Goal: Task Accomplishment & Management: Manage account settings

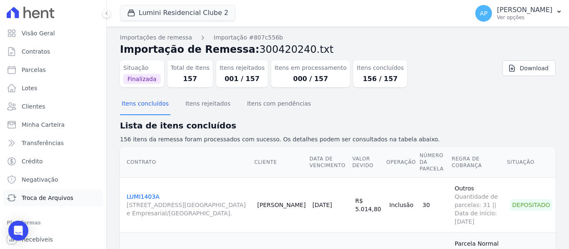
click at [55, 200] on span "Troca de Arquivos" at bounding box center [48, 198] width 52 height 8
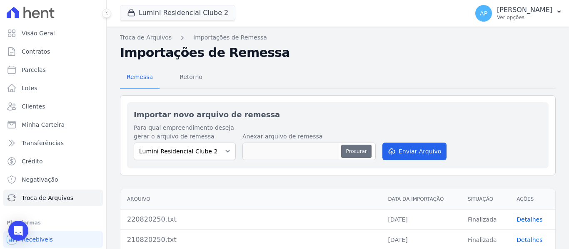
click at [355, 152] on button "Procurar" at bounding box center [356, 151] width 30 height 13
type input "020920250.txt"
click at [420, 153] on button "Enviar Arquivo" at bounding box center [414, 151] width 64 height 17
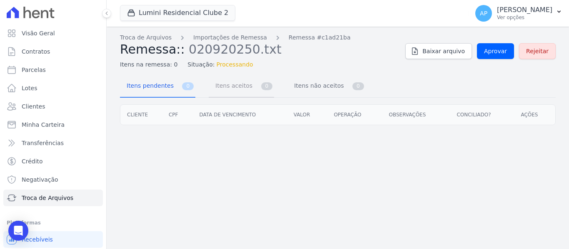
click at [247, 86] on link "Itens aceitos 0" at bounding box center [241, 87] width 65 height 22
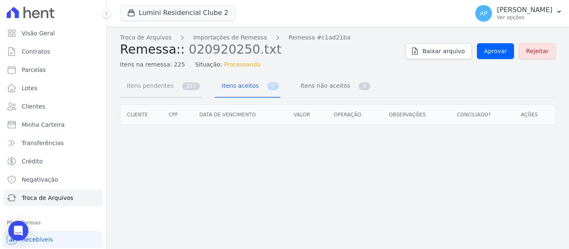
click at [182, 89] on span "227" at bounding box center [191, 86] width 18 height 8
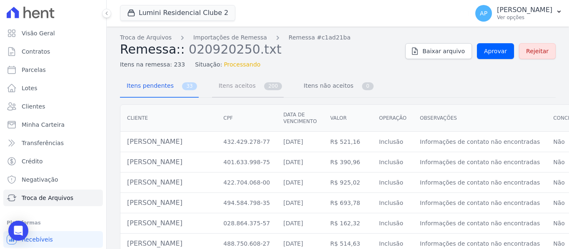
click at [229, 92] on span "Itens aceitos" at bounding box center [236, 85] width 44 height 17
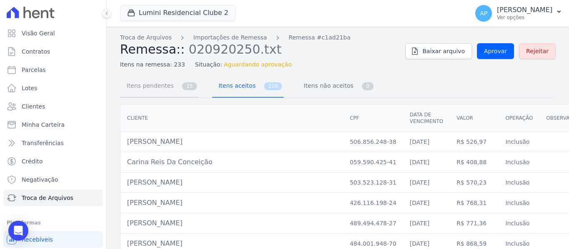
click at [168, 88] on span "Itens pendentes" at bounding box center [149, 85] width 54 height 17
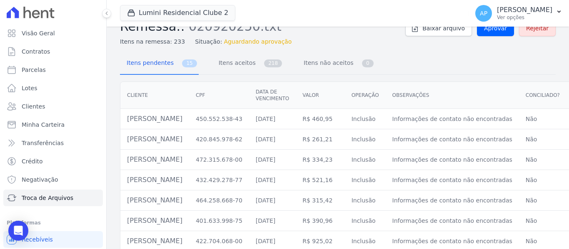
scroll to position [42, 0]
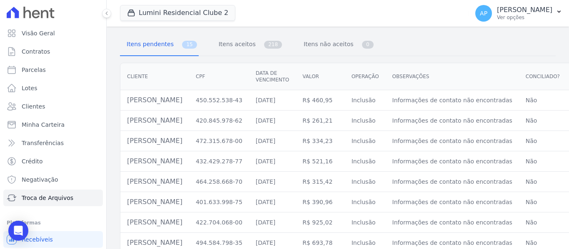
drag, startPoint x: 191, startPoint y: 102, endPoint x: 127, endPoint y: 104, distance: 63.7
click at [127, 104] on td "Lucas Da Silva Garcia" at bounding box center [154, 100] width 69 height 20
copy td "Lucas Da Silva Garcia"
click at [245, 50] on span "Itens aceitos" at bounding box center [236, 44] width 44 height 17
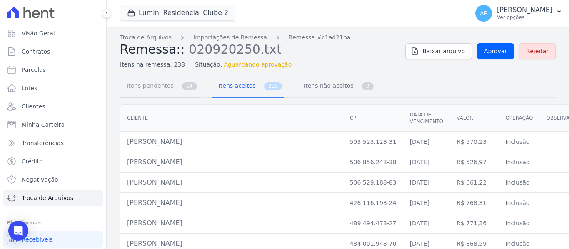
click at [182, 92] on link "Itens pendentes 14" at bounding box center [159, 87] width 79 height 22
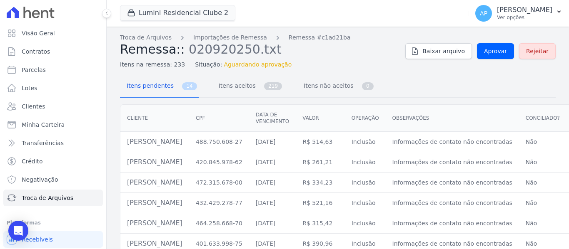
drag, startPoint x: 248, startPoint y: 140, endPoint x: 124, endPoint y: 142, distance: 124.1
click at [124, 142] on td "Carlos Guilherme Souza Dos Santos Ferrei" at bounding box center [154, 142] width 69 height 20
copy td "Carlos Guilherme Souza Dos Santos Ferre"
click at [224, 91] on span "Itens aceitos" at bounding box center [236, 85] width 44 height 17
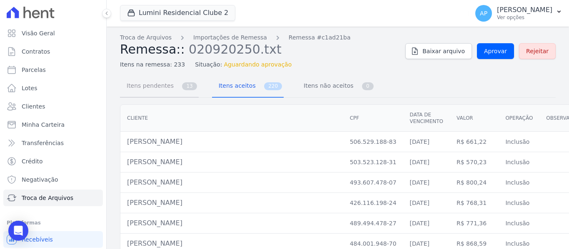
click at [172, 87] on link "Itens pendentes 13" at bounding box center [159, 87] width 79 height 22
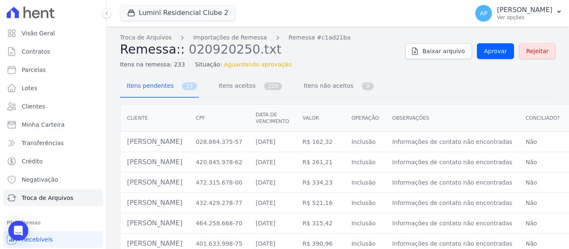
drag, startPoint x: 198, startPoint y: 142, endPoint x: 139, endPoint y: 148, distance: 59.0
click at [142, 148] on td "Jose Ricardo Pereira Junior" at bounding box center [154, 142] width 69 height 20
drag, startPoint x: 139, startPoint y: 148, endPoint x: 126, endPoint y: 147, distance: 13.8
click at [126, 147] on td "Jose Ricardo Pereira Junior" at bounding box center [154, 142] width 69 height 20
drag, startPoint x: 206, startPoint y: 142, endPoint x: 120, endPoint y: 142, distance: 85.4
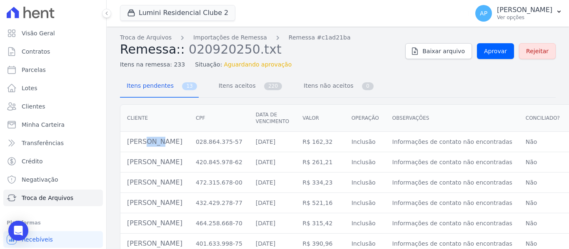
click at [120, 142] on td "Jose Ricardo Pereira Junior" at bounding box center [154, 142] width 69 height 20
copy td "Jose Ricardo Pereira Junior"
click at [219, 97] on link "Itens aceitos 220" at bounding box center [248, 87] width 72 height 22
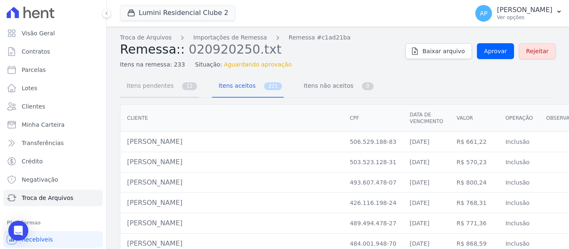
click at [166, 86] on span "Itens pendentes" at bounding box center [149, 85] width 54 height 17
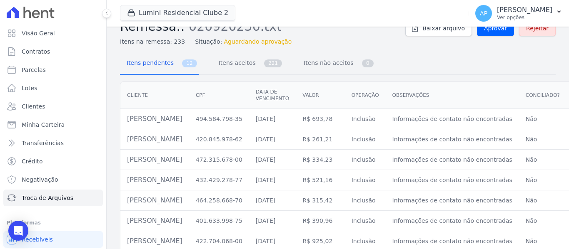
scroll to position [42, 0]
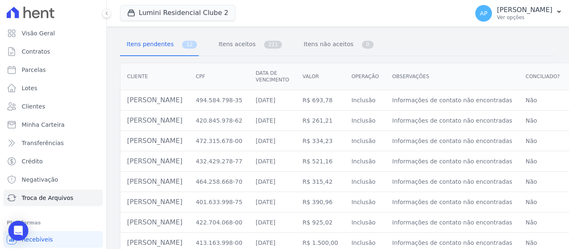
drag, startPoint x: 202, startPoint y: 102, endPoint x: 121, endPoint y: 96, distance: 80.6
click at [119, 95] on div "Cliente CPF Data de vencimento Valor Operação Observações Conciliado? Ações Ism…" at bounding box center [360, 199] width 507 height 279
click at [189, 96] on td "Ismael Ferreira Da Silva" at bounding box center [154, 100] width 69 height 20
drag, startPoint x: 175, startPoint y: 108, endPoint x: 145, endPoint y: 108, distance: 30.0
click at [146, 109] on td "Ismael Ferreira Da Silva" at bounding box center [154, 100] width 69 height 20
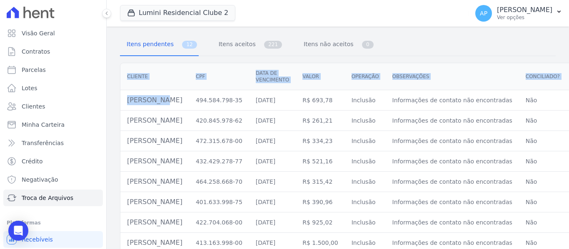
drag, startPoint x: 129, startPoint y: 105, endPoint x: 119, endPoint y: 103, distance: 9.8
click at [119, 102] on div "Cliente CPF Data de vencimento Valor Operação Observações Conciliado? Ações Ism…" at bounding box center [360, 199] width 507 height 279
drag, startPoint x: 196, startPoint y: 100, endPoint x: 124, endPoint y: 102, distance: 71.6
click at [124, 102] on td "Ismael Ferreira Da Silva" at bounding box center [154, 100] width 69 height 20
copy td "Ismael Ferreira Da Silva"
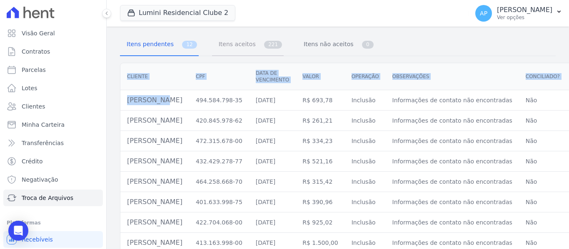
click at [221, 46] on span "Itens aceitos" at bounding box center [236, 44] width 44 height 17
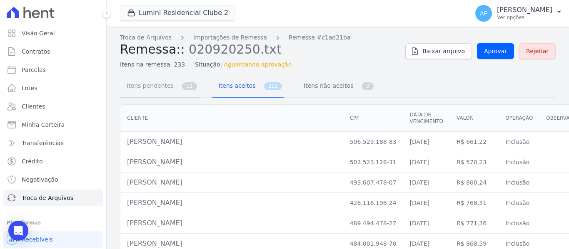
click at [180, 92] on link "Itens pendentes 11" at bounding box center [159, 87] width 79 height 22
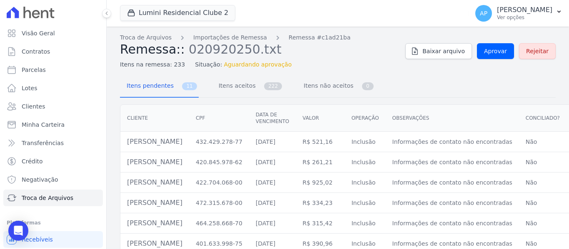
drag, startPoint x: 211, startPoint y: 140, endPoint x: 124, endPoint y: 140, distance: 86.6
click at [124, 140] on td "Ana Vitoria Antunes De Brito" at bounding box center [154, 142] width 69 height 20
copy td "Ana Vitoria Antunes De Brito"
click at [235, 94] on span "Itens aceitos" at bounding box center [236, 85] width 44 height 17
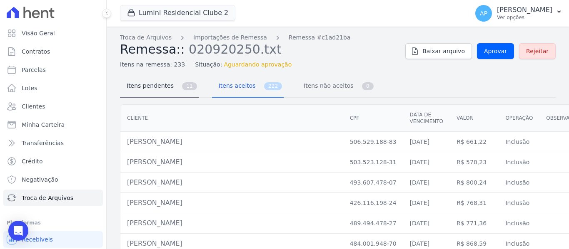
drag, startPoint x: 191, startPoint y: 96, endPoint x: 185, endPoint y: 94, distance: 6.5
click at [185, 94] on nav "Itens pendentes 11 Itens aceitos 222 Itens não aceitos 0" at bounding box center [247, 87] width 255 height 22
click at [185, 94] on link "Itens pendentes 11" at bounding box center [159, 87] width 79 height 22
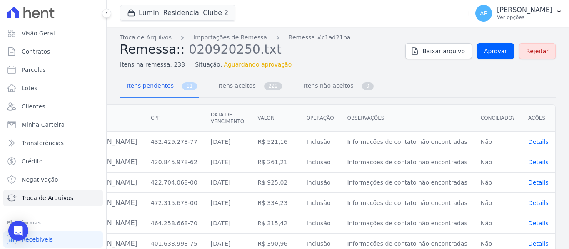
click at [534, 142] on span "Details" at bounding box center [538, 142] width 20 height 7
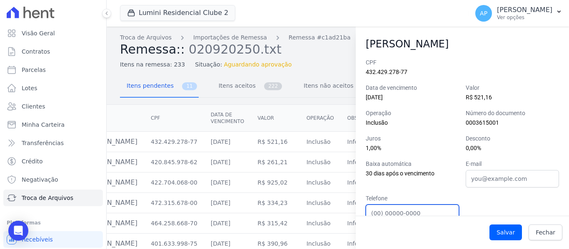
click at [439, 213] on input "Telefone" at bounding box center [412, 213] width 93 height 17
paste input "(11)958041453"
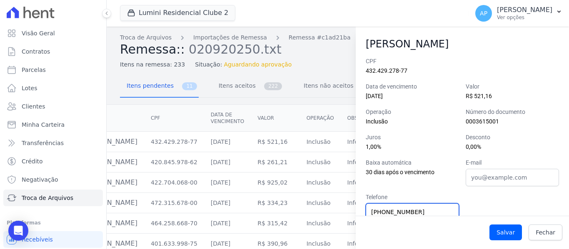
type input "(11)958041453"
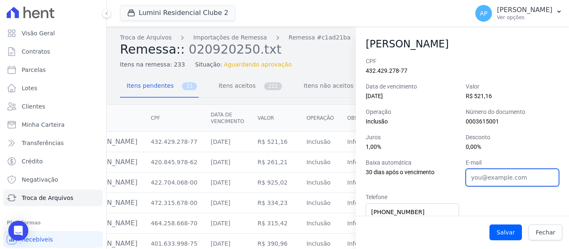
click at [478, 173] on input "E-mail" at bounding box center [511, 177] width 93 height 17
paste input "anavitoria893@gmail.com"
type input "anavitoria893@gmail.com"
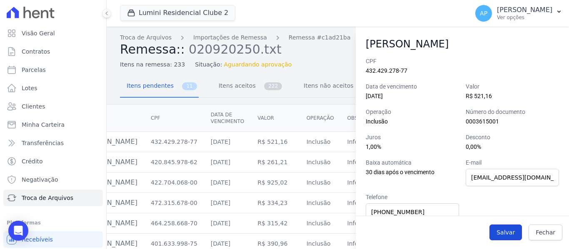
click at [507, 235] on button "Salvar" at bounding box center [505, 233] width 32 height 16
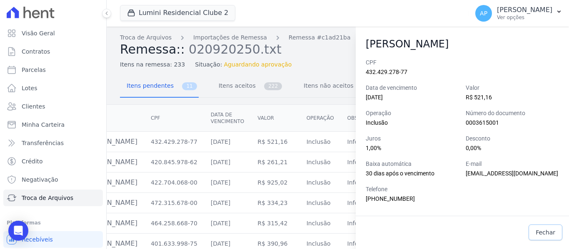
click at [544, 228] on link "Fechar" at bounding box center [545, 233] width 34 height 16
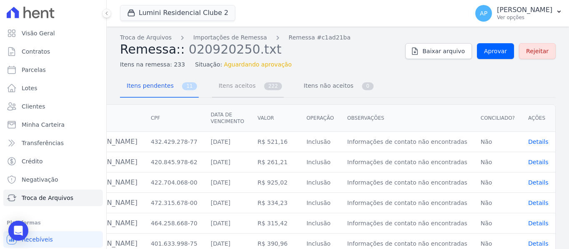
click at [245, 85] on span "Itens aceitos" at bounding box center [236, 85] width 44 height 17
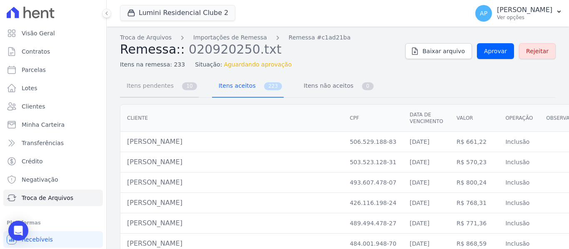
click at [182, 84] on span "10" at bounding box center [189, 86] width 15 height 8
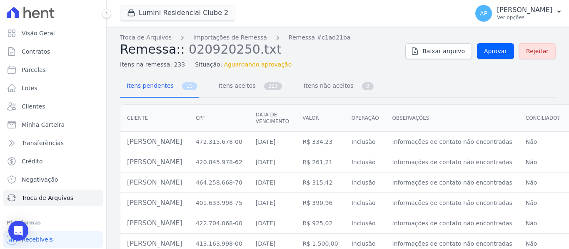
drag, startPoint x: 191, startPoint y: 142, endPoint x: 127, endPoint y: 144, distance: 64.1
click at [127, 144] on td "Maike Freitas Ferraz" at bounding box center [154, 142] width 69 height 20
copy td "Maike Freitas Ferraz"
click at [215, 82] on span "Itens aceitos" at bounding box center [236, 85] width 44 height 17
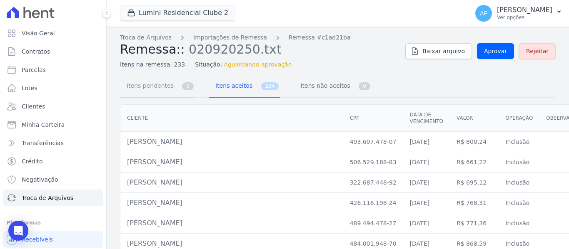
click at [182, 90] on link "Itens pendentes 9" at bounding box center [157, 87] width 75 height 22
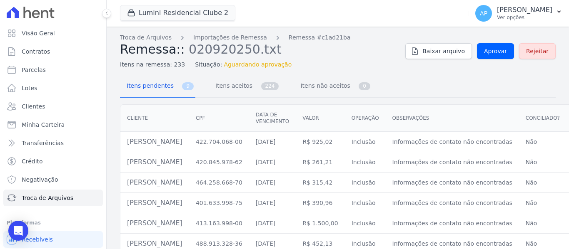
drag, startPoint x: 243, startPoint y: 143, endPoint x: 126, endPoint y: 145, distance: 117.0
click at [126, 145] on td "Alanis Cristiny De Assis Castro Oliveira" at bounding box center [154, 142] width 69 height 20
copy td "Alanis Cristiny De Assis Castro Oliveira"
click at [244, 83] on span "Itens aceitos" at bounding box center [232, 85] width 44 height 17
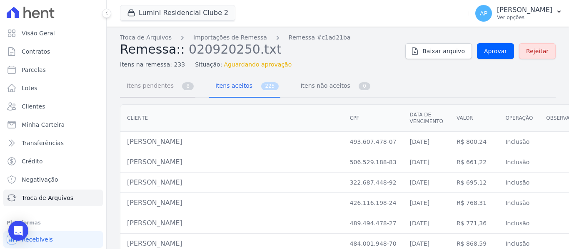
click at [182, 91] on link "Itens pendentes 8" at bounding box center [157, 87] width 75 height 22
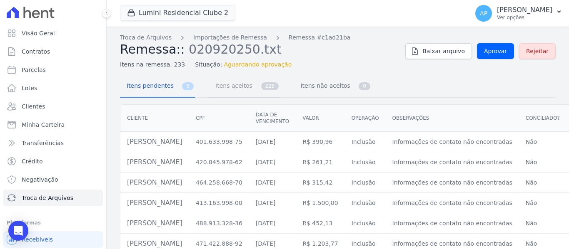
click at [219, 93] on span "Itens aceitos" at bounding box center [232, 85] width 44 height 17
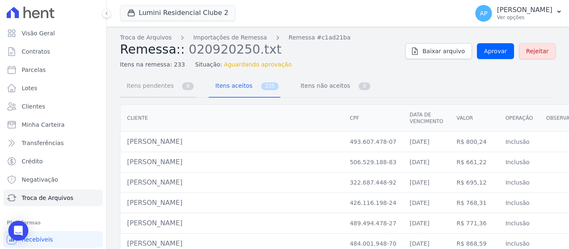
click at [182, 85] on span "8" at bounding box center [188, 86] width 12 height 8
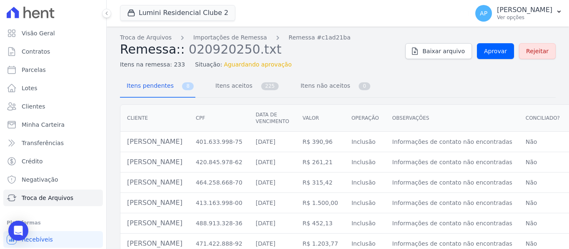
drag, startPoint x: 218, startPoint y: 143, endPoint x: 124, endPoint y: 146, distance: 94.1
click at [124, 146] on td "Arthur De Araujo Sousa Tiago" at bounding box center [154, 142] width 69 height 20
copy td "Arthur De Araujo Sousa Tiago"
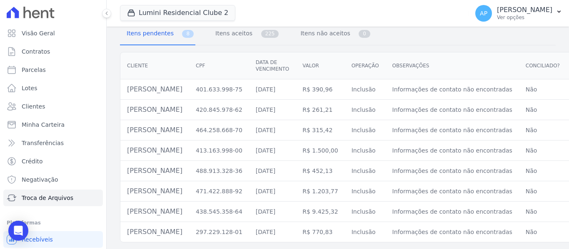
scroll to position [0, 56]
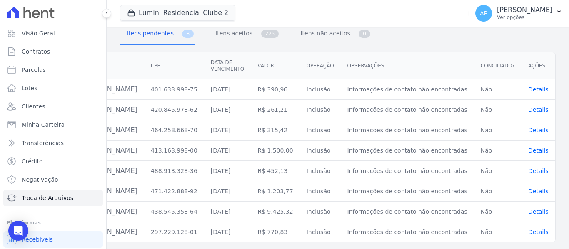
click at [530, 86] on span "Details" at bounding box center [538, 89] width 20 height 7
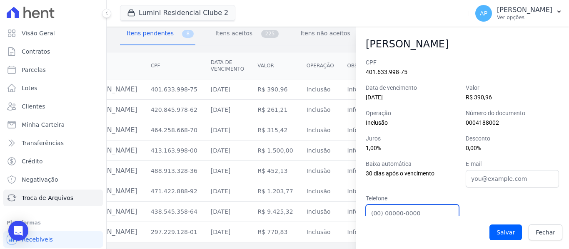
click at [397, 211] on input "Telefone" at bounding box center [412, 213] width 93 height 17
paste input "(11)997243273"
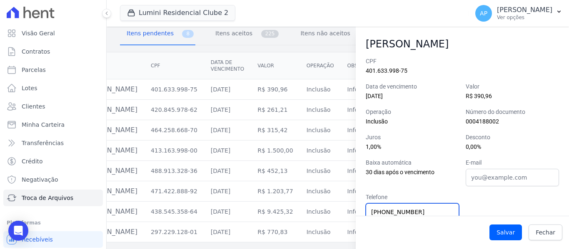
click at [397, 212] on input "(11)997243273" at bounding box center [412, 212] width 93 height 17
type input "(11)99724-3273"
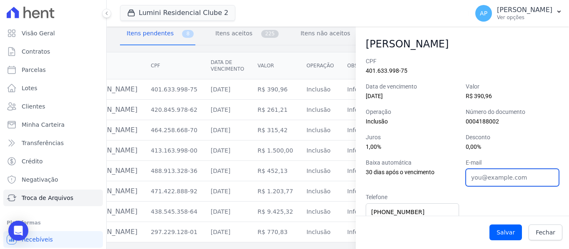
click at [491, 174] on input "E-mail" at bounding box center [511, 177] width 93 height 17
paste input "arthurtiago02@gmail.com"
type input "arthurtiago02@gmail.com"
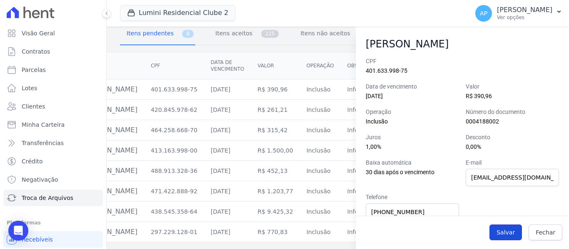
click at [517, 233] on button "Salvar" at bounding box center [505, 233] width 32 height 16
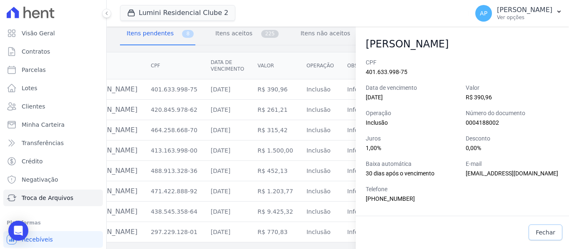
drag, startPoint x: 550, startPoint y: 229, endPoint x: 545, endPoint y: 229, distance: 4.6
click at [550, 229] on span "Fechar" at bounding box center [545, 233] width 20 height 8
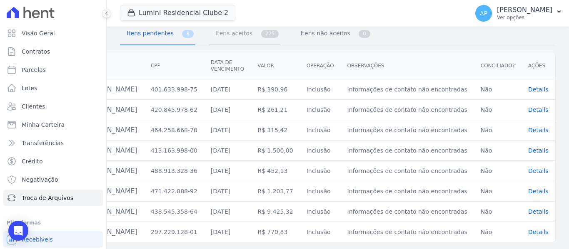
click at [236, 28] on span "Itens aceitos" at bounding box center [232, 33] width 44 height 17
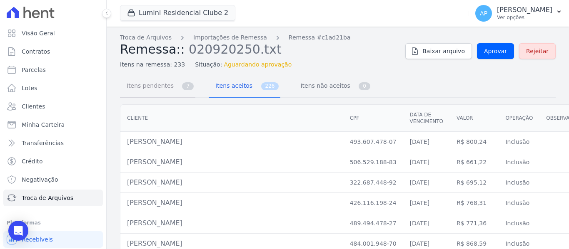
click at [175, 86] on link "Itens pendentes 7" at bounding box center [157, 87] width 75 height 22
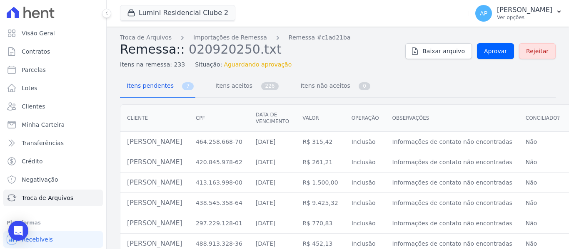
drag, startPoint x: 198, startPoint y: 144, endPoint x: 125, endPoint y: 141, distance: 72.9
click at [125, 141] on td "Willian Gentil Da Silva" at bounding box center [154, 142] width 69 height 20
copy td "Willian Gentil Da Silva"
click at [226, 88] on span "Itens aceitos" at bounding box center [232, 85] width 44 height 17
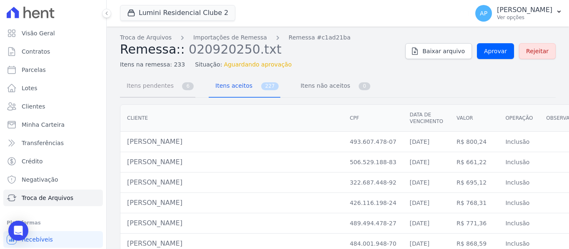
click at [174, 92] on link "Itens pendentes 6" at bounding box center [157, 87] width 75 height 22
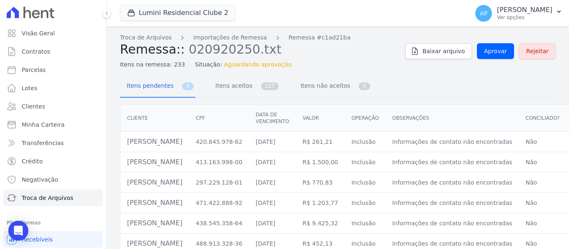
drag, startPoint x: 224, startPoint y: 145, endPoint x: 127, endPoint y: 147, distance: 96.2
click at [127, 147] on td "Matheus Vinicius Navarro Santos" at bounding box center [154, 142] width 69 height 20
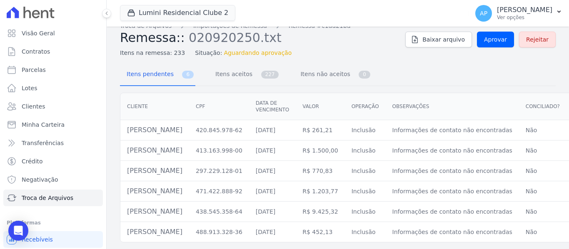
scroll to position [0, 56]
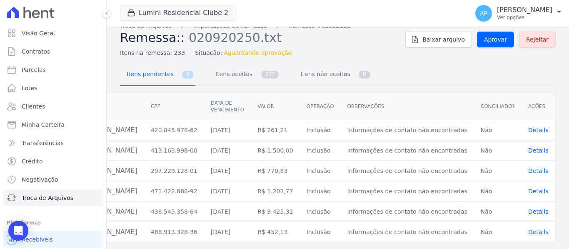
click at [533, 127] on span "Details" at bounding box center [538, 130] width 20 height 7
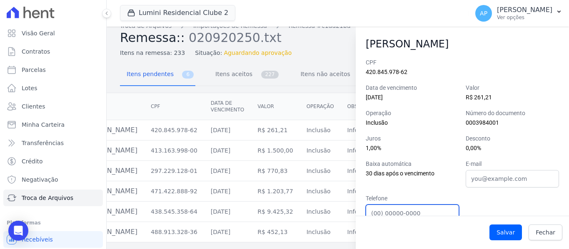
click at [429, 206] on input "Telefone" at bounding box center [412, 213] width 93 height 17
paste input "(55)958926029"
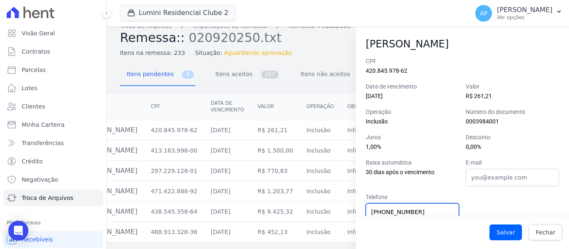
click at [398, 212] on input "(55)958926029" at bounding box center [412, 212] width 93 height 17
click at [379, 209] on input "(55)95892-6029" at bounding box center [412, 212] width 93 height 17
type input "(55) 95892-6029"
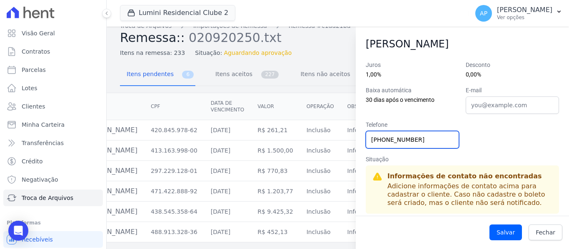
scroll to position [82, 0]
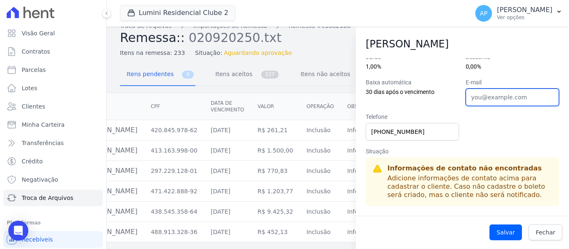
click at [489, 99] on input "E-mail" at bounding box center [511, 97] width 93 height 17
paste input "teteumhs157@gmail.com"
type input "teteumhs157@gmail.com"
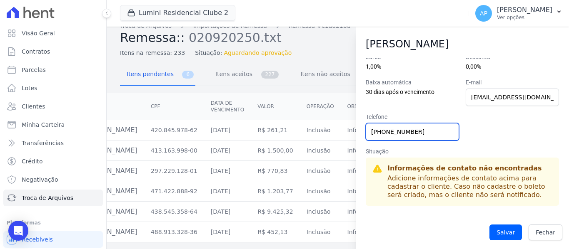
click at [377, 130] on input "(55) 95892-6029" at bounding box center [412, 131] width 93 height 17
type input "(11) 95892-6029"
click at [486, 129] on div "CPF 420.845.978-62 Data de vencimento 20/09/2025 Valor R$ 261,21 Operação Inclu…" at bounding box center [462, 91] width 193 height 229
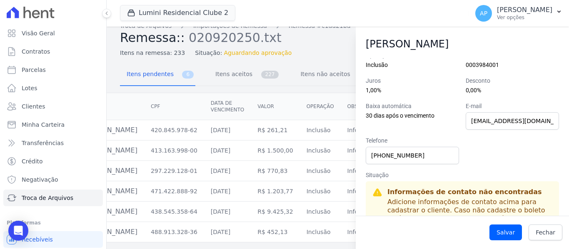
scroll to position [40, 0]
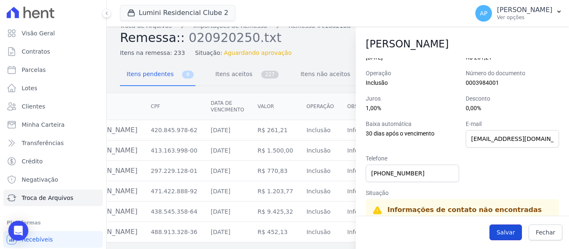
click at [507, 232] on button "Salvar" at bounding box center [505, 233] width 32 height 16
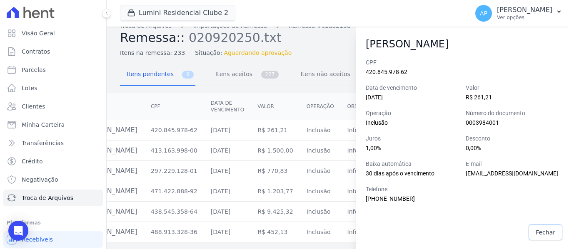
click at [554, 234] on span "Fechar" at bounding box center [545, 233] width 20 height 8
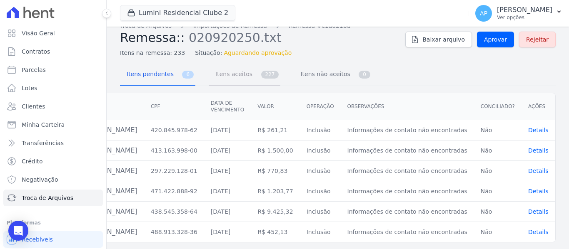
click at [232, 69] on span "Itens aceitos" at bounding box center [232, 74] width 44 height 17
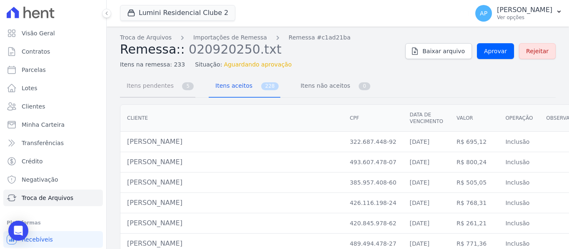
click at [169, 85] on span "Itens pendentes" at bounding box center [149, 85] width 54 height 17
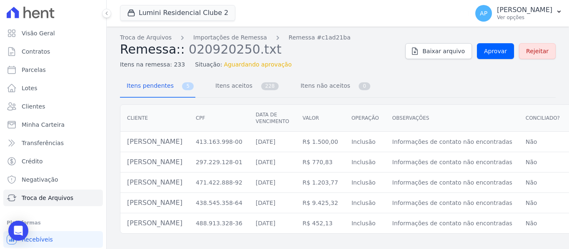
drag, startPoint x: 224, startPoint y: 144, endPoint x: 125, endPoint y: 139, distance: 98.8
click at [125, 139] on td "Marcos Aurelio Vilanova Da Silva" at bounding box center [154, 142] width 69 height 20
click at [223, 90] on span "Itens aceitos" at bounding box center [232, 85] width 44 height 17
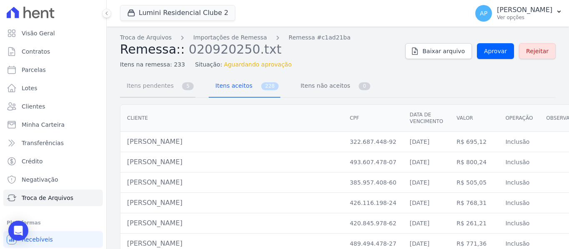
click at [161, 89] on span "Itens pendentes" at bounding box center [149, 85] width 54 height 17
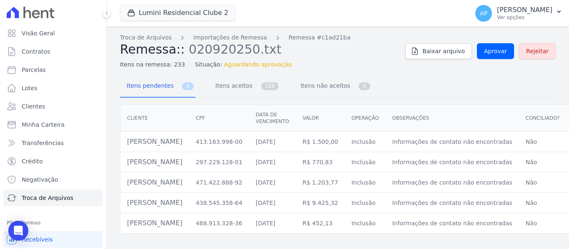
drag, startPoint x: 221, startPoint y: 143, endPoint x: 117, endPoint y: 149, distance: 103.9
click at [117, 149] on div "Cliente CPF Data de vencimento Valor Operação Observações Conciliado? Ações Mar…" at bounding box center [360, 169] width 507 height 136
click at [183, 143] on td "Marcos Aurelio Vilanova Da Silva" at bounding box center [154, 142] width 69 height 20
click at [189, 140] on td "Marcos Aurelio Vilanova Da Silva" at bounding box center [154, 142] width 69 height 20
drag, startPoint x: 224, startPoint y: 143, endPoint x: 134, endPoint y: 150, distance: 89.8
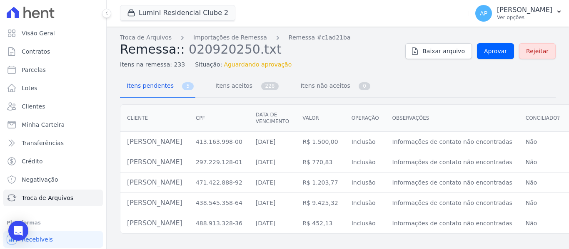
click at [135, 150] on td "Marcos Aurelio Vilanova Da Silva" at bounding box center [154, 142] width 69 height 20
drag, startPoint x: 129, startPoint y: 149, endPoint x: 121, endPoint y: 149, distance: 8.3
click at [123, 149] on td "Marcos Aurelio Vilanova Da Silva" at bounding box center [154, 142] width 69 height 20
click at [189, 144] on td "Marcos Aurelio Vilanova Da Silva" at bounding box center [154, 142] width 69 height 20
drag, startPoint x: 223, startPoint y: 145, endPoint x: 124, endPoint y: 147, distance: 98.7
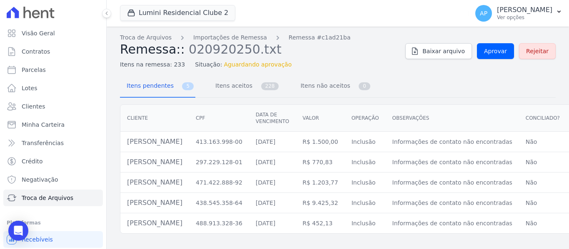
click at [124, 147] on td "Marcos Aurelio Vilanova Da Silva" at bounding box center [154, 142] width 69 height 20
click at [222, 89] on span "Itens aceitos" at bounding box center [232, 85] width 44 height 17
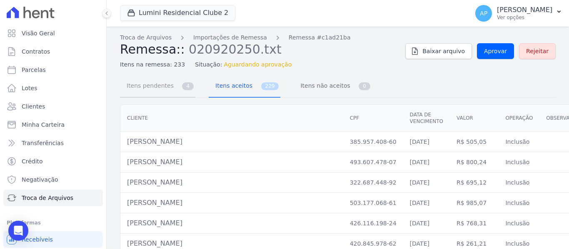
click at [168, 92] on span "Itens pendentes" at bounding box center [149, 85] width 54 height 17
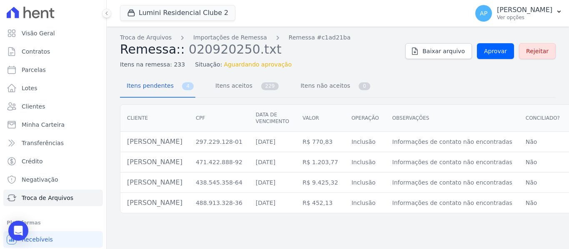
drag, startPoint x: 187, startPoint y: 144, endPoint x: 125, endPoint y: 144, distance: 61.2
click at [125, 144] on td "Ivanilda Maria Da Silva" at bounding box center [154, 142] width 69 height 20
click at [252, 81] on link "Itens aceitos 229" at bounding box center [245, 87] width 72 height 22
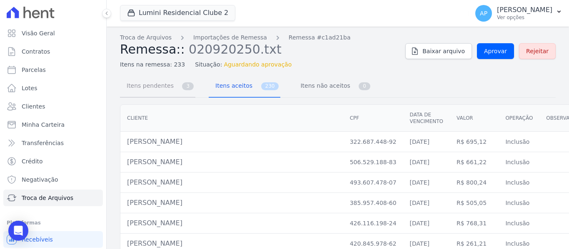
click at [169, 92] on span "Itens pendentes" at bounding box center [149, 85] width 54 height 17
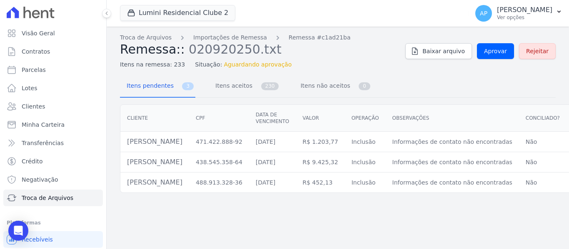
drag, startPoint x: 224, startPoint y: 141, endPoint x: 125, endPoint y: 144, distance: 98.3
click at [125, 144] on td "Luciano Henrique Santos Daniel" at bounding box center [154, 142] width 69 height 20
click at [234, 90] on span "Itens aceitos" at bounding box center [232, 85] width 44 height 17
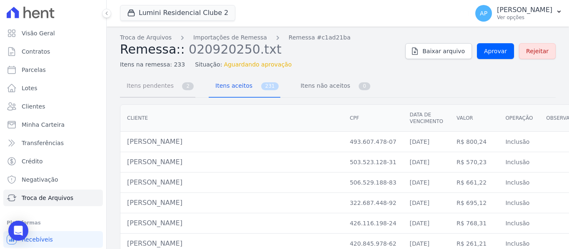
click at [167, 88] on span "Itens pendentes" at bounding box center [149, 85] width 54 height 17
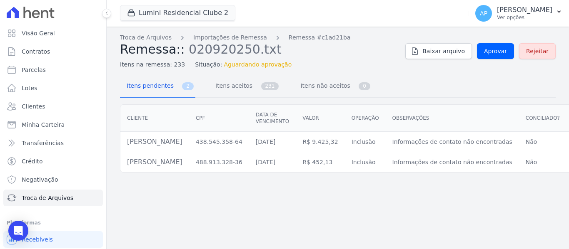
drag, startPoint x: 199, startPoint y: 142, endPoint x: 142, endPoint y: 145, distance: 56.3
click at [124, 141] on td "Sammya Saraiva Sousa" at bounding box center [154, 142] width 69 height 20
click at [221, 87] on span "Itens aceitos" at bounding box center [232, 85] width 44 height 17
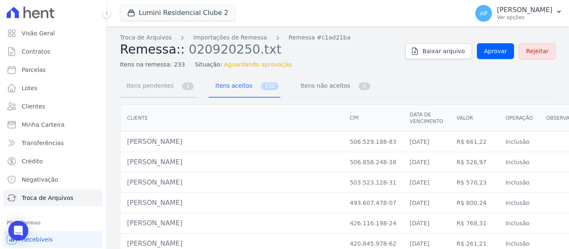
click at [159, 91] on span "Itens pendentes" at bounding box center [149, 85] width 54 height 17
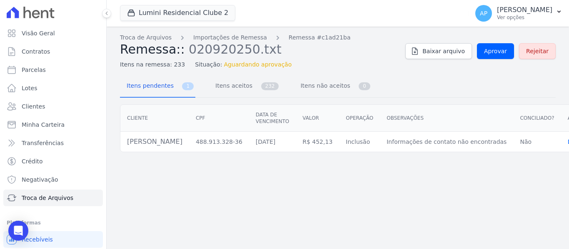
drag, startPoint x: 210, startPoint y: 139, endPoint x: 123, endPoint y: 134, distance: 87.6
click at [123, 134] on td "Guilherme Bugiga Rodrigues" at bounding box center [154, 142] width 69 height 20
click at [236, 91] on span "Itens aceitos" at bounding box center [232, 85] width 44 height 17
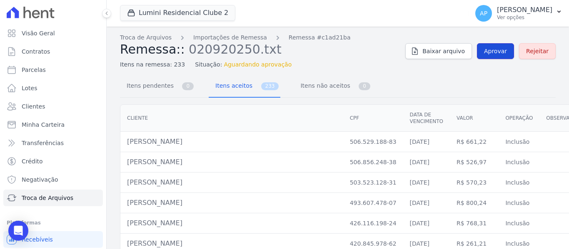
click at [492, 55] on span "Aprovar" at bounding box center [495, 51] width 23 height 8
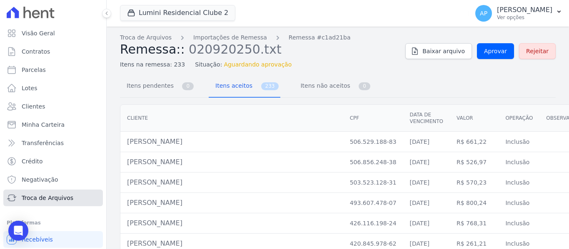
click at [61, 199] on span "Troca de Arquivos" at bounding box center [48, 198] width 52 height 8
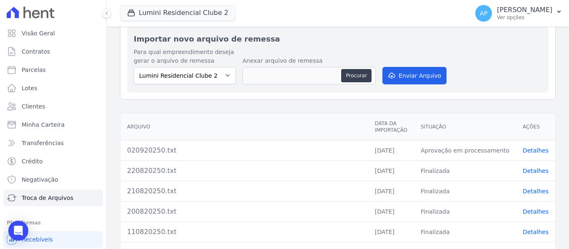
scroll to position [83, 0]
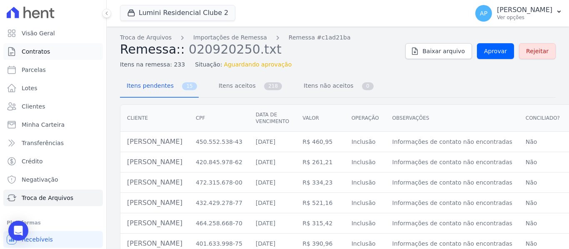
click at [44, 52] on span "Contratos" at bounding box center [36, 51] width 28 height 8
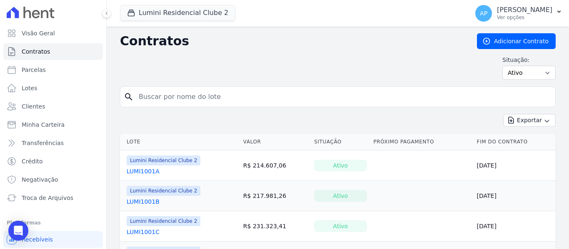
click at [266, 105] on div "search" at bounding box center [337, 97] width 435 height 21
paste input "506C"
type input "506C"
drag, startPoint x: 521, startPoint y: 75, endPoint x: 514, endPoint y: 79, distance: 8.2
click at [521, 75] on select "Ativo Todos Pausado Distratado Rascunho Expirado Encerrado" at bounding box center [528, 73] width 53 height 14
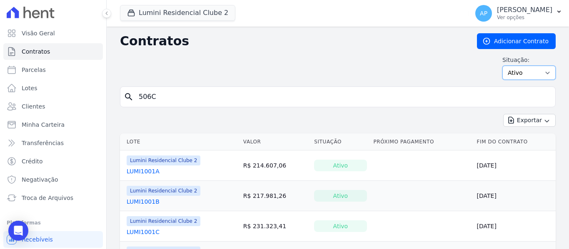
select select "on_hold"
click at [502, 66] on select "Ativo Todos Pausado Distratado Rascunho Expirado Encerrado" at bounding box center [528, 73] width 53 height 14
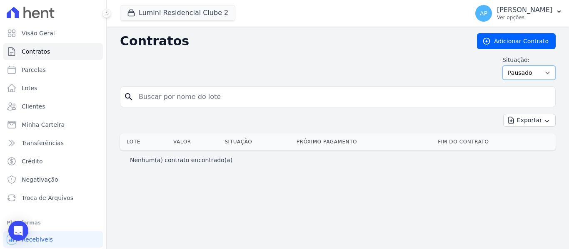
click at [515, 77] on select "Ativo Todos Pausado Distratado Rascunho Expirado Encerrado" at bounding box center [528, 73] width 53 height 14
select select "all"
click at [506, 66] on select "Ativo Todos Pausado Distratado Rascunho Expirado Encerrado" at bounding box center [528, 73] width 53 height 14
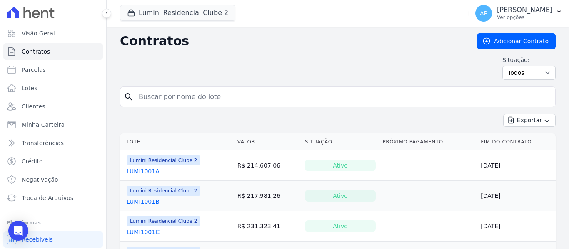
drag, startPoint x: 0, startPoint y: 0, endPoint x: 191, endPoint y: 99, distance: 214.7
click at [191, 99] on input "search" at bounding box center [343, 97] width 418 height 17
paste input "506C"
type input "506C"
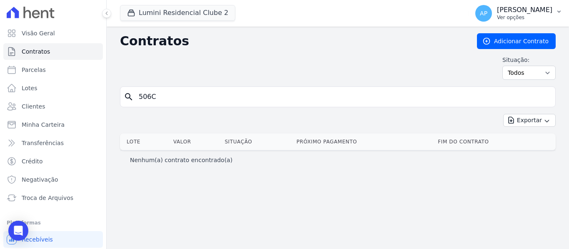
click at [532, 13] on p "[PERSON_NAME]" at bounding box center [524, 10] width 55 height 8
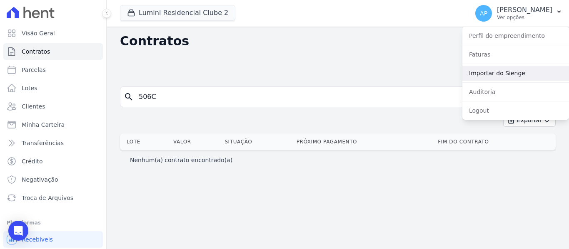
click at [514, 71] on link "Importar do Sienge" at bounding box center [515, 73] width 107 height 15
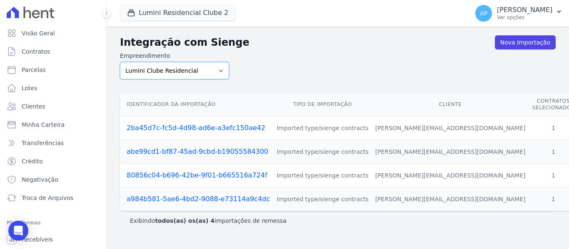
click at [188, 72] on select "Lumini Clube Residencial Lumini Residencial 3 Lumini Residencial Clube 2" at bounding box center [174, 70] width 109 height 17
select select "d72a9094-e555-49ec-99c2-ea39d091f9af"
click at [120, 62] on select "Lumini Clube Residencial Lumini Residencial 3 Lumini Residencial Clube 2" at bounding box center [174, 70] width 109 height 17
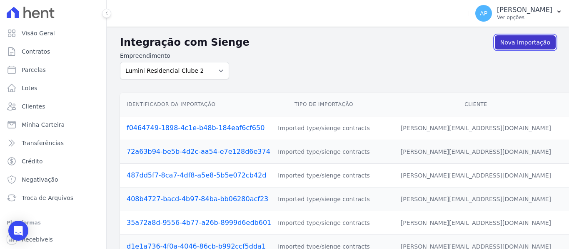
click at [514, 37] on link "Nova Importação" at bounding box center [525, 42] width 61 height 14
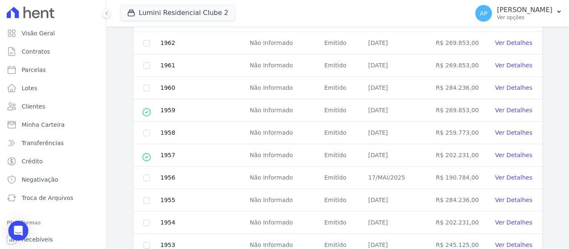
scroll to position [425, 0]
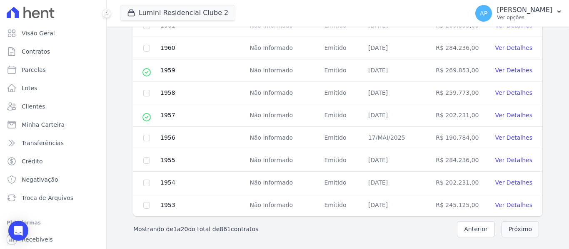
click at [519, 231] on button "Próximo" at bounding box center [519, 229] width 37 height 16
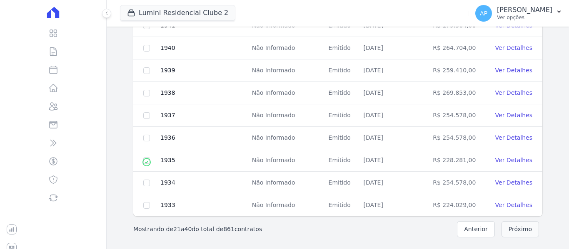
click at [510, 226] on button "Próximo" at bounding box center [519, 229] width 37 height 16
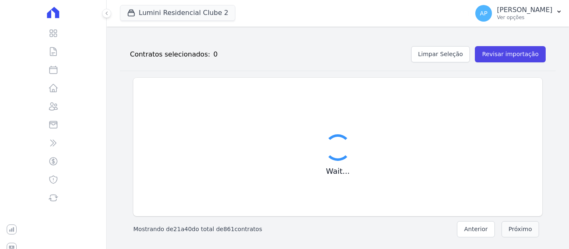
scroll to position [94, 0]
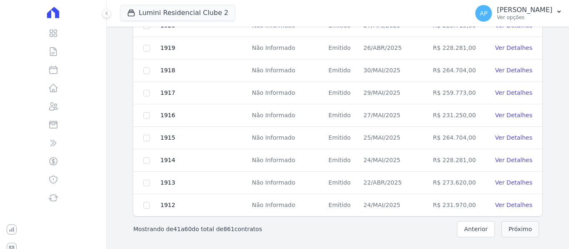
click at [514, 226] on button "Próximo" at bounding box center [519, 229] width 37 height 16
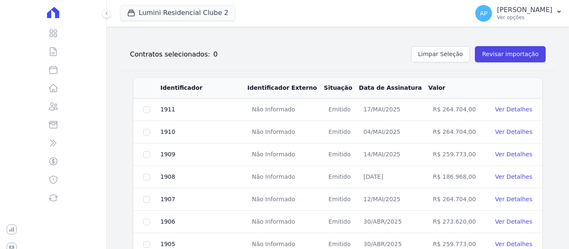
scroll to position [425, 0]
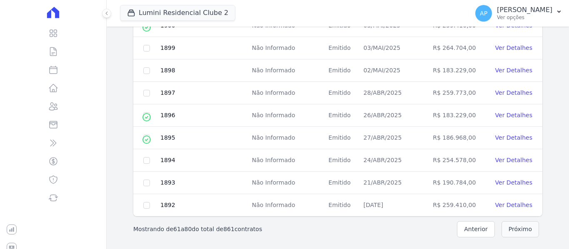
click at [517, 226] on button "Próximo" at bounding box center [519, 229] width 37 height 16
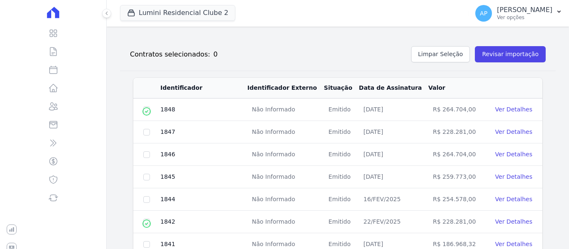
scroll to position [425, 0]
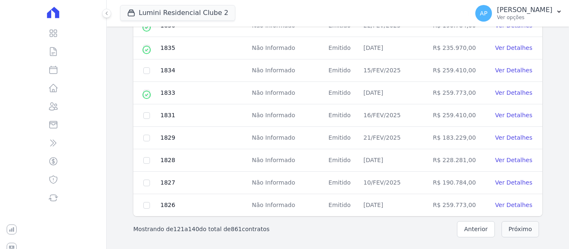
click at [517, 226] on button "Próximo" at bounding box center [519, 229] width 37 height 16
click at [516, 226] on button "Próximo" at bounding box center [519, 229] width 37 height 16
click at [520, 230] on button "Próximo" at bounding box center [519, 229] width 37 height 16
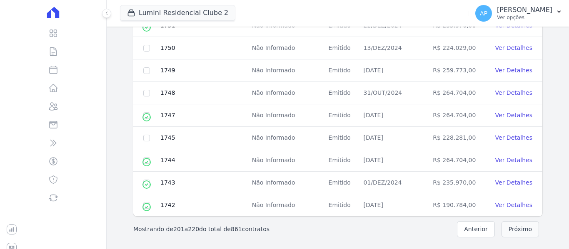
click at [520, 230] on button "Próximo" at bounding box center [519, 229] width 37 height 16
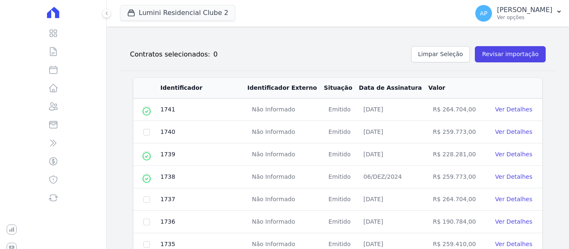
scroll to position [425, 0]
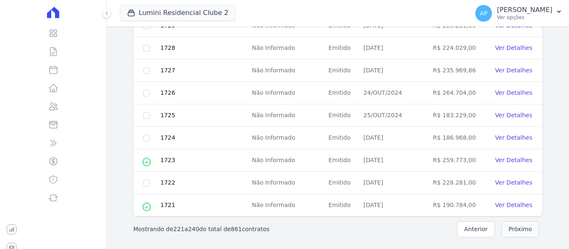
click at [527, 231] on button "Próximo" at bounding box center [519, 229] width 37 height 16
click at [523, 226] on button "Próximo" at bounding box center [519, 229] width 37 height 16
click at [526, 226] on button "Próximo" at bounding box center [519, 229] width 37 height 16
click at [525, 229] on button "Próximo" at bounding box center [519, 229] width 37 height 16
click at [525, 227] on button "Próximo" at bounding box center [519, 229] width 37 height 16
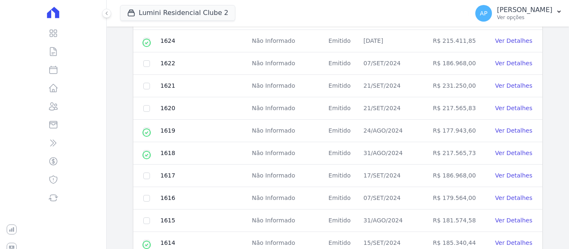
scroll to position [342, 0]
checkbox input "true"
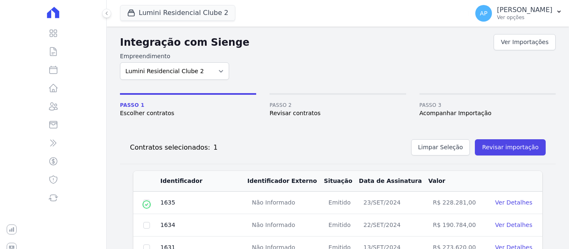
scroll to position [0, 0]
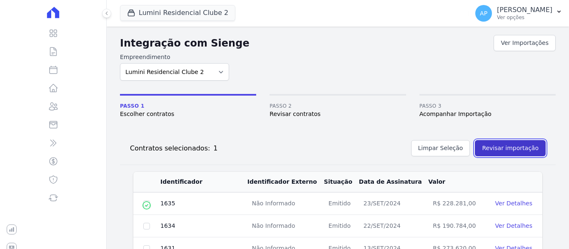
click at [512, 144] on button "Revisar importação" at bounding box center [510, 148] width 71 height 16
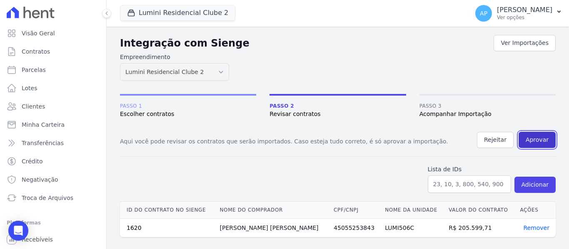
click at [530, 142] on button "Aprovar" at bounding box center [536, 140] width 37 height 16
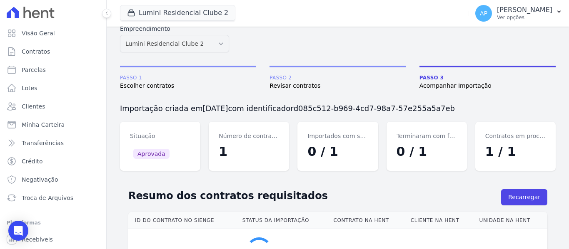
scroll to position [69, 0]
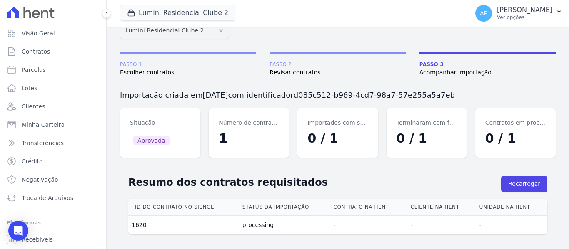
scroll to position [42, 0]
click at [512, 185] on button "Recarregar" at bounding box center [524, 184] width 46 height 16
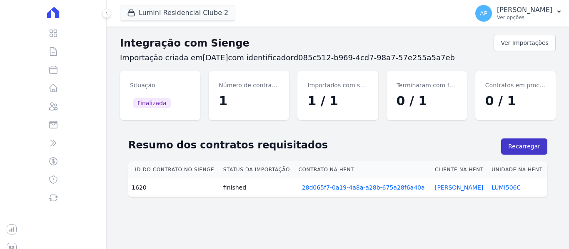
click at [514, 149] on button "Recarregar" at bounding box center [524, 147] width 46 height 16
click at [507, 186] on link "LUMI506C" at bounding box center [505, 187] width 29 height 7
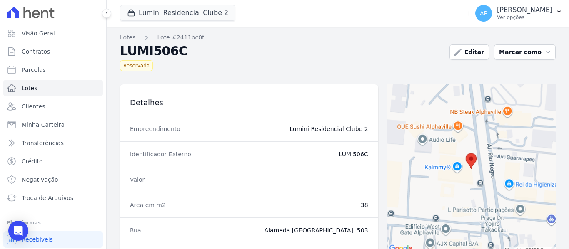
drag, startPoint x: 365, startPoint y: 156, endPoint x: 353, endPoint y: 158, distance: 12.2
click at [353, 158] on div "Identificador Externo LUMI506C" at bounding box center [249, 154] width 258 height 25
copy dd "506C"
click at [48, 55] on link "Contratos" at bounding box center [53, 51] width 100 height 17
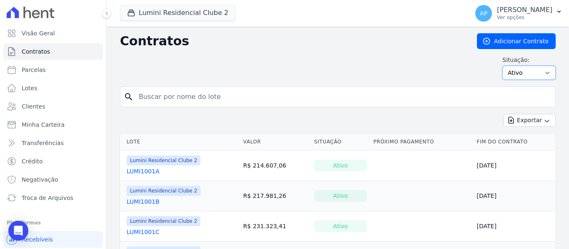
click at [532, 78] on select "Ativo Todos Pausado Distratado Rascunho Expirado Encerrado" at bounding box center [528, 73] width 53 height 14
select select "all"
click at [502, 66] on select "Ativo Todos Pausado Distratado Rascunho Expirado Encerrado" at bounding box center [528, 73] width 53 height 14
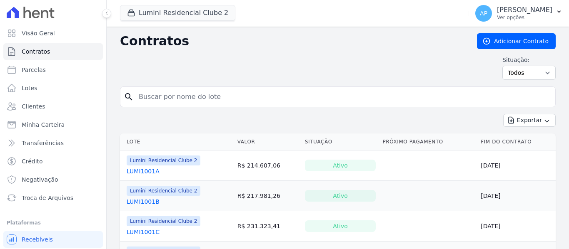
click at [218, 100] on input "search" at bounding box center [343, 97] width 418 height 17
paste input "506C"
type input "506C"
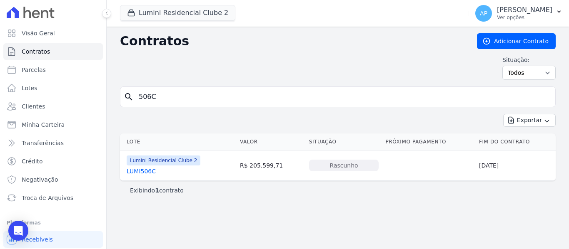
click at [148, 173] on link "LUMI506C" at bounding box center [141, 171] width 29 height 8
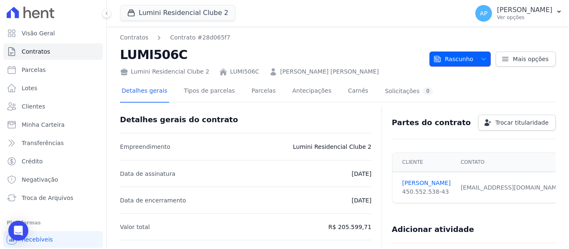
click at [460, 57] on span "Rascunho" at bounding box center [453, 59] width 40 height 15
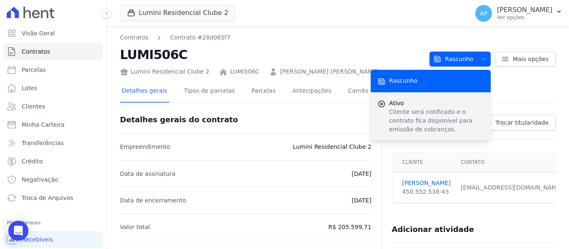
click at [439, 111] on p "Cliente será notificado e o contrato fica disponível para emissão de cobranças." at bounding box center [436, 121] width 95 height 26
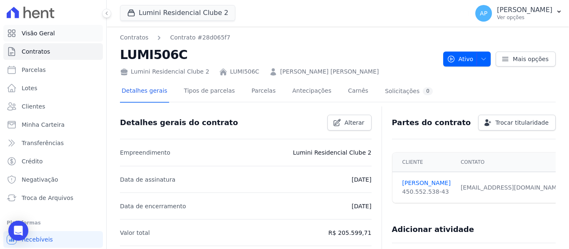
click at [64, 33] on link "Visão Geral" at bounding box center [53, 33] width 100 height 17
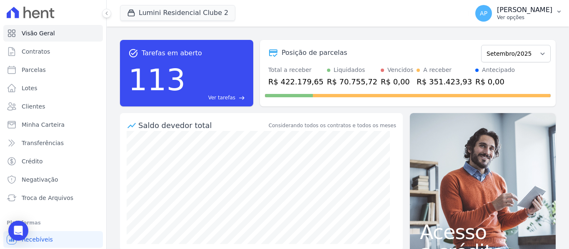
click at [532, 17] on p "Ver opções" at bounding box center [524, 17] width 55 height 7
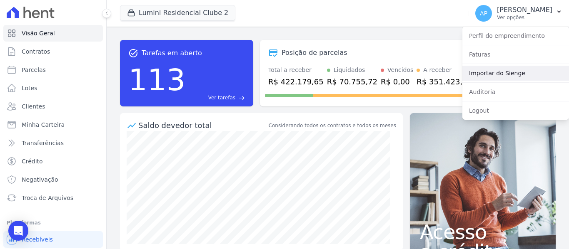
click at [503, 75] on link "Importar do Sienge" at bounding box center [515, 73] width 107 height 15
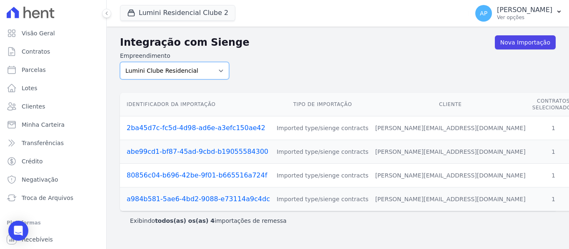
click at [216, 71] on select "Lumini Clube Residencial Lumini Residencial 3 Lumini Residencial Clube 2" at bounding box center [174, 70] width 109 height 17
select select "d72a9094-e555-49ec-99c2-ea39d091f9af"
click at [120, 62] on select "Lumini Clube Residencial Lumini Residencial 3 Lumini Residencial Clube 2" at bounding box center [174, 70] width 109 height 17
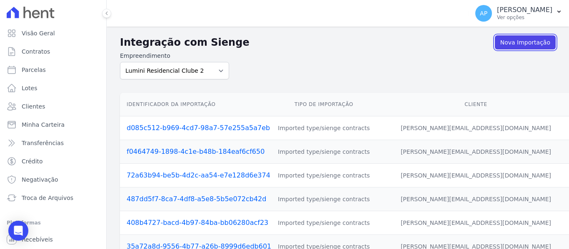
click at [533, 45] on link "Nova Importação" at bounding box center [525, 42] width 61 height 14
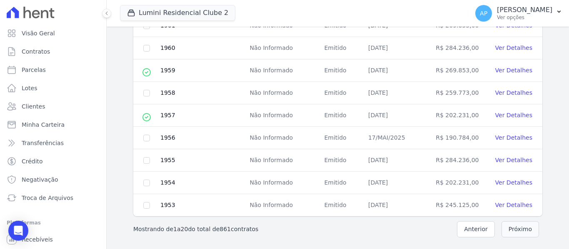
click at [515, 226] on button "Próximo" at bounding box center [519, 229] width 37 height 16
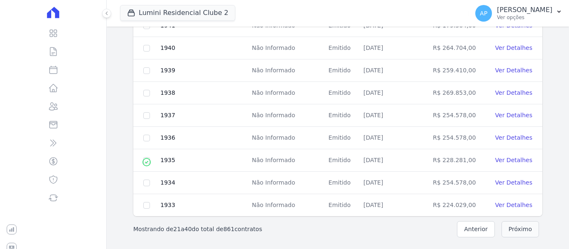
click at [515, 227] on button "Próximo" at bounding box center [519, 229] width 37 height 16
click at [516, 227] on button "Próximo" at bounding box center [519, 229] width 37 height 16
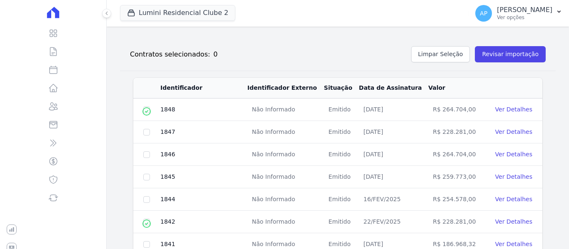
scroll to position [425, 0]
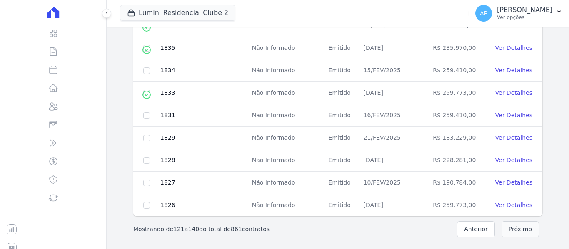
click at [516, 227] on button "Próximo" at bounding box center [519, 229] width 37 height 16
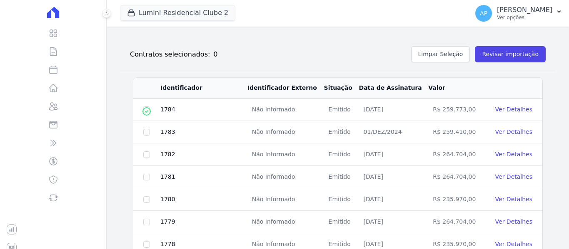
scroll to position [425, 0]
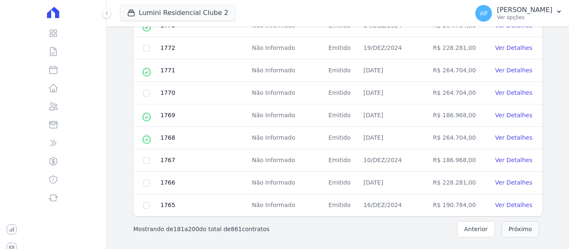
click at [520, 223] on button "Próximo" at bounding box center [519, 229] width 37 height 16
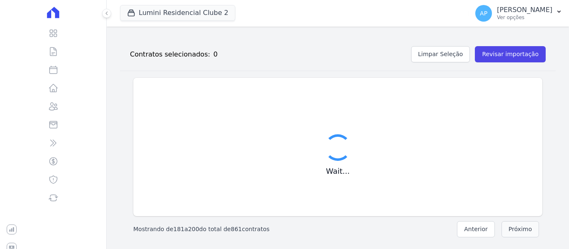
scroll to position [94, 0]
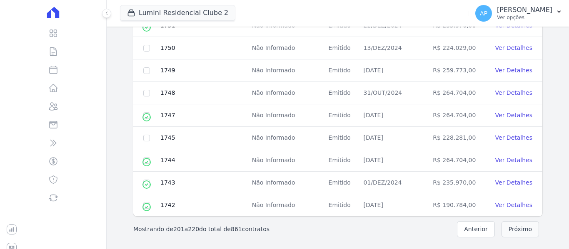
click at [518, 225] on button "Próximo" at bounding box center [519, 229] width 37 height 16
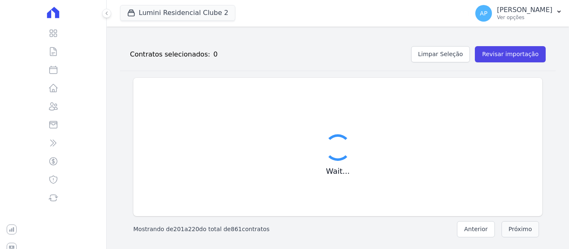
scroll to position [425, 0]
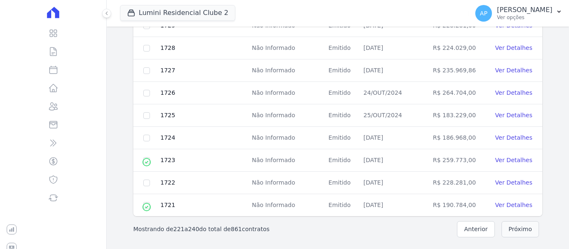
click at [518, 225] on button "Próximo" at bounding box center [519, 229] width 37 height 16
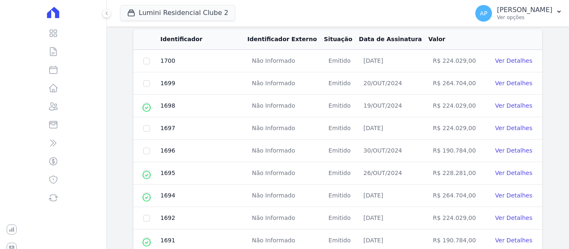
scroll to position [134, 0]
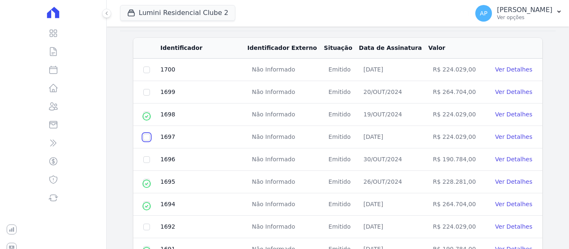
click at [143, 73] on input "checkbox" at bounding box center [146, 70] width 7 height 7
checkbox input "true"
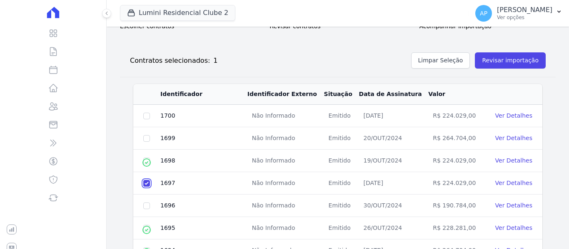
scroll to position [0, 0]
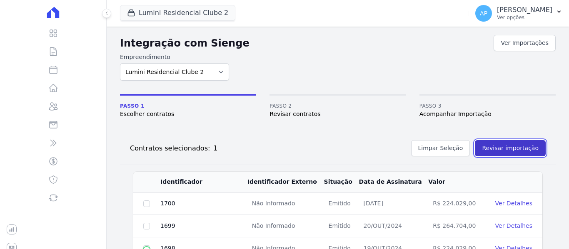
click at [516, 154] on button "Revisar importação" at bounding box center [510, 148] width 71 height 16
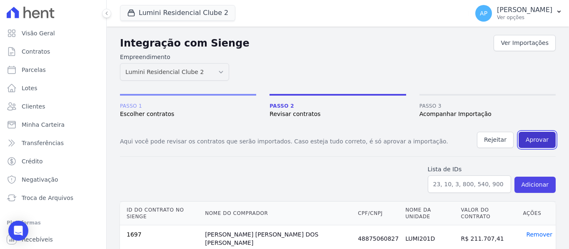
click at [540, 141] on button "Aprovar" at bounding box center [536, 140] width 37 height 16
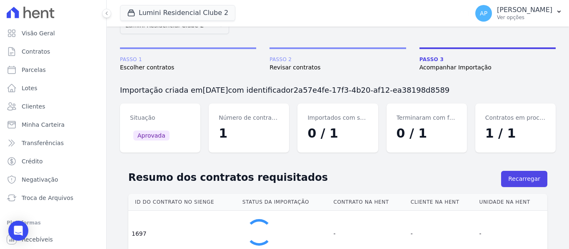
scroll to position [27, 0]
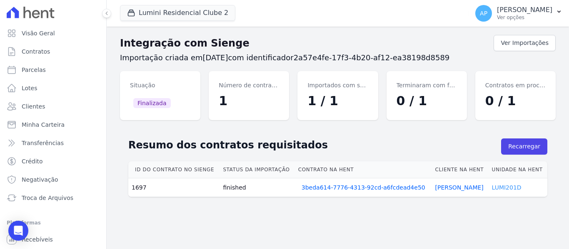
click at [514, 188] on link "LUMI201D" at bounding box center [507, 187] width 30 height 7
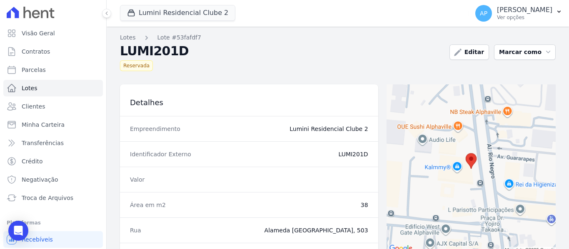
drag, startPoint x: 357, startPoint y: 156, endPoint x: 349, endPoint y: 156, distance: 7.5
click at [349, 156] on dd "LUMI201D" at bounding box center [289, 154] width 158 height 8
click at [369, 155] on div "Identificador Externo LUMI201D" at bounding box center [249, 154] width 258 height 25
drag, startPoint x: 368, startPoint y: 154, endPoint x: 351, endPoint y: 154, distance: 16.7
click at [351, 154] on div "Identificador Externo LUMI201D" at bounding box center [249, 154] width 258 height 25
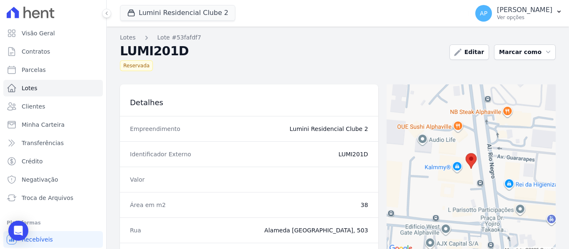
copy dd "201D"
click at [55, 52] on link "Contratos" at bounding box center [53, 51] width 100 height 17
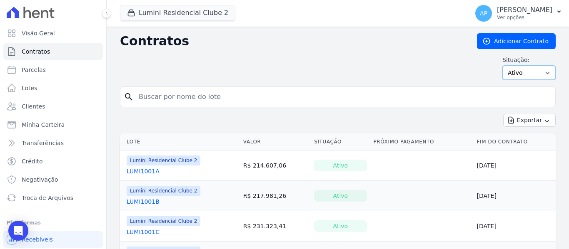
click at [503, 75] on select "Ativo Todos Pausado Distratado Rascunho Expirado Encerrado" at bounding box center [528, 73] width 53 height 14
select select "all"
click at [502, 66] on select "Ativo Todos Pausado Distratado Rascunho Expirado Encerrado" at bounding box center [528, 73] width 53 height 14
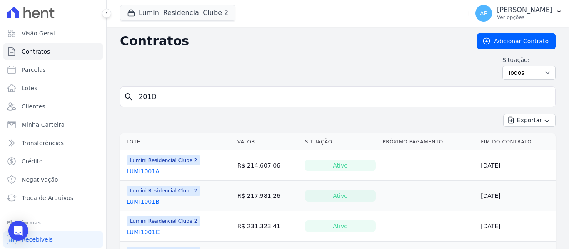
type input "201D"
click at [224, 99] on input "201D" at bounding box center [343, 97] width 418 height 17
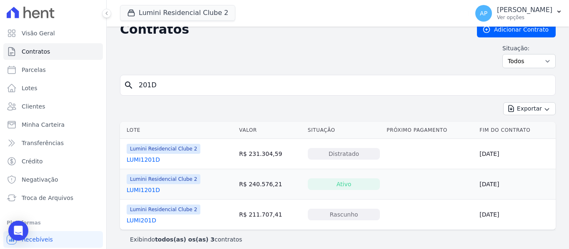
scroll to position [18, 0]
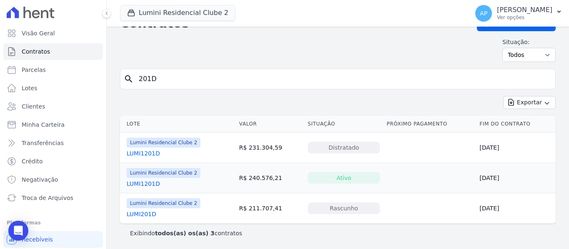
click at [148, 214] on link "LUMI201D" at bounding box center [142, 214] width 30 height 8
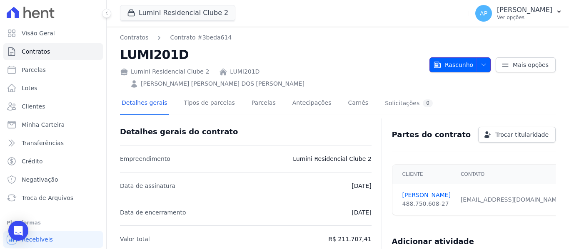
click at [460, 58] on span "Rascunho" at bounding box center [453, 64] width 40 height 15
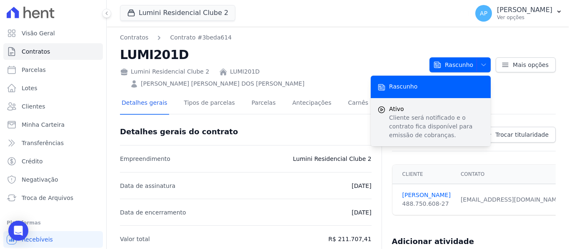
click at [439, 114] on p "Cliente será notificado e o contrato fica disponível para emissão de cobranças." at bounding box center [436, 127] width 95 height 26
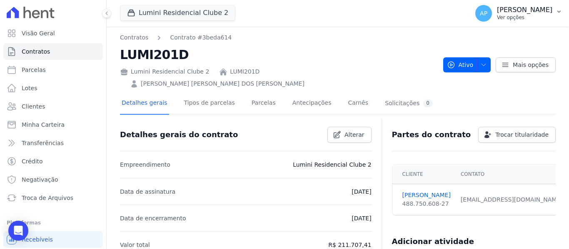
click at [507, 17] on p "Ver opções" at bounding box center [524, 17] width 55 height 7
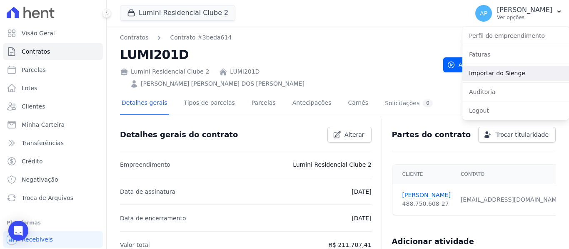
click at [511, 75] on link "Importar do Sienge" at bounding box center [515, 73] width 107 height 15
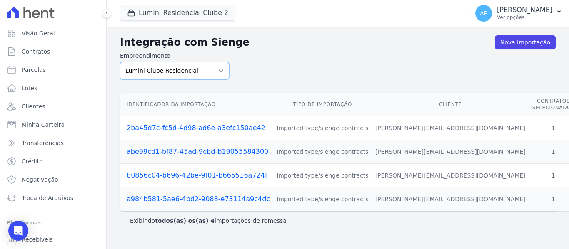
drag, startPoint x: 200, startPoint y: 68, endPoint x: 209, endPoint y: 79, distance: 13.9
click at [200, 68] on select "Lumini Clube Residencial Lumini Residencial 3 Lumini Residencial Clube 2" at bounding box center [174, 70] width 109 height 17
select select "d72a9094-e555-49ec-99c2-ea39d091f9af"
click at [120, 62] on select "Lumini Clube Residencial Lumini Residencial 3 Lumini Residencial Clube 2" at bounding box center [174, 70] width 109 height 17
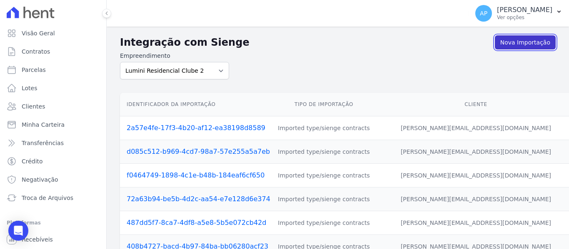
click at [524, 45] on link "Nova Importação" at bounding box center [525, 42] width 61 height 14
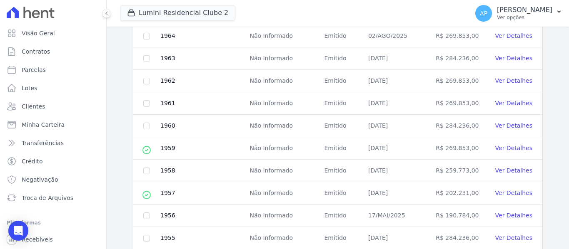
scroll to position [425, 0]
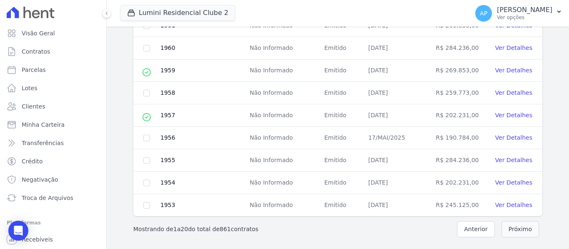
click at [510, 232] on button "Próximo" at bounding box center [519, 229] width 37 height 16
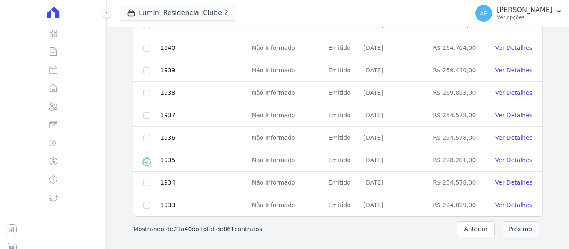
click at [510, 234] on button "Próximo" at bounding box center [519, 229] width 37 height 16
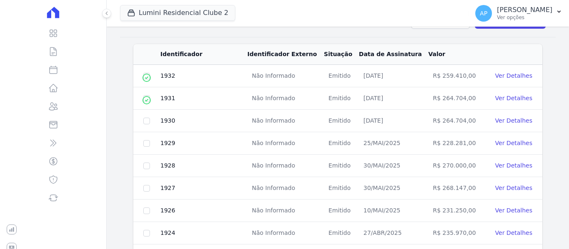
scroll to position [176, 0]
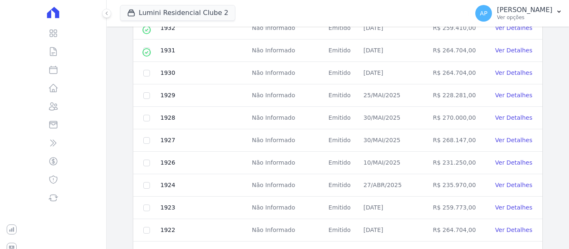
click at [151, 74] on td at bounding box center [146, 73] width 27 height 22
click at [143, 32] on input "checkbox" at bounding box center [146, 28] width 7 height 7
checkbox input "true"
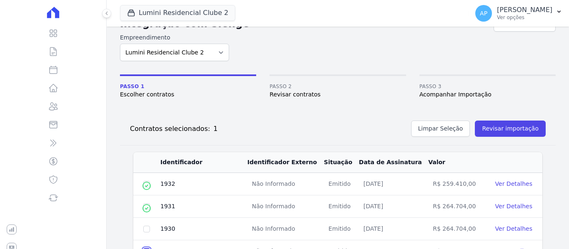
scroll to position [0, 0]
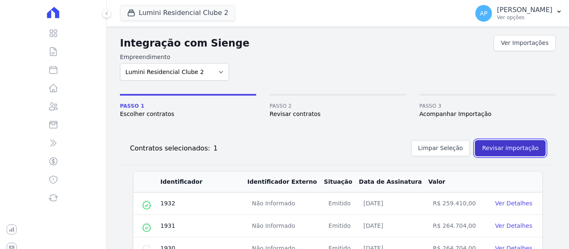
click at [504, 147] on button "Revisar importação" at bounding box center [510, 148] width 71 height 16
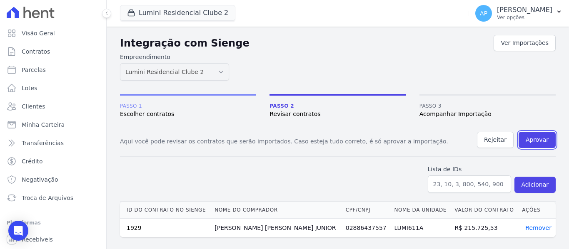
drag, startPoint x: 544, startPoint y: 141, endPoint x: 318, endPoint y: 37, distance: 249.3
click at [545, 140] on button "Aprovar" at bounding box center [536, 140] width 37 height 16
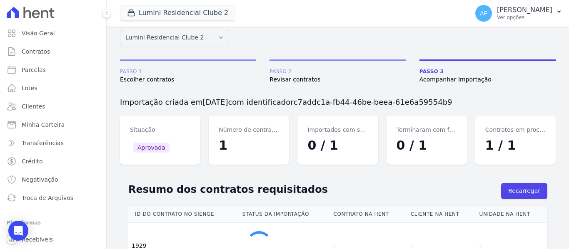
scroll to position [69, 0]
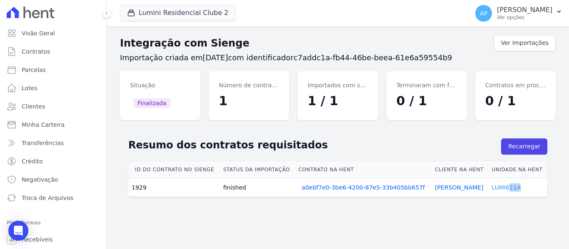
drag, startPoint x: 522, startPoint y: 192, endPoint x: 505, endPoint y: 187, distance: 17.3
click at [505, 187] on td "LUMI611A" at bounding box center [517, 188] width 59 height 19
click at [533, 193] on td "LUMI611A" at bounding box center [517, 188] width 59 height 19
click at [499, 187] on link "LUMI611A" at bounding box center [505, 187] width 29 height 7
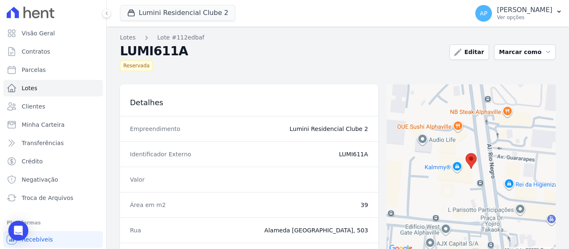
drag, startPoint x: 366, startPoint y: 156, endPoint x: 351, endPoint y: 156, distance: 15.4
click at [351, 156] on div "Identificador Externo LUMI611A" at bounding box center [249, 154] width 258 height 25
copy dd "611A"
click at [52, 70] on link "Parcelas" at bounding box center [53, 70] width 100 height 17
select select
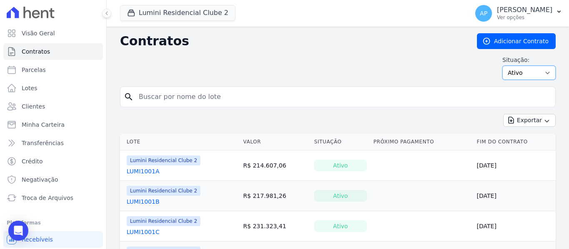
click at [525, 77] on select "Ativo Todos Pausado Distratado Rascunho Expirado Encerrado" at bounding box center [528, 73] width 53 height 14
select select "all"
click at [502, 66] on select "Ativo Todos Pausado Distratado Rascunho Expirado Encerrado" at bounding box center [528, 73] width 53 height 14
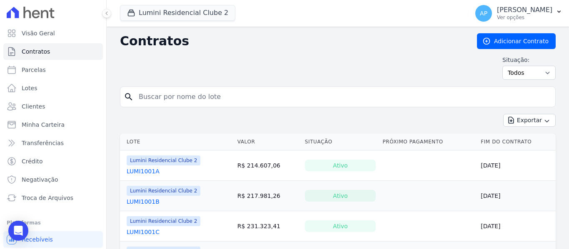
click at [186, 95] on input "search" at bounding box center [343, 97] width 418 height 17
type input "611A"
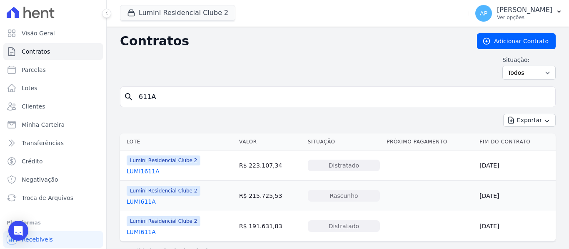
scroll to position [18, 0]
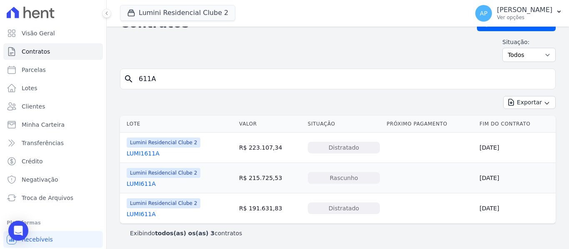
click at [148, 211] on link "LUMI611A" at bounding box center [141, 214] width 29 height 8
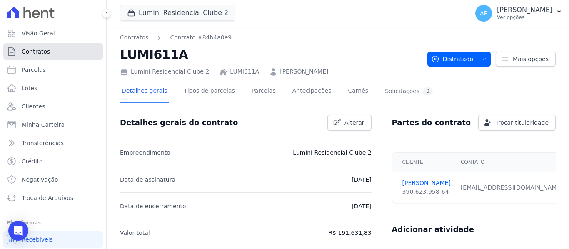
click at [67, 55] on link "Contratos" at bounding box center [53, 51] width 100 height 17
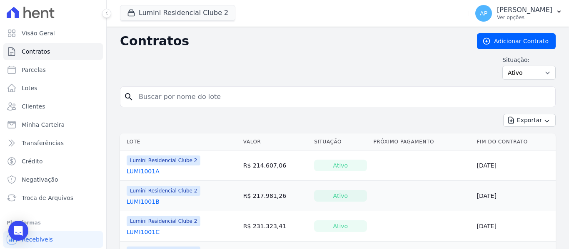
click at [517, 63] on label "Situação:" at bounding box center [528, 60] width 53 height 8
click at [520, 72] on select "Ativo Todos Pausado Distratado Rascunho Expirado Encerrado" at bounding box center [528, 73] width 53 height 14
select select "all"
click at [502, 66] on select "Ativo Todos Pausado Distratado Rascunho Expirado Encerrado" at bounding box center [528, 73] width 53 height 14
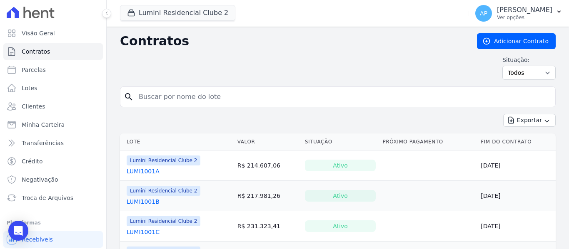
click at [223, 97] on input "search" at bounding box center [343, 97] width 418 height 17
paste input "611A"
type input "611A"
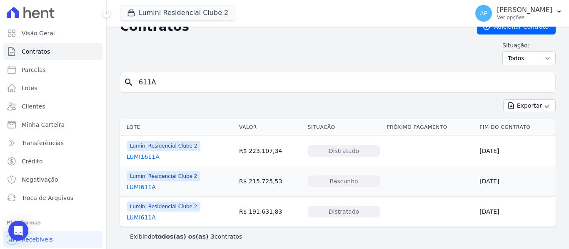
scroll to position [18, 0]
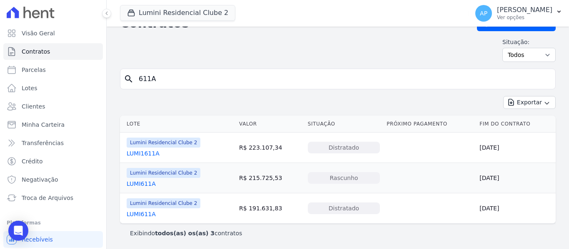
click at [158, 182] on div "LUMI611A" at bounding box center [164, 184] width 74 height 8
click at [147, 185] on link "LUMI611A" at bounding box center [141, 184] width 29 height 8
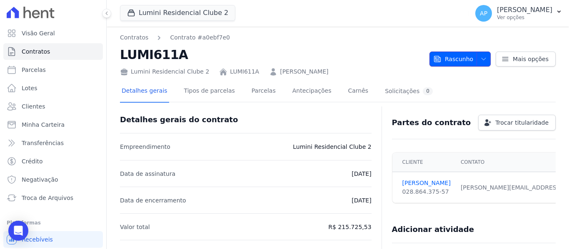
click at [438, 62] on icon "button" at bounding box center [437, 59] width 6 height 6
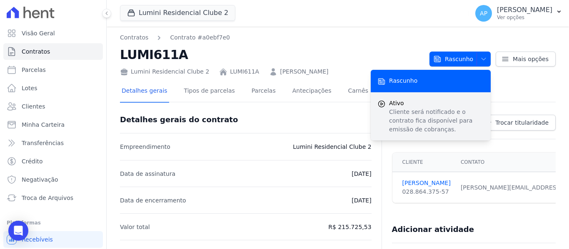
click at [432, 105] on span "Ativo" at bounding box center [436, 103] width 95 height 9
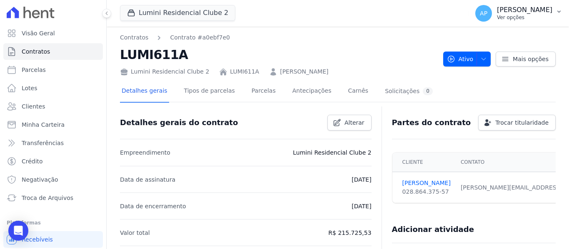
click at [531, 13] on p "[PERSON_NAME]" at bounding box center [524, 10] width 55 height 8
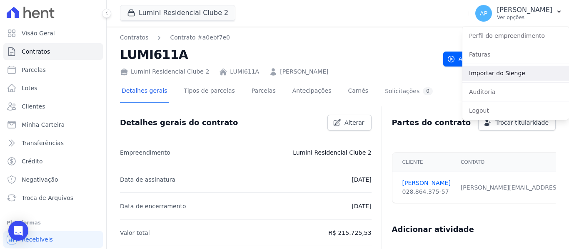
click at [531, 78] on link "Importar do Sienge" at bounding box center [515, 73] width 107 height 15
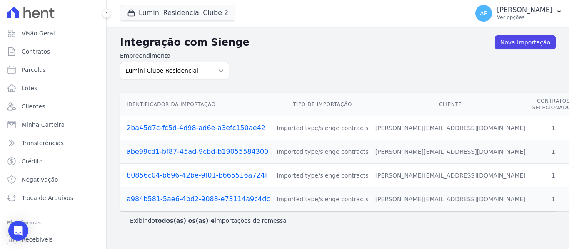
click at [204, 62] on div "Empreendimento Lumini Clube Residencial Lumini Residencial 3 Lumini Residencial…" at bounding box center [174, 66] width 109 height 28
click at [210, 74] on select "Lumini Clube Residencial Lumini Residencial 3 Lumini Residencial Clube 2" at bounding box center [174, 70] width 109 height 17
select select "d72a9094-e555-49ec-99c2-ea39d091f9af"
click at [120, 62] on select "Lumini Clube Residencial Lumini Residencial 3 Lumini Residencial Clube 2" at bounding box center [174, 70] width 109 height 17
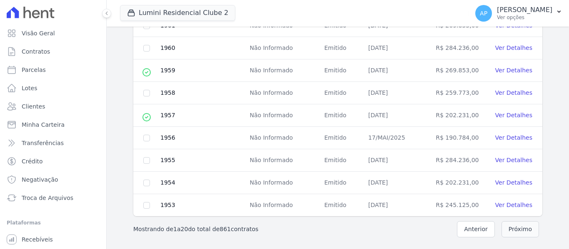
click at [503, 226] on button "Próximo" at bounding box center [519, 229] width 37 height 16
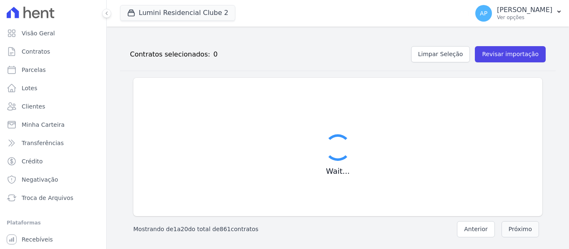
scroll to position [94, 0]
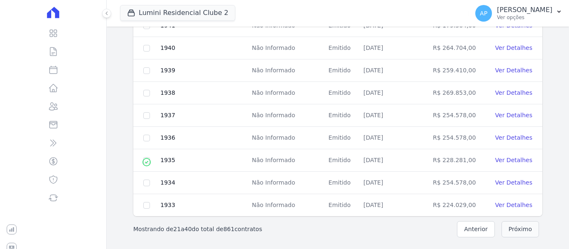
click at [503, 226] on button "Próximo" at bounding box center [519, 229] width 37 height 16
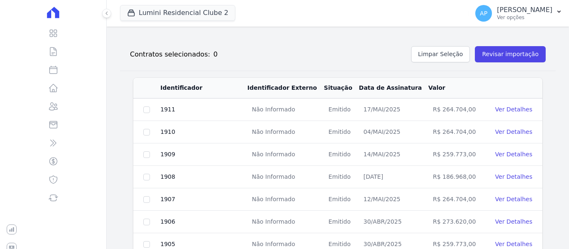
scroll to position [425, 0]
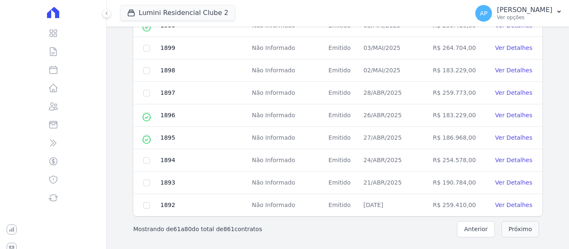
click at [505, 231] on button "Próximo" at bounding box center [519, 229] width 37 height 16
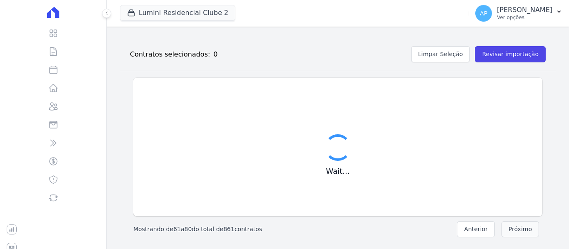
scroll to position [94, 0]
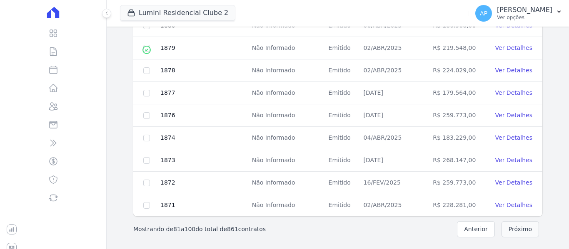
click at [502, 231] on button "Próximo" at bounding box center [519, 229] width 37 height 16
click at [508, 230] on button "Próximo" at bounding box center [519, 229] width 37 height 16
click at [505, 228] on button "Próximo" at bounding box center [519, 229] width 37 height 16
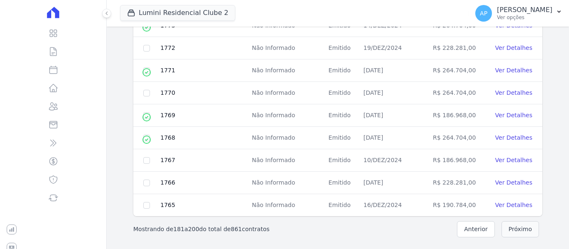
click at [503, 226] on button "Próximo" at bounding box center [519, 229] width 37 height 16
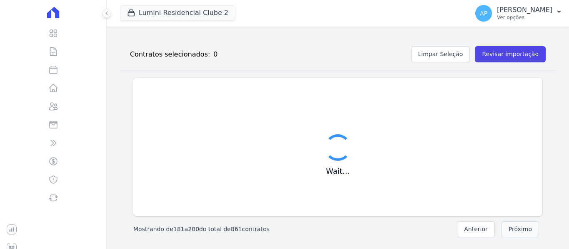
scroll to position [425, 0]
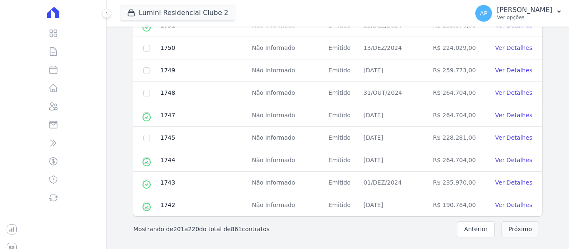
click at [503, 226] on button "Próximo" at bounding box center [519, 229] width 37 height 16
click at [509, 231] on button "Próximo" at bounding box center [519, 229] width 37 height 16
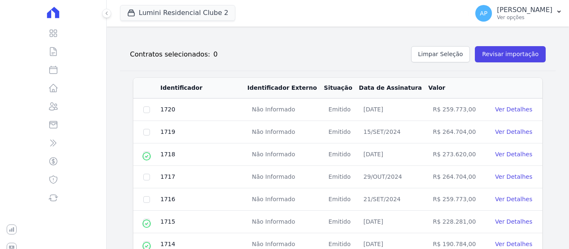
scroll to position [425, 0]
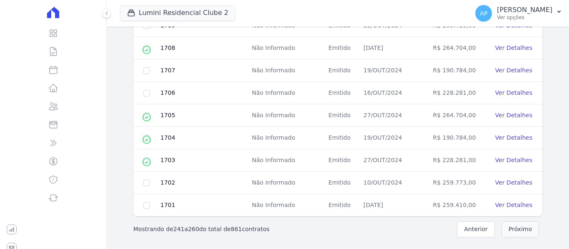
click at [512, 234] on button "Próximo" at bounding box center [519, 229] width 37 height 16
click at [511, 234] on button "Próximo" at bounding box center [519, 229] width 37 height 16
checkbox input "true"
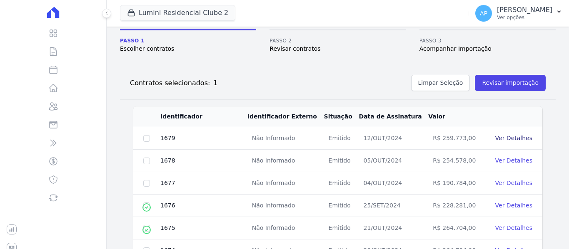
scroll to position [51, 0]
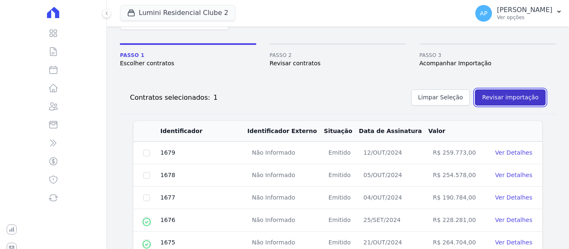
click at [507, 93] on button "Revisar importação" at bounding box center [510, 98] width 71 height 16
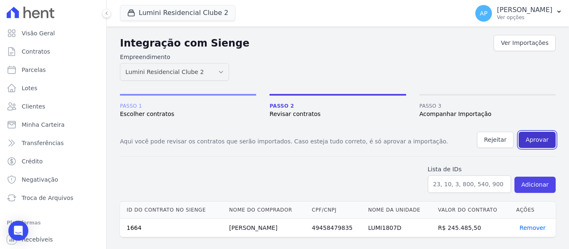
click at [540, 140] on button "Aprovar" at bounding box center [536, 140] width 37 height 16
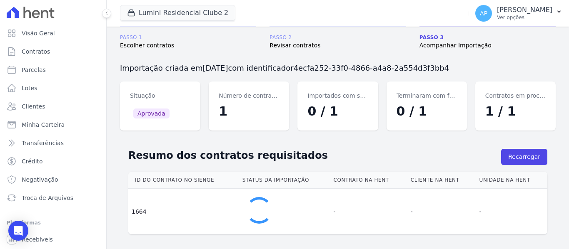
scroll to position [69, 0]
click at [523, 80] on div "Importação criada em 02/09/2025 com identificador 4ecfa252-33f0-4866-a4a8-2a554…" at bounding box center [337, 96] width 435 height 67
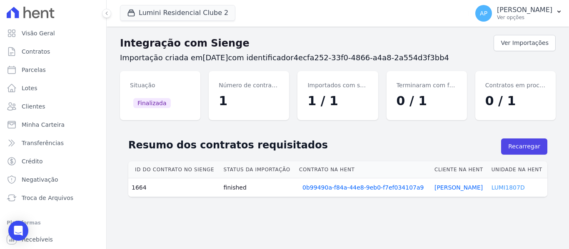
click at [497, 187] on link "LUMI1807D" at bounding box center [507, 187] width 33 height 7
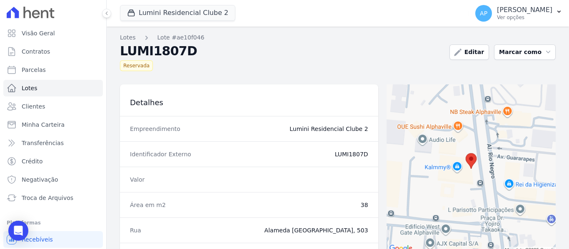
drag, startPoint x: 366, startPoint y: 155, endPoint x: 349, endPoint y: 159, distance: 17.0
click at [349, 159] on div "Identificador Externo LUMI1807D" at bounding box center [249, 154] width 258 height 25
copy dd "1807D"
click at [72, 47] on link "Contratos" at bounding box center [53, 51] width 100 height 17
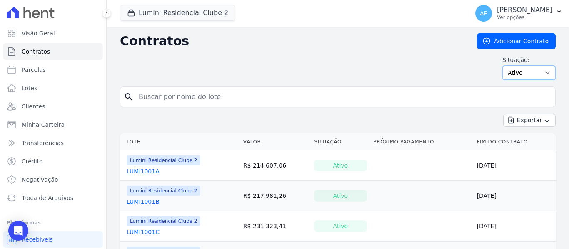
click at [534, 73] on select "Ativo Todos Pausado Distratado Rascunho Expirado Encerrado" at bounding box center [528, 73] width 53 height 14
select select "all"
click at [502, 66] on select "Ativo Todos Pausado Distratado Rascunho Expirado Encerrado" at bounding box center [528, 73] width 53 height 14
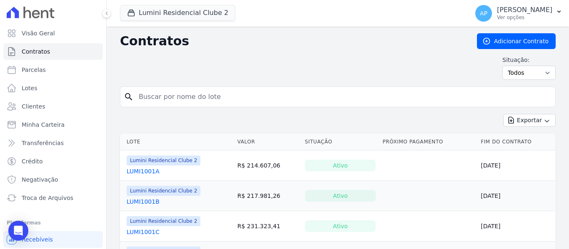
drag, startPoint x: 0, startPoint y: 0, endPoint x: 507, endPoint y: 97, distance: 516.3
click at [507, 97] on input "search" at bounding box center [343, 97] width 418 height 17
paste input "1807D"
type input "1807D"
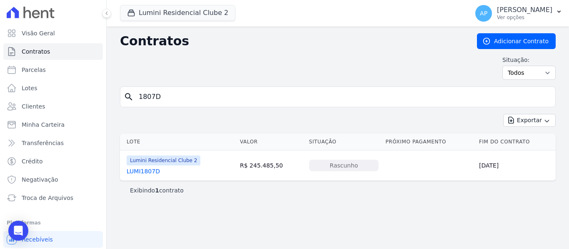
click at [155, 171] on link "LUMI1807D" at bounding box center [143, 171] width 33 height 8
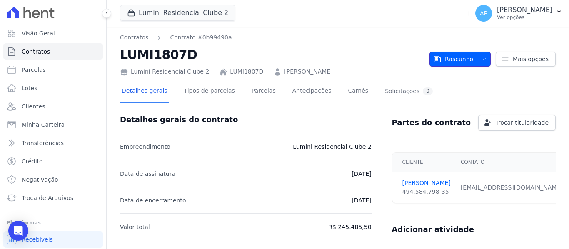
click at [449, 56] on span "Rascunho" at bounding box center [453, 59] width 40 height 15
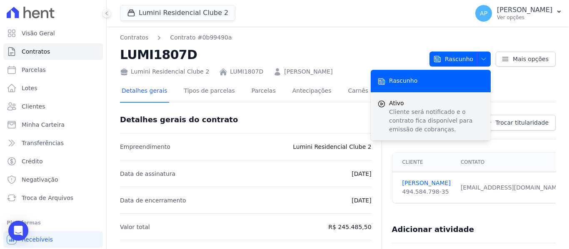
click at [442, 108] on p "Cliente será notificado e o contrato fica disponível para emissão de cobranças." at bounding box center [436, 121] width 95 height 26
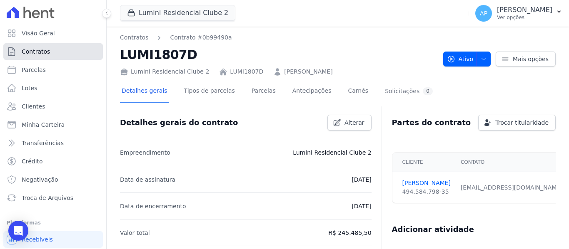
click at [75, 57] on link "Contratos" at bounding box center [53, 51] width 100 height 17
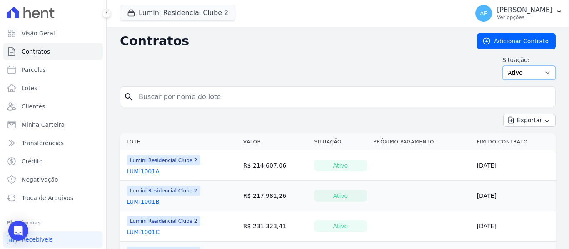
click at [533, 73] on select "Ativo Todos Pausado Distratado Rascunho Expirado Encerrado" at bounding box center [528, 73] width 53 height 14
select select "all"
click at [502, 66] on select "Ativo Todos Pausado Distratado Rascunho Expirado Encerrado" at bounding box center [528, 73] width 53 height 14
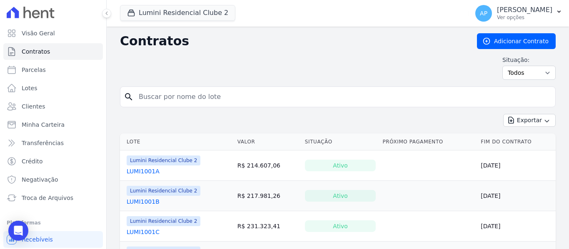
drag, startPoint x: 0, startPoint y: 0, endPoint x: 458, endPoint y: 100, distance: 469.0
click at [458, 100] on input "search" at bounding box center [343, 97] width 418 height 17
paste input "411A"
type input "411A"
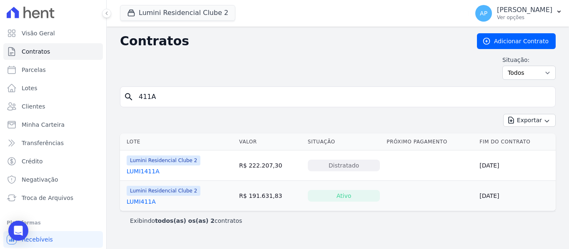
click at [149, 202] on link "LUMI411A" at bounding box center [141, 202] width 29 height 8
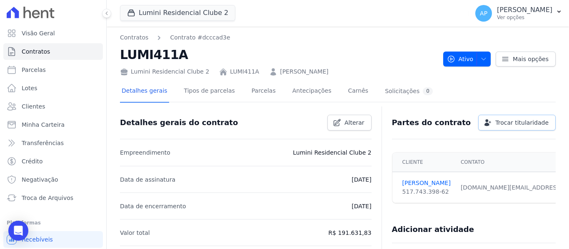
click at [483, 122] on icon at bounding box center [487, 123] width 8 height 8
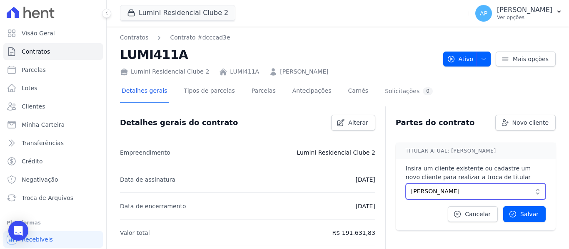
click at [470, 196] on button "LUCAS PEREIRA DOS SANTOS" at bounding box center [475, 192] width 140 height 16
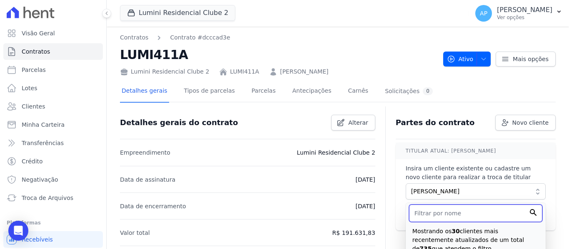
click at [468, 210] on input "text" at bounding box center [475, 213] width 133 height 17
paste input "ANA VITORIA ANTUNES DE BRITO"
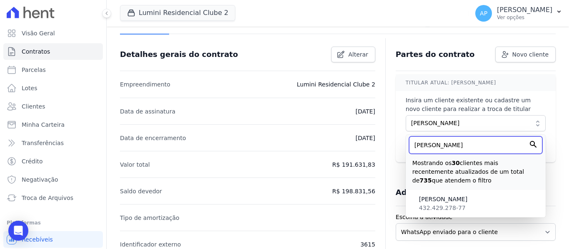
scroll to position [69, 0]
type input "ANA VITORIA ANTUNES DE BRITO"
click at [468, 210] on li "ANA VITORIA ANTUNES DE BRITO 432.429.278-77" at bounding box center [475, 204] width 140 height 24
type input "8ba14169-df69-486a-b982-ebc4a6be7f69"
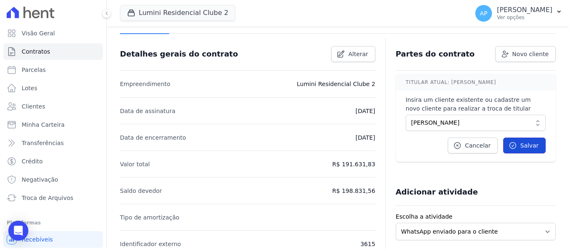
click at [522, 149] on span "Salvar" at bounding box center [529, 146] width 18 height 8
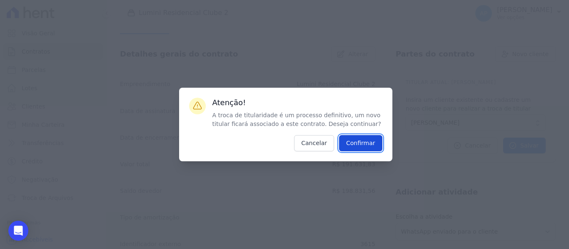
click at [360, 144] on input "Confirmar" at bounding box center [360, 143] width 43 height 16
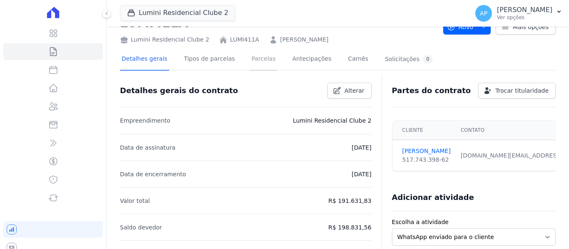
click at [250, 55] on link "Parcelas" at bounding box center [263, 60] width 27 height 22
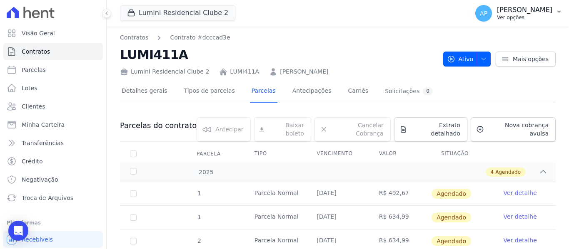
click at [510, 12] on p "[PERSON_NAME]" at bounding box center [524, 10] width 55 height 8
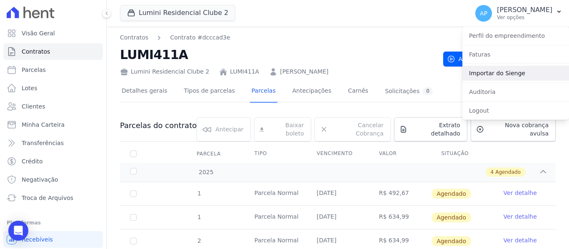
click at [516, 75] on link "Importar do Sienge" at bounding box center [515, 73] width 107 height 15
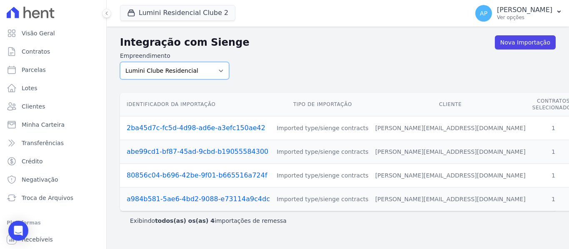
click at [221, 70] on select "Lumini Clube Residencial Lumini Residencial 3 Lumini Residencial Clube 2" at bounding box center [174, 70] width 109 height 17
select select "d72a9094-e555-49ec-99c2-ea39d091f9af"
click at [120, 62] on select "Lumini Clube Residencial Lumini Residencial 3 Lumini Residencial Clube 2" at bounding box center [174, 70] width 109 height 17
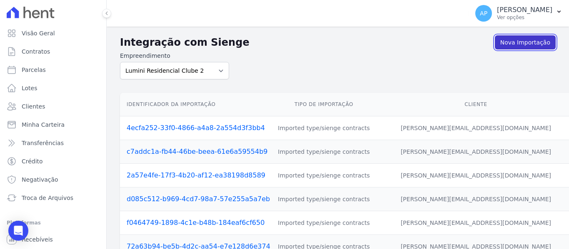
click at [510, 49] on link "Nova Importação" at bounding box center [525, 42] width 61 height 14
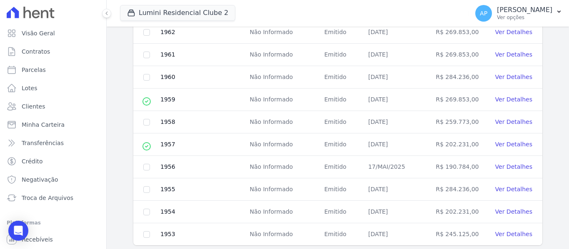
scroll to position [425, 0]
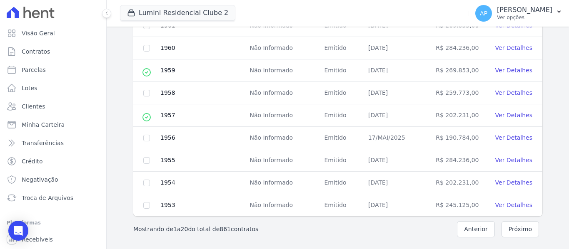
click at [514, 239] on nav "Mostrando de 1 a 20 do total de 861 contratos Anterior Próximo" at bounding box center [337, 229] width 435 height 26
click at [510, 229] on button "Próximo" at bounding box center [519, 229] width 37 height 16
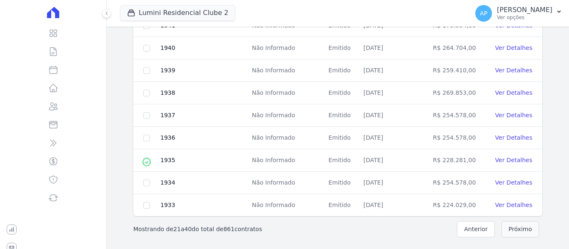
click at [514, 223] on button "Próximo" at bounding box center [519, 229] width 37 height 16
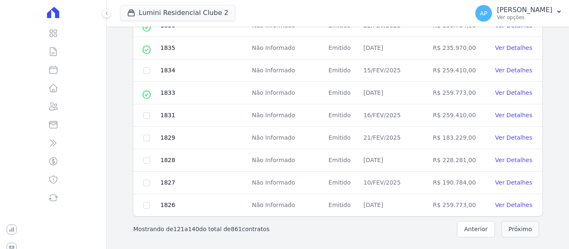
click at [514, 223] on button "Próximo" at bounding box center [519, 229] width 37 height 16
click at [515, 231] on button "Próximo" at bounding box center [519, 229] width 37 height 16
click at [520, 233] on button "Próximo" at bounding box center [519, 229] width 37 height 16
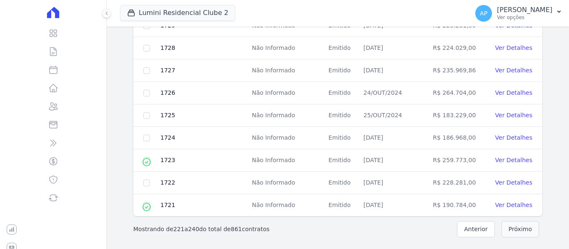
click at [520, 233] on button "Próximo" at bounding box center [519, 229] width 37 height 16
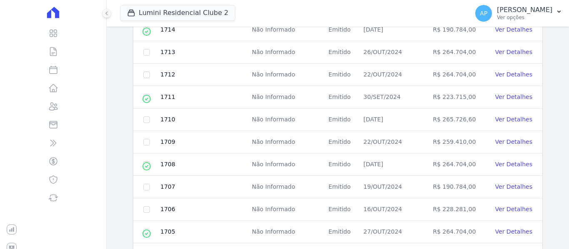
scroll to position [307, 0]
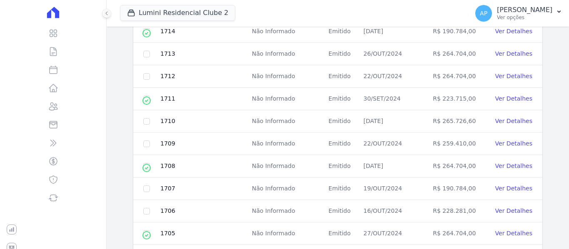
click at [143, 117] on td at bounding box center [146, 121] width 27 height 22
checkbox input "true"
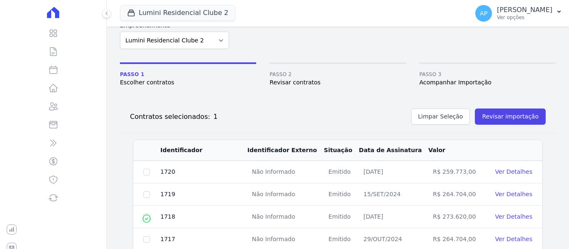
scroll to position [31, 0]
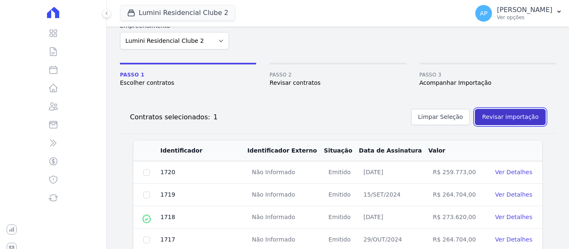
click at [515, 120] on button "Revisar importação" at bounding box center [510, 117] width 71 height 16
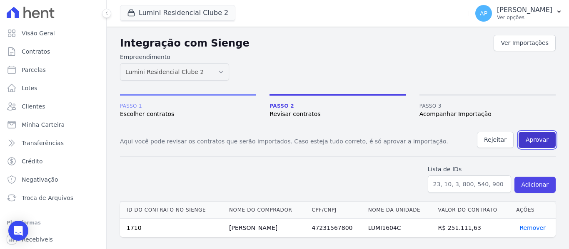
click at [538, 137] on button "Aprovar" at bounding box center [536, 140] width 37 height 16
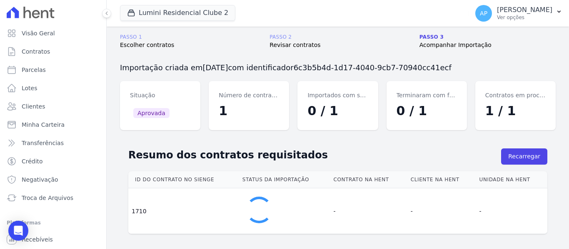
scroll to position [69, 0]
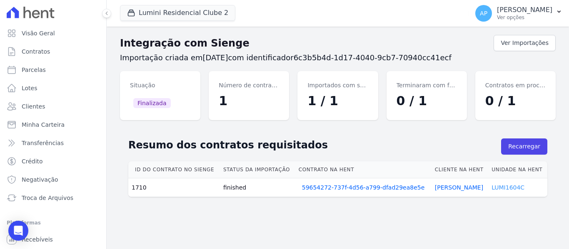
click at [515, 187] on link "LUMI1604C" at bounding box center [507, 187] width 33 height 7
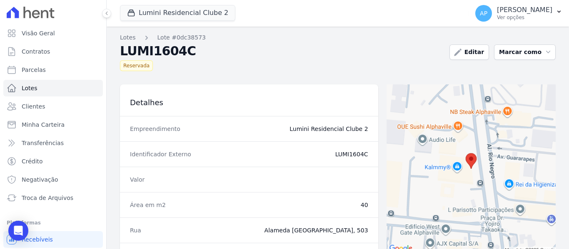
drag, startPoint x: 363, startPoint y: 155, endPoint x: 349, endPoint y: 157, distance: 14.7
click at [349, 157] on dd "LUMI1604C" at bounding box center [289, 154] width 158 height 8
copy dd "1604C"
click at [45, 52] on span "Contratos" at bounding box center [36, 51] width 28 height 8
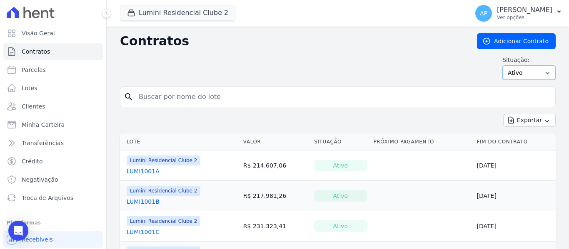
click at [510, 71] on select "Ativo Todos Pausado Distratado Rascunho Expirado Encerrado" at bounding box center [528, 73] width 53 height 14
select select "all"
click at [502, 66] on select "Ativo Todos Pausado Distratado Rascunho Expirado Encerrado" at bounding box center [528, 73] width 53 height 14
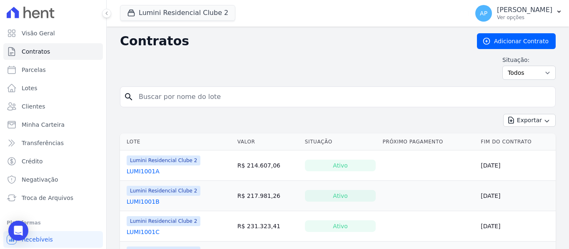
click at [265, 95] on input "search" at bounding box center [343, 97] width 418 height 17
paste input "1604C"
type input "1604C"
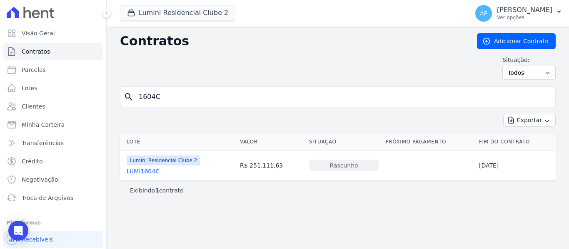
click at [151, 170] on link "LUMI1604C" at bounding box center [143, 171] width 33 height 8
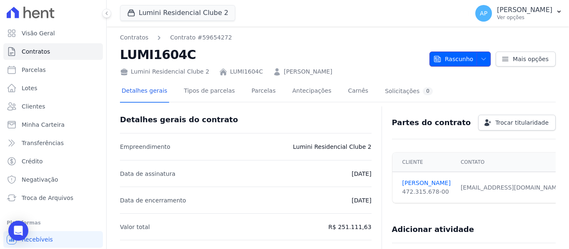
click at [461, 62] on span "Rascunho" at bounding box center [453, 59] width 40 height 15
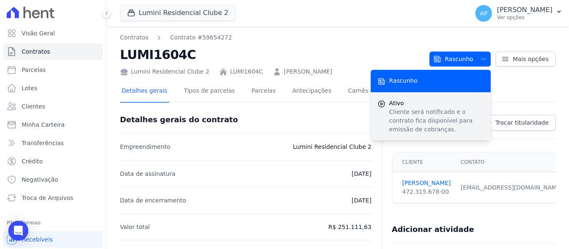
click at [452, 109] on p "Cliente será notificado e o contrato fica disponível para emissão de cobranças." at bounding box center [436, 121] width 95 height 26
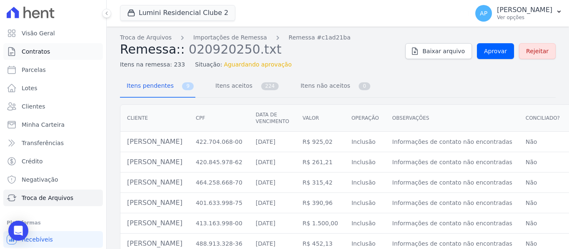
click at [59, 47] on link "Contratos" at bounding box center [53, 51] width 100 height 17
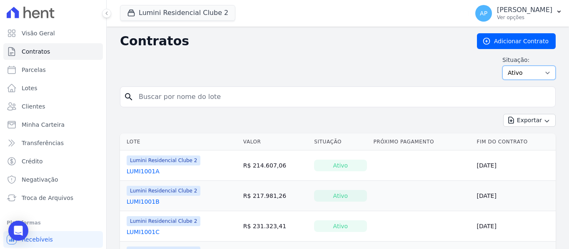
click at [521, 75] on select "Ativo Todos Pausado Distratado Rascunho Expirado Encerrado" at bounding box center [528, 73] width 53 height 14
select select "all"
click at [502, 66] on select "Ativo Todos Pausado Distratado Rascunho Expirado Encerrado" at bounding box center [528, 73] width 53 height 14
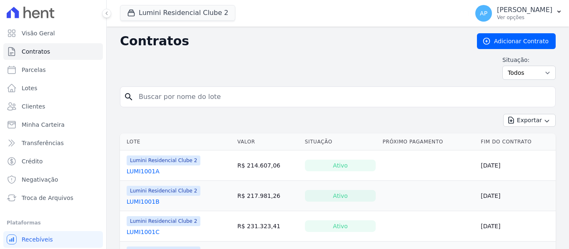
click at [217, 96] on input "search" at bounding box center [343, 97] width 418 height 17
paste input "1704C"
type input "1704C"
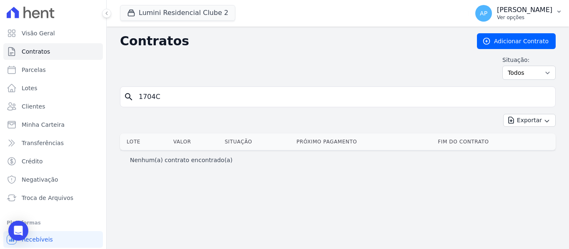
click at [523, 15] on p "Ver opções" at bounding box center [524, 17] width 55 height 7
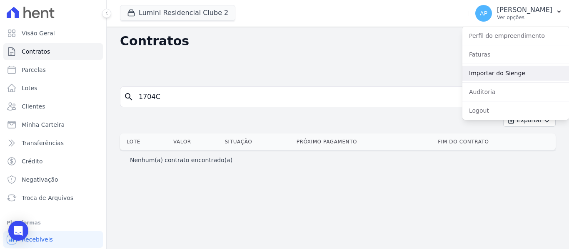
click at [516, 69] on link "Importar do Sienge" at bounding box center [515, 73] width 107 height 15
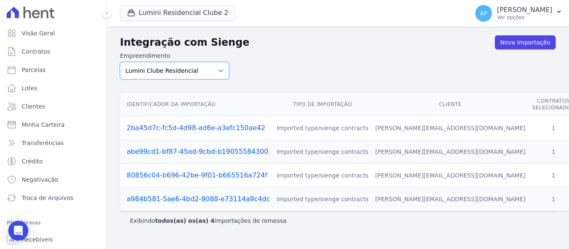
click at [208, 70] on select "Lumini Clube Residencial Lumini Residencial 3 Lumini Residencial Clube 2" at bounding box center [174, 70] width 109 height 17
select select "d72a9094-e555-49ec-99c2-ea39d091f9af"
click at [120, 62] on select "Lumini Clube Residencial Lumini Residencial 3 Lumini Residencial Clube 2" at bounding box center [174, 70] width 109 height 17
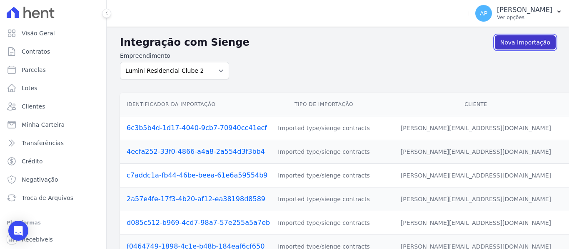
drag, startPoint x: 519, startPoint y: 43, endPoint x: 506, endPoint y: 46, distance: 13.2
click at [519, 43] on link "Nova Importação" at bounding box center [525, 42] width 61 height 14
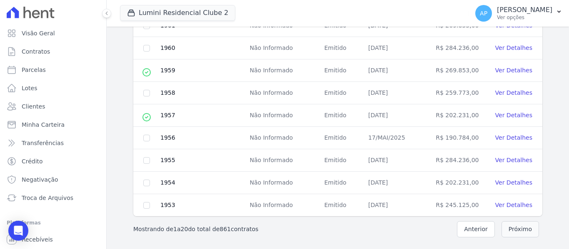
click at [526, 226] on button "Próximo" at bounding box center [519, 229] width 37 height 16
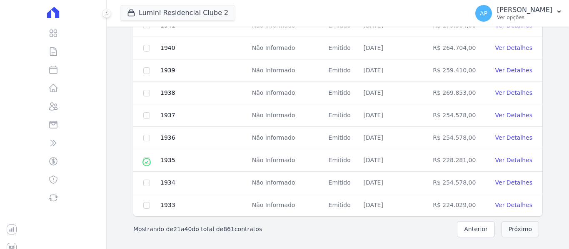
click at [522, 229] on button "Próximo" at bounding box center [519, 229] width 37 height 16
click at [521, 225] on button "Próximo" at bounding box center [519, 229] width 37 height 16
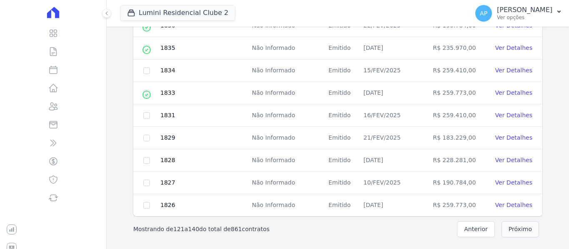
click at [521, 225] on button "Próximo" at bounding box center [519, 229] width 37 height 16
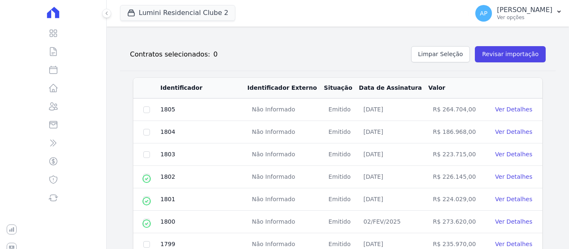
scroll to position [425, 0]
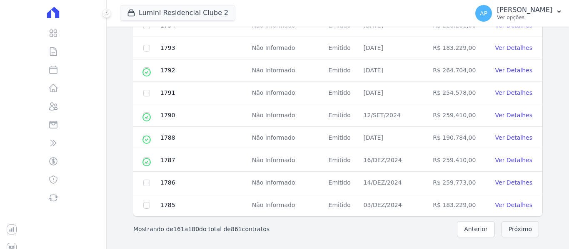
click at [521, 225] on button "Próximo" at bounding box center [519, 229] width 37 height 16
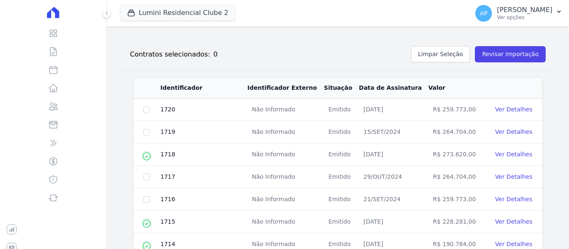
scroll to position [425, 0]
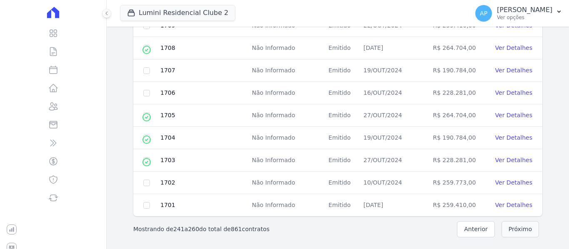
click at [521, 225] on button "Próximo" at bounding box center [519, 229] width 37 height 16
click at [525, 227] on button "Próximo" at bounding box center [519, 229] width 37 height 16
click at [524, 226] on button "Próximo" at bounding box center [519, 229] width 37 height 16
click at [523, 227] on button "Próximo" at bounding box center [519, 229] width 37 height 16
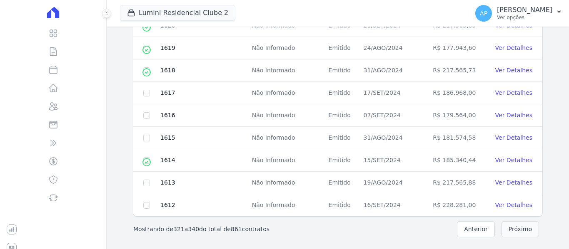
click at [523, 227] on button "Próximo" at bounding box center [519, 229] width 37 height 16
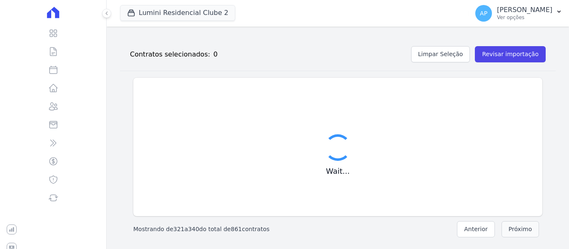
scroll to position [425, 0]
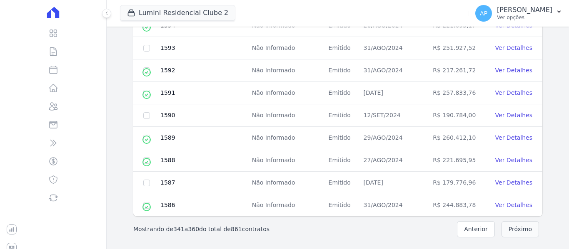
click at [525, 228] on button "Próximo" at bounding box center [519, 229] width 37 height 16
click at [526, 229] on button "Próximo" at bounding box center [519, 229] width 37 height 16
click at [529, 230] on button "Próximo" at bounding box center [519, 229] width 37 height 16
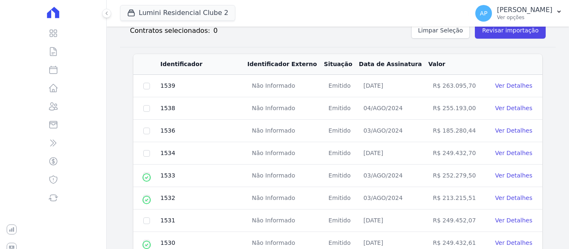
scroll to position [92, 0]
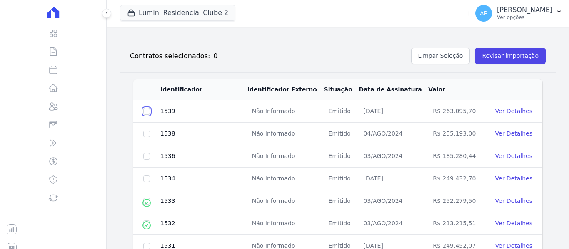
click at [148, 113] on input "checkbox" at bounding box center [146, 111] width 7 height 7
checkbox input "true"
click at [502, 47] on div "Contratos selecionados: 1 Limpar Seleção Revisar importação" at bounding box center [334, 55] width 422 height 20
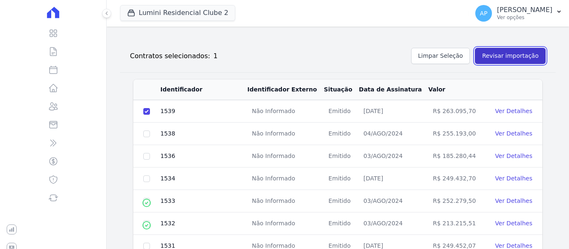
click at [511, 52] on button "Revisar importação" at bounding box center [510, 56] width 71 height 16
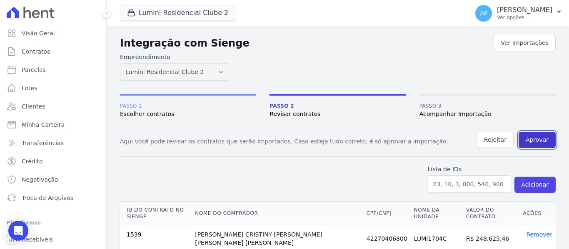
click at [541, 139] on button "Aprovar" at bounding box center [536, 140] width 37 height 16
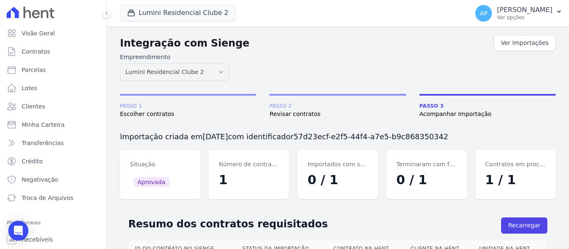
scroll to position [69, 0]
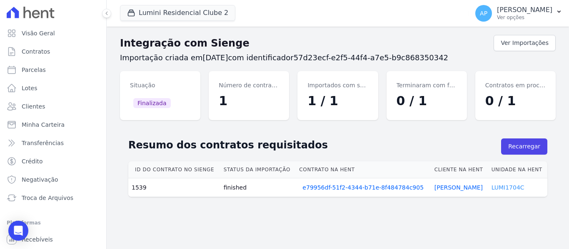
click at [500, 188] on link "LUMI1704C" at bounding box center [507, 187] width 33 height 7
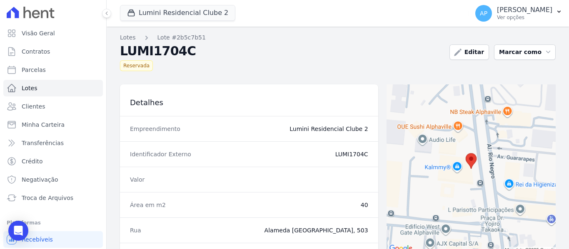
drag, startPoint x: 361, startPoint y: 154, endPoint x: 348, endPoint y: 153, distance: 13.3
click at [348, 153] on div "Identificador Externo LUMI1704C" at bounding box center [249, 154] width 258 height 25
copy dd "1704C"
click at [52, 48] on link "Contratos" at bounding box center [53, 51] width 100 height 17
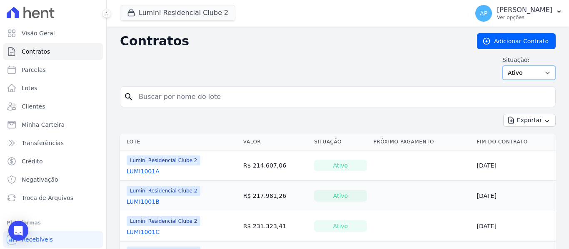
click at [508, 75] on select "Ativo Todos Pausado Distratado Rascunho Expirado Encerrado" at bounding box center [528, 73] width 53 height 14
select select "all"
click at [502, 66] on select "Ativo Todos Pausado Distratado Rascunho Expirado Encerrado" at bounding box center [528, 73] width 53 height 14
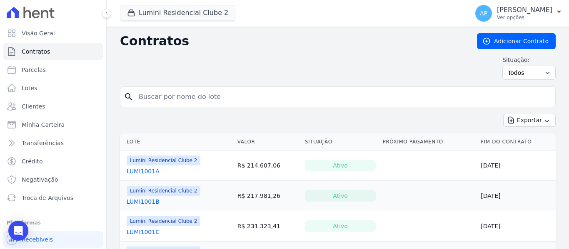
click at [210, 98] on input "search" at bounding box center [343, 97] width 418 height 17
paste input "1704C"
type input "1704C"
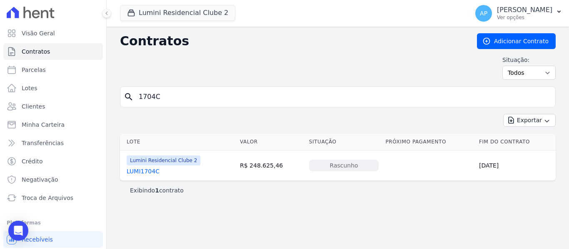
click at [142, 173] on link "LUMI1704C" at bounding box center [143, 171] width 33 height 8
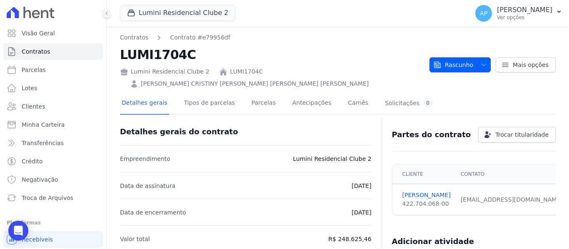
click at [449, 57] on span "Rascunho" at bounding box center [453, 64] width 40 height 15
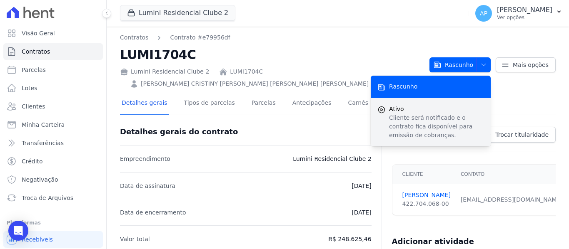
click at [435, 106] on span "Ativo" at bounding box center [436, 109] width 95 height 9
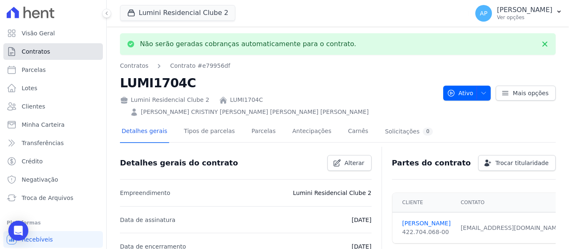
click at [59, 52] on link "Contratos" at bounding box center [53, 51] width 100 height 17
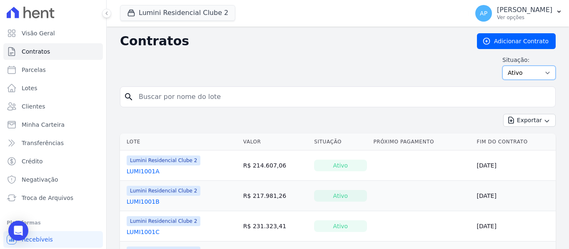
drag, startPoint x: 515, startPoint y: 74, endPoint x: 509, endPoint y: 79, distance: 7.1
click at [513, 74] on select "Ativo Todos Pausado Distratado Rascunho Expirado Encerrado" at bounding box center [528, 73] width 53 height 14
select select "all"
click at [502, 66] on select "Ativo Todos Pausado Distratado Rascunho Expirado Encerrado" at bounding box center [528, 73] width 53 height 14
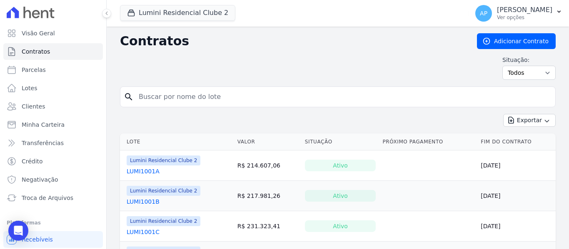
click at [209, 96] on input "search" at bounding box center [343, 97] width 418 height 17
paste input "1801A"
type input "1801A"
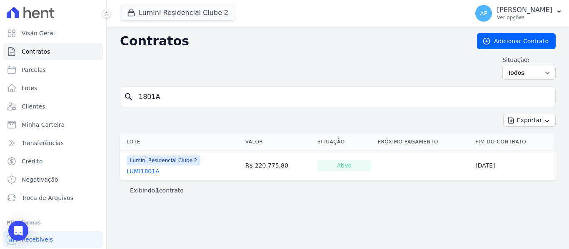
click at [149, 171] on link "LUMI1801A" at bounding box center [143, 171] width 33 height 8
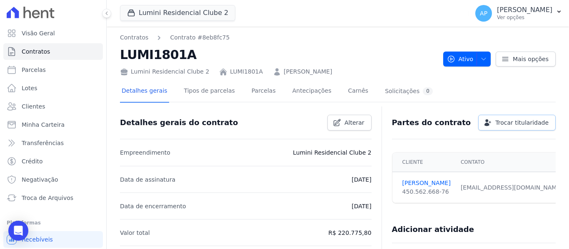
click at [508, 115] on link "Trocar titularidade" at bounding box center [516, 123] width 77 height 16
click at [505, 118] on link "Trocar titularidade" at bounding box center [516, 123] width 77 height 16
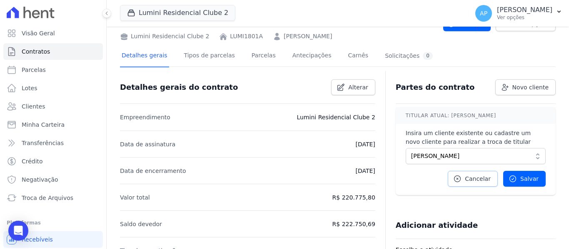
scroll to position [83, 0]
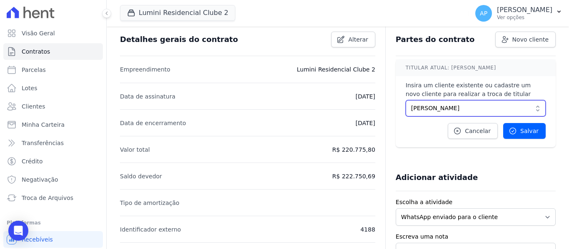
click at [488, 109] on span "ISABELE COIMBRA GOMES" at bounding box center [469, 108] width 117 height 9
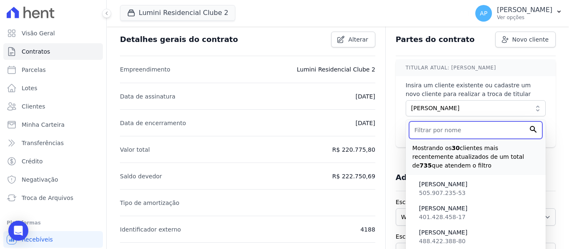
click at [466, 132] on input "text" at bounding box center [475, 130] width 133 height 17
paste input "[PERSON_NAME]"
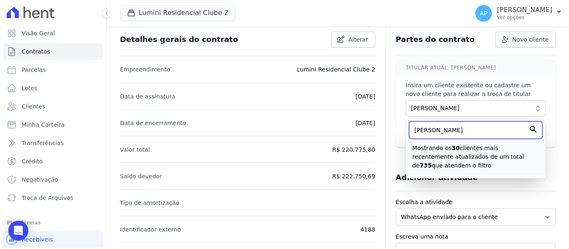
click at [419, 131] on input "[PERSON_NAME]" at bounding box center [475, 130] width 133 height 17
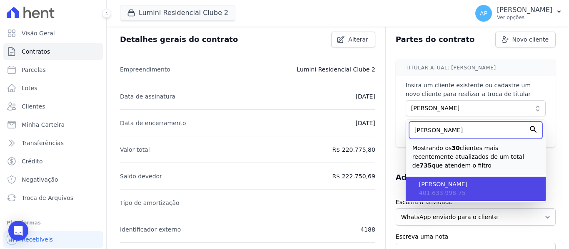
type input "[PERSON_NAME]"
click at [439, 190] on span "401.633.998-75" at bounding box center [442, 193] width 47 height 7
type input "e3ac8dab-77dc-412a-aacd-b629fb0f2ec3"
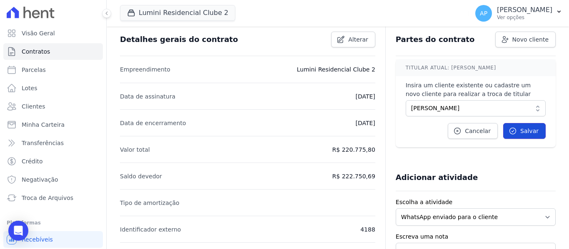
click at [515, 132] on link "Salvar" at bounding box center [524, 131] width 42 height 16
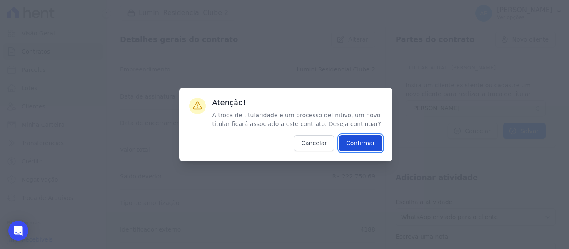
click at [370, 144] on input "Confirmar" at bounding box center [360, 143] width 43 height 16
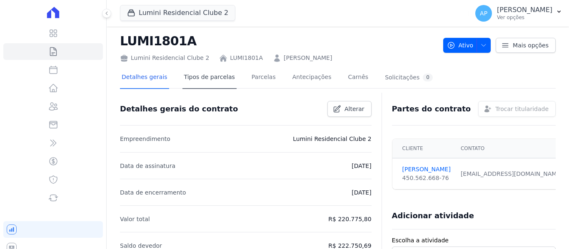
scroll to position [0, 0]
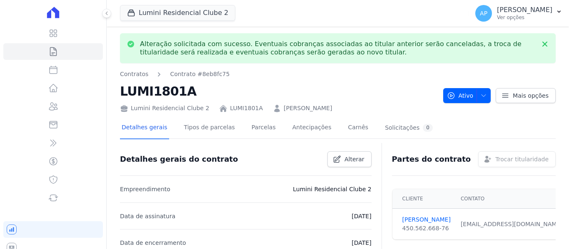
click at [234, 109] on link "LUMI1801A" at bounding box center [246, 108] width 33 height 9
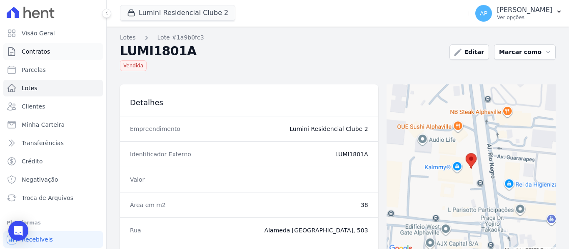
click at [56, 54] on link "Contratos" at bounding box center [53, 51] width 100 height 17
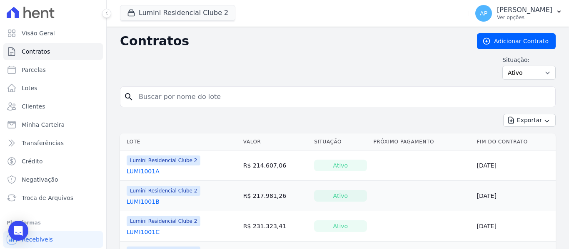
click at [382, 99] on input "search" at bounding box center [343, 97] width 418 height 17
paste input "1801A"
type input "1801A"
click at [531, 71] on select "Ativo Todos Pausado Distratado Rascunho Expirado Encerrado" at bounding box center [528, 73] width 53 height 14
select select "all"
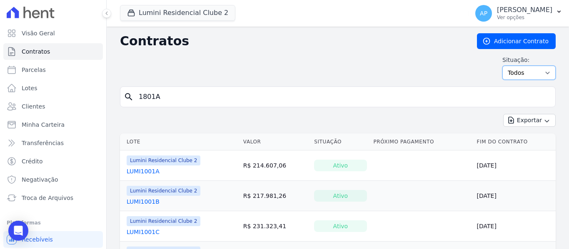
click at [502, 66] on select "Ativo Todos Pausado Distratado Rascunho Expirado Encerrado" at bounding box center [528, 73] width 53 height 14
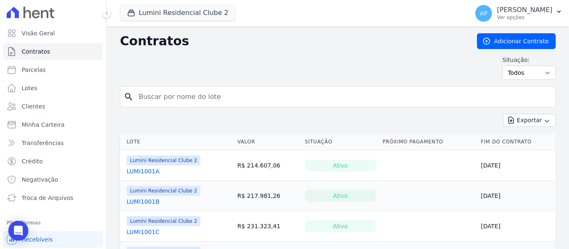
click at [216, 98] on input "search" at bounding box center [343, 97] width 418 height 17
paste input "1801A"
type input "1801A"
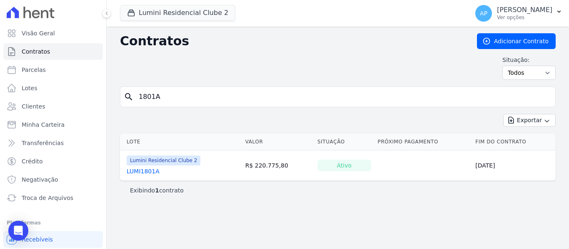
click at [157, 173] on div "LUMI1801A" at bounding box center [164, 171] width 74 height 8
click at [152, 172] on link "LUMI1801A" at bounding box center [143, 171] width 33 height 8
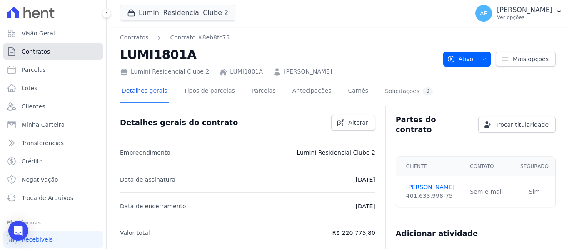
click at [60, 49] on link "Contratos" at bounding box center [53, 51] width 100 height 17
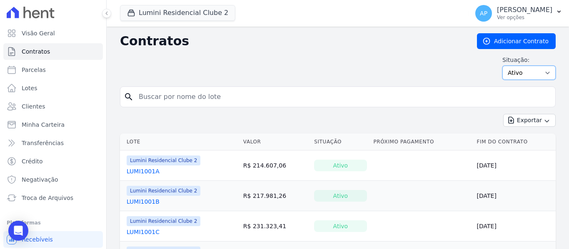
click at [509, 74] on select "Ativo Todos Pausado Distratado Rascunho Expirado Encerrado" at bounding box center [528, 73] width 53 height 14
select select "all"
click at [502, 66] on select "Ativo Todos Pausado Distratado Rascunho Expirado Encerrado" at bounding box center [528, 73] width 53 height 14
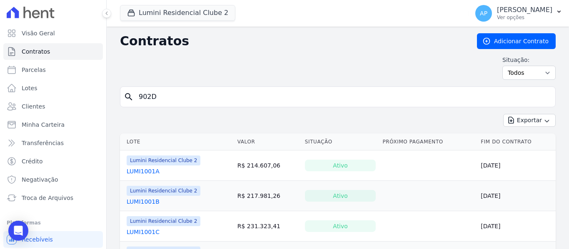
type input "902D"
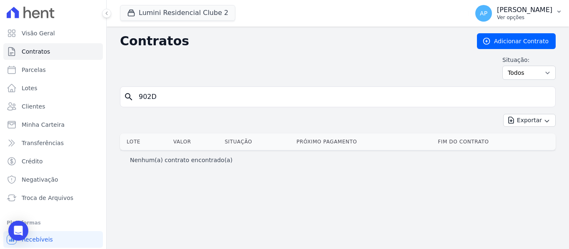
click at [522, 18] on p "Ver opções" at bounding box center [524, 17] width 55 height 7
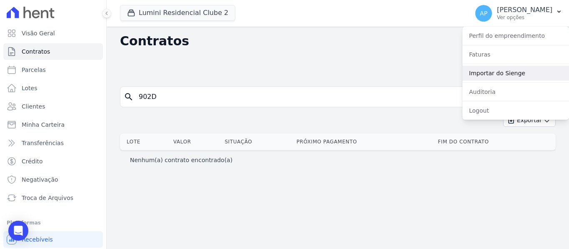
drag, startPoint x: 507, startPoint y: 75, endPoint x: 440, endPoint y: 76, distance: 67.0
click at [507, 75] on link "Importar do Sienge" at bounding box center [515, 73] width 107 height 15
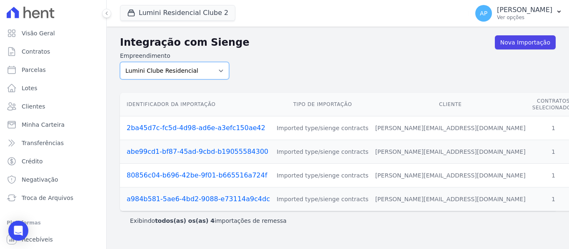
click at [169, 72] on select "Lumini Clube Residencial Lumini Residencial 3 Lumini Residencial Clube 2" at bounding box center [174, 70] width 109 height 17
select select "d72a9094-e555-49ec-99c2-ea39d091f9af"
click at [120, 62] on select "Lumini Clube Residencial Lumini Residencial 3 Lumini Residencial Clube 2" at bounding box center [174, 70] width 109 height 17
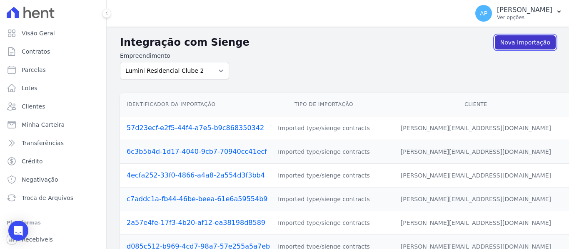
click at [522, 41] on link "Nova Importação" at bounding box center [525, 42] width 61 height 14
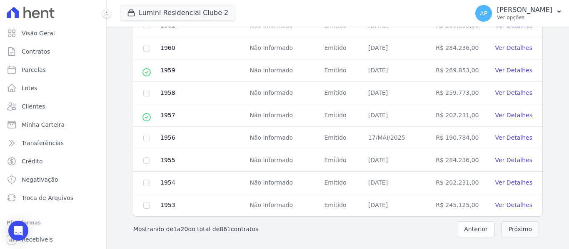
click at [528, 231] on button "Próximo" at bounding box center [519, 229] width 37 height 16
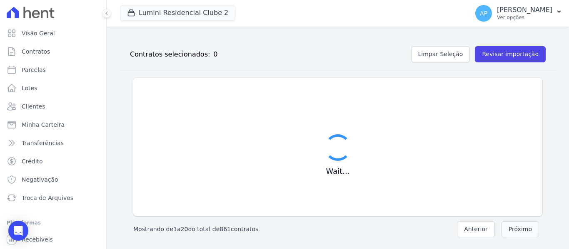
scroll to position [94, 0]
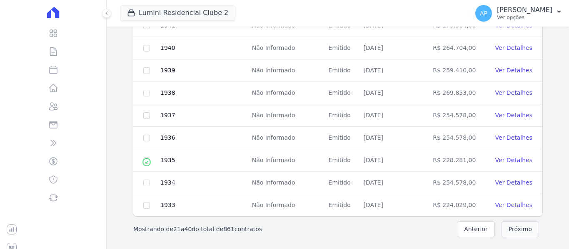
click at [528, 231] on button "Próximo" at bounding box center [519, 229] width 37 height 16
click at [529, 234] on button "Próximo" at bounding box center [519, 229] width 37 height 16
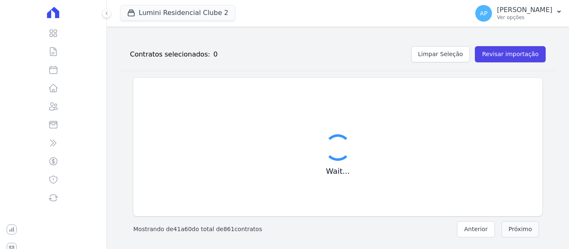
scroll to position [425, 0]
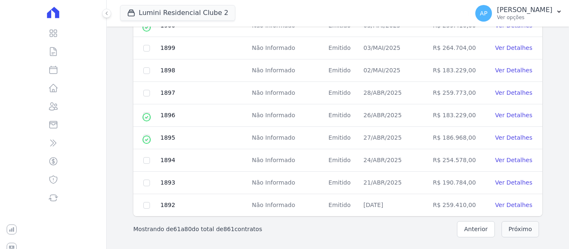
click at [516, 229] on button "Próximo" at bounding box center [519, 229] width 37 height 16
click at [517, 239] on nav "Mostrando de 81 a 100 do total de 861 contratos Anterior Próximo" at bounding box center [337, 229] width 435 height 26
click at [515, 231] on button "Próximo" at bounding box center [519, 229] width 37 height 16
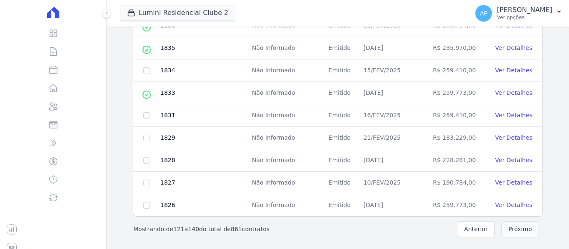
click at [515, 231] on button "Próximo" at bounding box center [519, 229] width 37 height 16
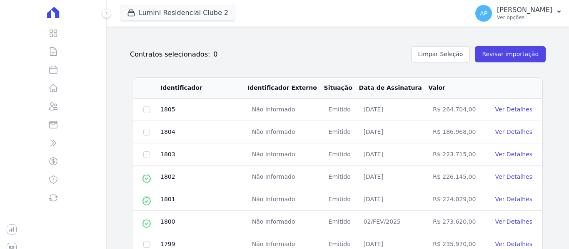
scroll to position [425, 0]
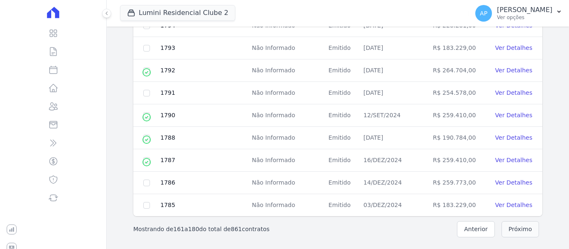
click at [515, 231] on button "Próximo" at bounding box center [519, 229] width 37 height 16
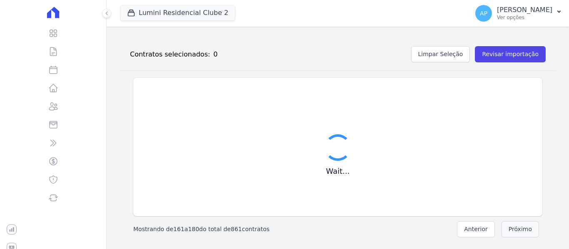
scroll to position [94, 0]
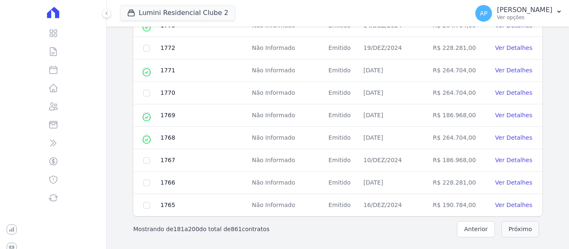
click at [515, 231] on button "Próximo" at bounding box center [519, 229] width 37 height 16
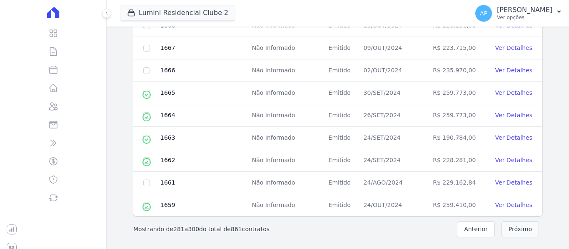
click at [515, 231] on button "Próximo" at bounding box center [519, 229] width 37 height 16
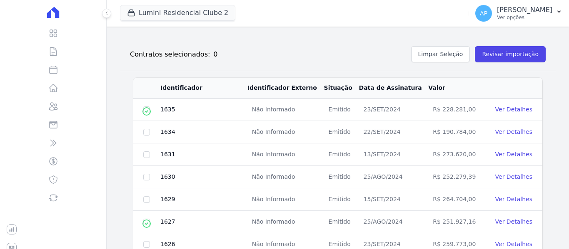
scroll to position [425, 0]
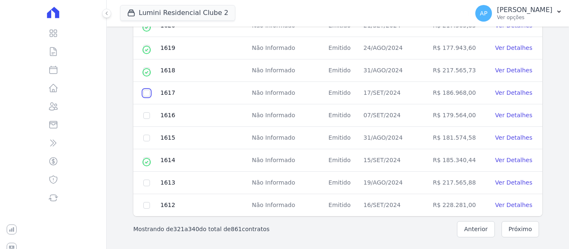
checkbox input "true"
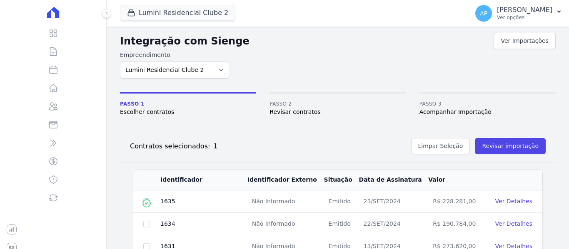
scroll to position [0, 0]
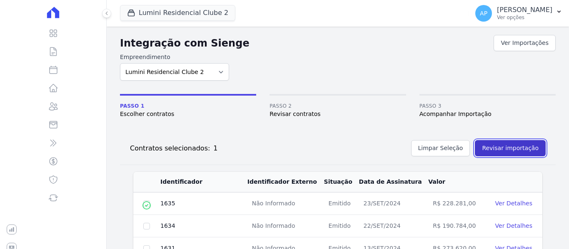
click at [506, 145] on button "Revisar importação" at bounding box center [510, 148] width 71 height 16
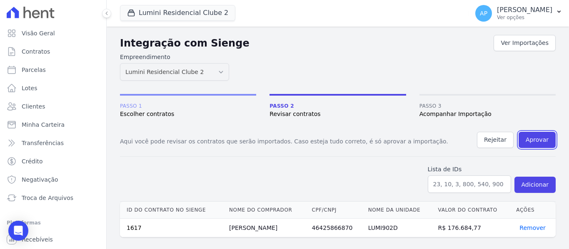
click at [533, 140] on button "Aprovar" at bounding box center [536, 140] width 37 height 16
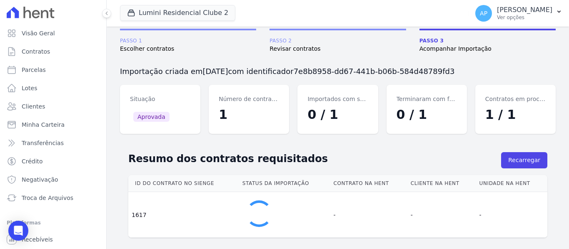
scroll to position [69, 0]
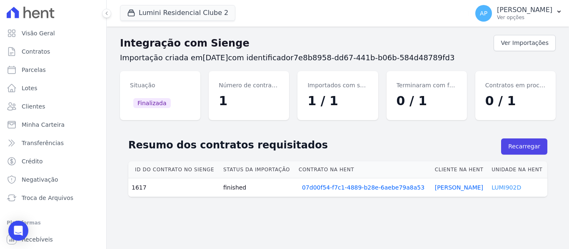
click at [506, 190] on link "LUMI902D" at bounding box center [506, 187] width 30 height 7
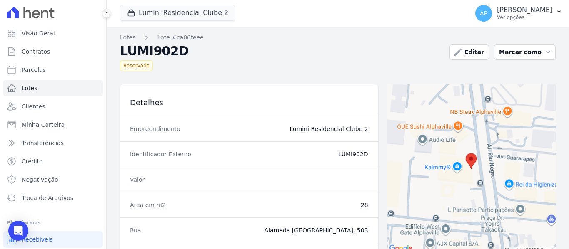
drag, startPoint x: 367, startPoint y: 156, endPoint x: 351, endPoint y: 155, distance: 16.3
click at [351, 155] on div "Identificador Externo LUMI902D" at bounding box center [249, 154] width 258 height 25
copy dd "902D"
click at [39, 57] on link "Contratos" at bounding box center [53, 51] width 100 height 17
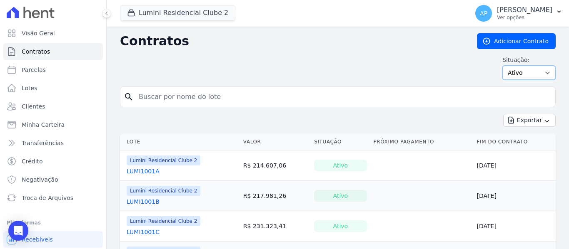
click at [526, 76] on select "Ativo Todos Pausado Distratado Rascunho Expirado Encerrado" at bounding box center [528, 73] width 53 height 14
select select "all"
click at [502, 66] on select "Ativo Todos Pausado Distratado Rascunho Expirado Encerrado" at bounding box center [528, 73] width 53 height 14
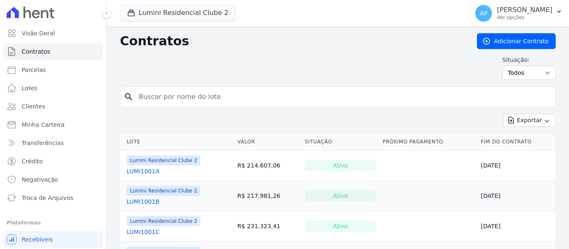
click at [201, 102] on input "search" at bounding box center [343, 97] width 418 height 17
paste input "902D"
type input "902D"
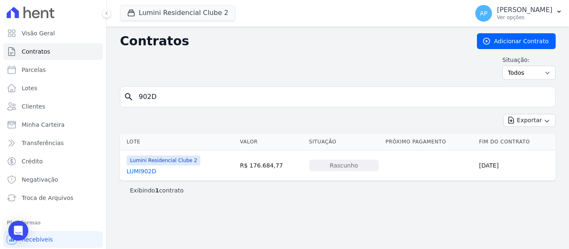
click at [150, 175] on link "LUMI902D" at bounding box center [142, 171] width 30 height 8
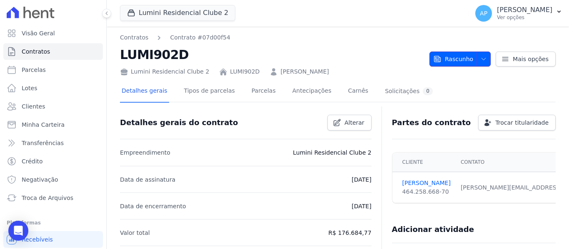
click at [462, 55] on span "Rascunho" at bounding box center [453, 59] width 40 height 15
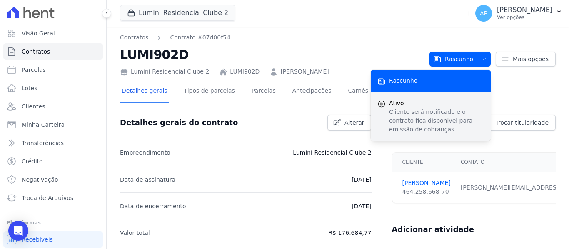
click at [450, 105] on span "Ativo" at bounding box center [436, 103] width 95 height 9
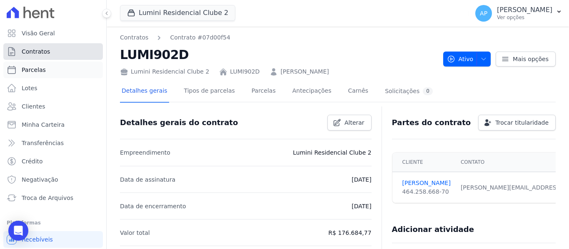
drag, startPoint x: 56, startPoint y: 53, endPoint x: 80, endPoint y: 64, distance: 26.6
click at [56, 53] on link "Contratos" at bounding box center [53, 51] width 100 height 17
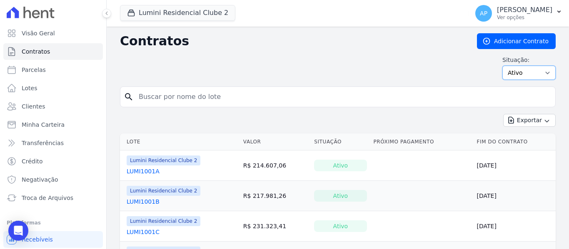
click at [516, 73] on select "Ativo Todos Pausado Distratado Rascunho Expirado Encerrado" at bounding box center [528, 73] width 53 height 14
select select "all"
click at [502, 66] on select "Ativo Todos Pausado Distratado Rascunho Expirado Encerrado" at bounding box center [528, 73] width 53 height 14
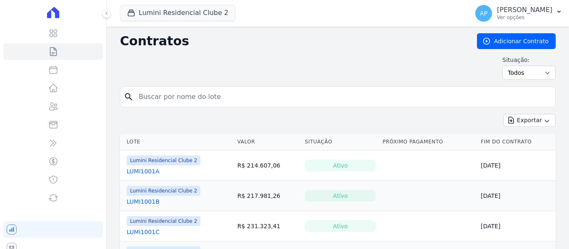
click at [261, 100] on input "search" at bounding box center [343, 97] width 418 height 17
paste input "409C"
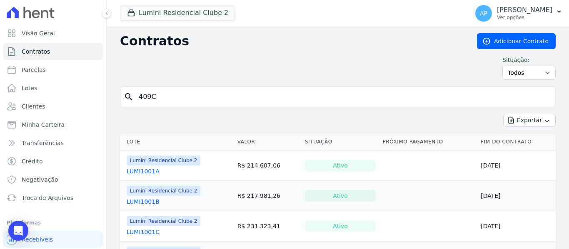
type input "409C"
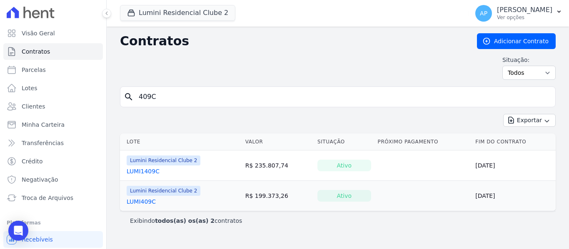
click at [137, 204] on link "LUMI409C" at bounding box center [141, 202] width 29 height 8
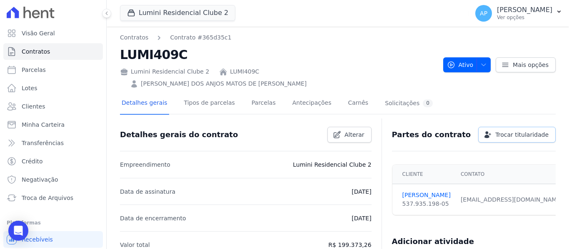
click at [498, 131] on span "Trocar titularidade" at bounding box center [521, 135] width 53 height 8
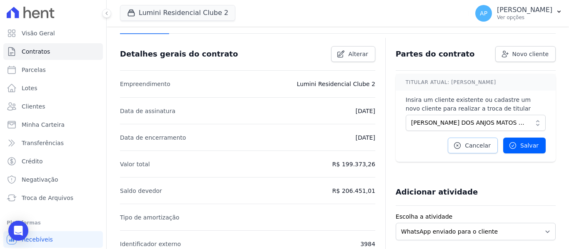
scroll to position [83, 0]
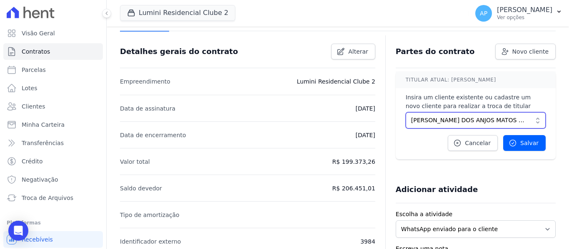
click at [450, 116] on span "KARLA SAMILLE DOS ANJOS MATOS DE SANTANA" at bounding box center [469, 120] width 117 height 9
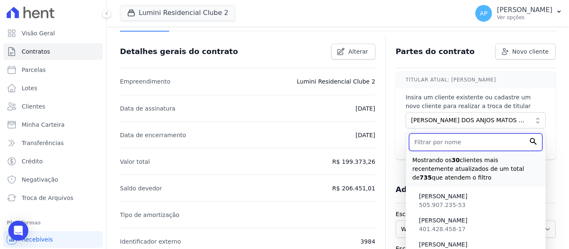
click at [446, 137] on input "text" at bounding box center [475, 142] width 133 height 17
paste input "MATHEUS VINICIUS NAVARRO SANTOS"
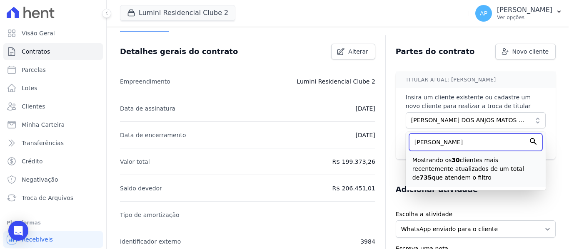
click at [422, 134] on input "MATHEUS VINICIUS NAVARRO SANTOS" at bounding box center [475, 142] width 133 height 17
drag, startPoint x: 417, startPoint y: 131, endPoint x: 351, endPoint y: 132, distance: 65.8
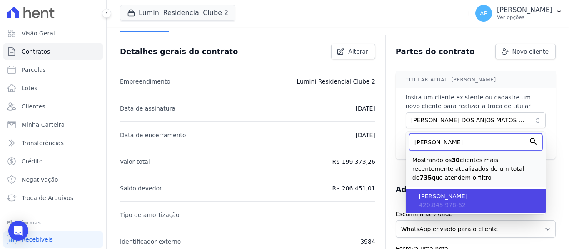
type input "MATHEUS VINICIUS NAVARRO SANTOS"
click at [422, 192] on span "MATHEUS VINICIUS NAVARRO SANTOS" at bounding box center [479, 196] width 120 height 9
type input "7edd3348-5e0c-43b4-9018-eeca48861f6c"
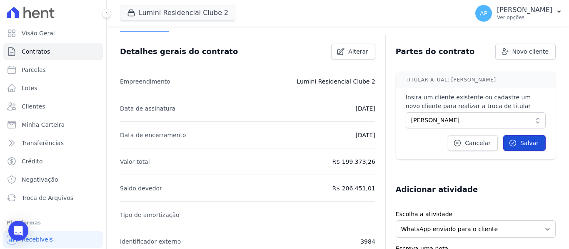
click at [526, 139] on span "Salvar" at bounding box center [529, 143] width 18 height 8
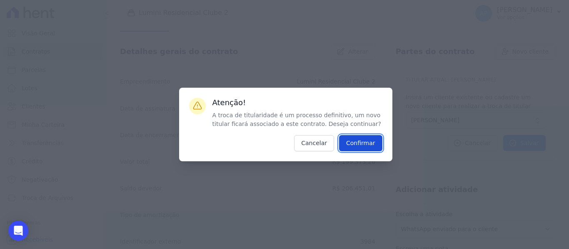
click at [368, 146] on input "Confirmar" at bounding box center [360, 143] width 43 height 16
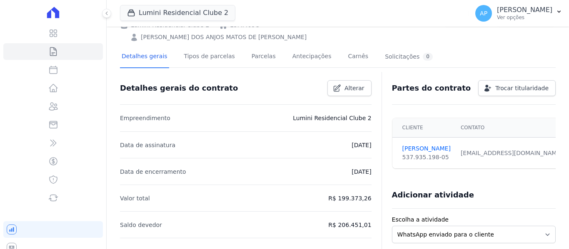
click at [366, 139] on div "Alteração solicitada com sucesso. Eventuais cobranças associadas ao titular ant…" at bounding box center [338, 253] width 462 height 620
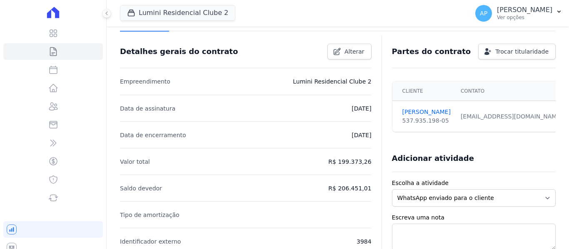
scroll to position [47, 0]
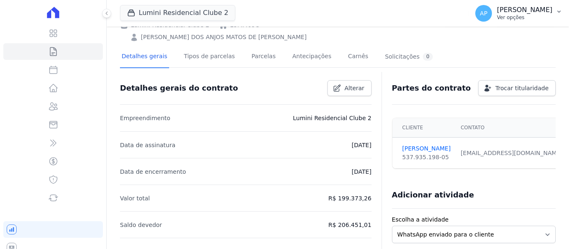
click at [550, 18] on p "Ver opções" at bounding box center [524, 17] width 55 height 7
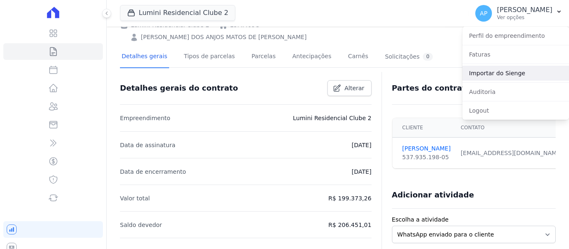
click at [513, 74] on link "Importar do Sienge" at bounding box center [515, 73] width 107 height 15
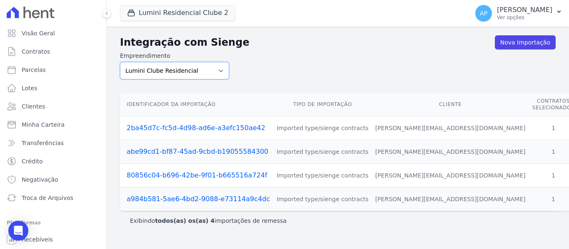
click at [204, 74] on select "Lumini Clube Residencial Lumini Residencial 3 Lumini Residencial Clube 2" at bounding box center [174, 70] width 109 height 17
select select "d72a9094-e555-49ec-99c2-ea39d091f9af"
click at [120, 62] on select "Lumini Clube Residencial Lumini Residencial 3 Lumini Residencial Clube 2" at bounding box center [174, 70] width 109 height 17
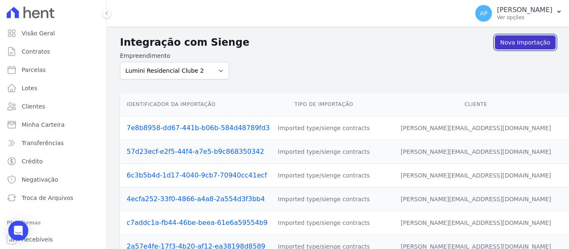
click at [510, 44] on link "Nova Importação" at bounding box center [525, 42] width 61 height 14
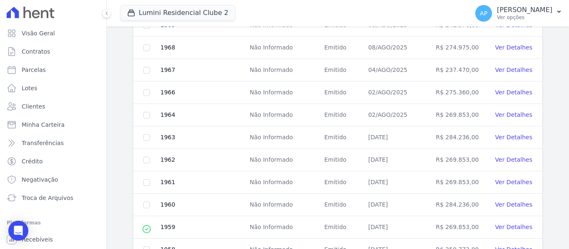
scroll to position [250, 0]
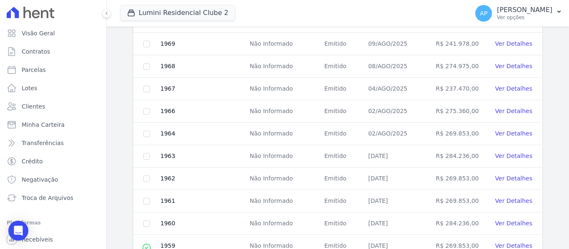
click at [147, 47] on td at bounding box center [146, 44] width 27 height 22
click at [144, 38] on td at bounding box center [146, 44] width 27 height 22
checkbox input "true"
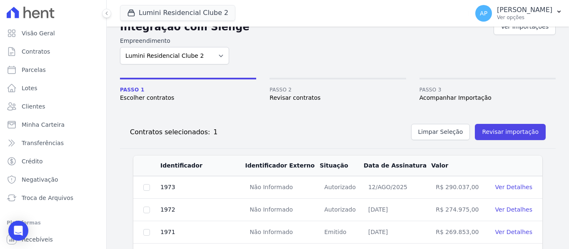
scroll to position [0, 0]
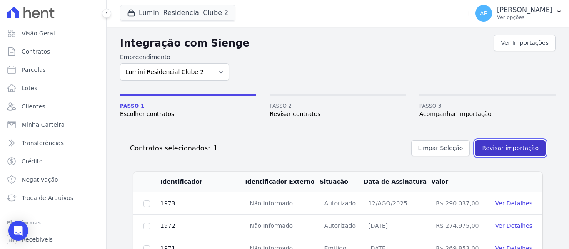
click at [494, 151] on button "Revisar importação" at bounding box center [510, 148] width 71 height 16
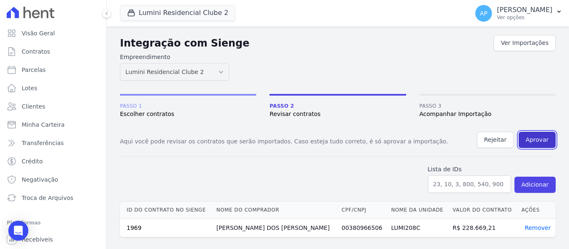
click at [536, 145] on button "Aprovar" at bounding box center [536, 140] width 37 height 16
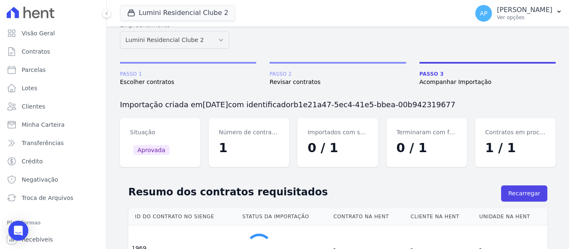
scroll to position [69, 0]
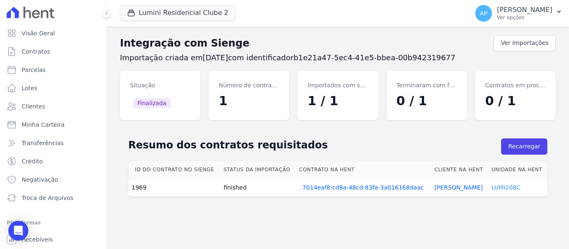
click at [503, 187] on link "LUMI208C" at bounding box center [505, 187] width 29 height 7
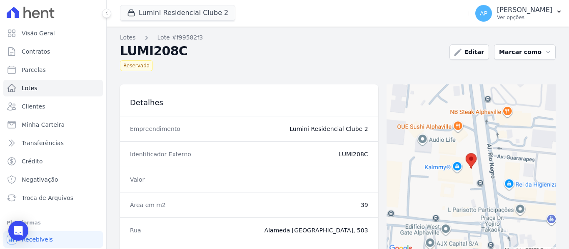
drag, startPoint x: 366, startPoint y: 154, endPoint x: 352, endPoint y: 155, distance: 13.8
click at [352, 155] on div "Identificador Externo LUMI208C" at bounding box center [249, 154] width 258 height 25
copy dd "208C"
click at [39, 40] on link "Visão Geral" at bounding box center [53, 33] width 100 height 17
click at [40, 52] on span "Contratos" at bounding box center [36, 51] width 28 height 8
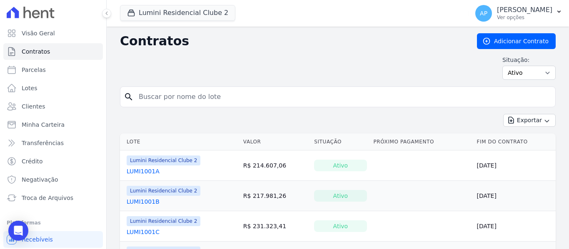
click at [524, 80] on div "Contratos Adicionar Contrato Situação: Ativo Todos Pausado Distratado Rascunho …" at bounding box center [337, 59] width 435 height 53
click at [517, 72] on select "Ativo Todos Pausado Distratado Rascunho Expirado Encerrado" at bounding box center [528, 73] width 53 height 14
select select "all"
click at [502, 66] on select "Ativo Todos Pausado Distratado Rascunho Expirado Encerrado" at bounding box center [528, 73] width 53 height 14
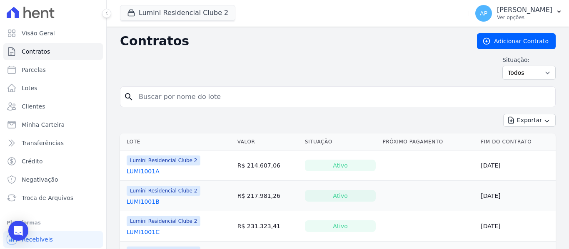
click at [179, 98] on input "search" at bounding box center [343, 97] width 418 height 17
paste input "208C"
type input "208C"
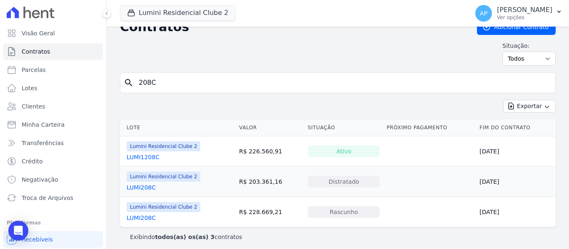
scroll to position [18, 0]
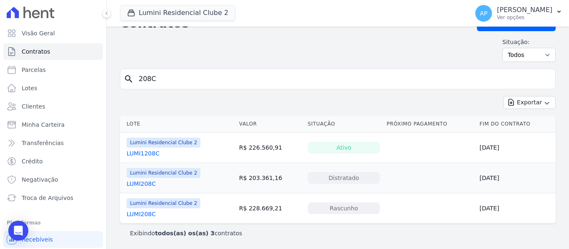
click at [148, 213] on link "LUMI208C" at bounding box center [141, 214] width 29 height 8
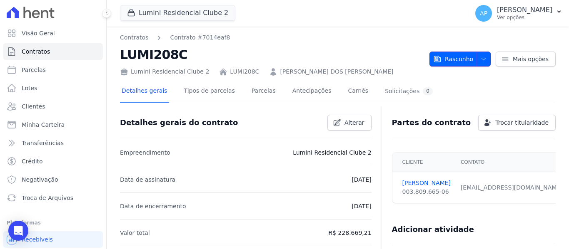
click at [450, 62] on span "Rascunho" at bounding box center [453, 59] width 40 height 15
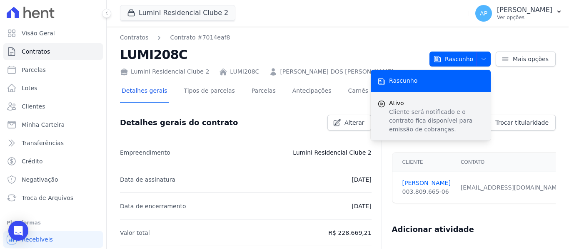
click at [449, 108] on p "Cliente será notificado e o contrato fica disponível para emissão de cobranças." at bounding box center [436, 121] width 95 height 26
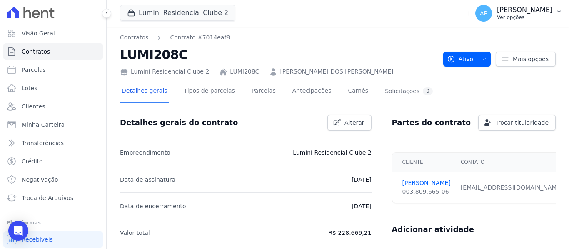
click at [528, 9] on p "[PERSON_NAME]" at bounding box center [524, 10] width 55 height 8
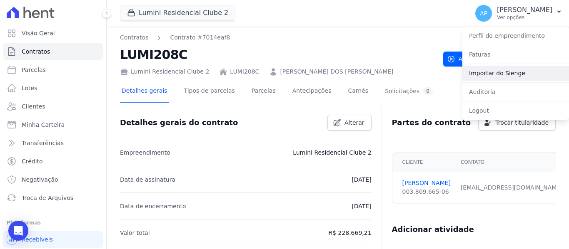
click at [511, 73] on link "Importar do Sienge" at bounding box center [515, 73] width 107 height 15
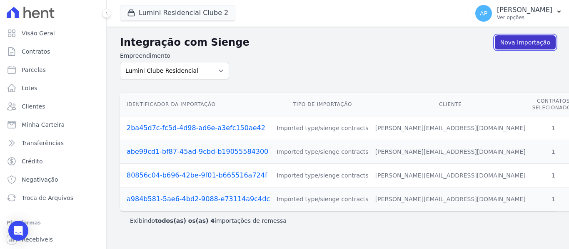
click at [506, 46] on link "Nova Importação" at bounding box center [525, 42] width 61 height 14
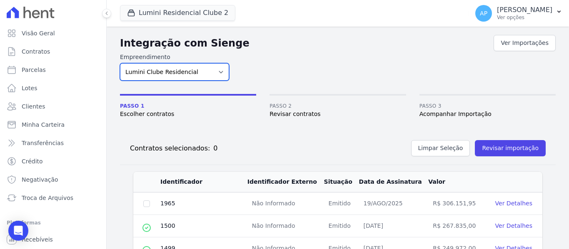
click at [214, 71] on select "Lumini Clube Residencial Lumini Residencial 3 Lumini Residencial Clube 2" at bounding box center [174, 71] width 109 height 17
select select "d72a9094-e555-49ec-99c2-ea39d091f9af"
click at [120, 63] on select "Lumini Clube Residencial Lumini Residencial 3 Lumini Residencial Clube 2" at bounding box center [174, 71] width 109 height 17
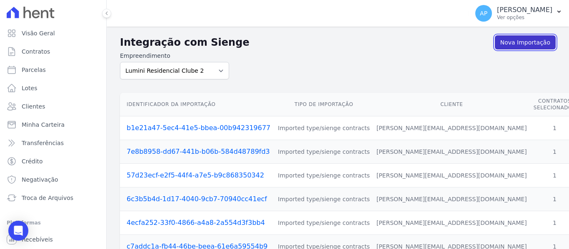
click at [520, 44] on link "Nova Importação" at bounding box center [525, 42] width 61 height 14
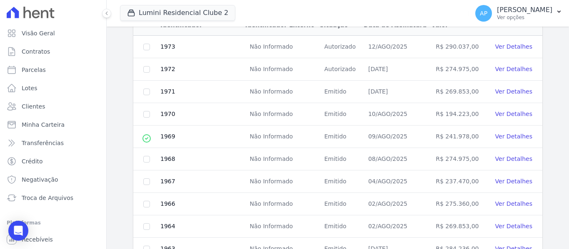
scroll to position [167, 0]
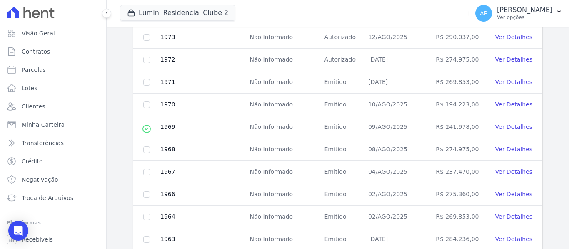
click at [144, 153] on td at bounding box center [146, 150] width 27 height 22
click at [147, 41] on input "checkbox" at bounding box center [146, 37] width 7 height 7
checkbox input "true"
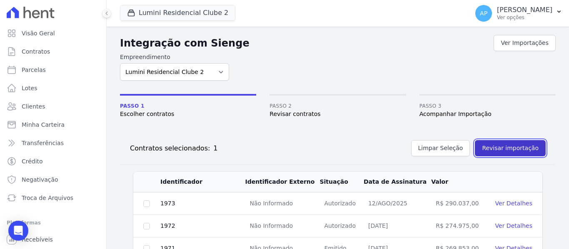
click at [513, 148] on button "Revisar importação" at bounding box center [510, 148] width 71 height 16
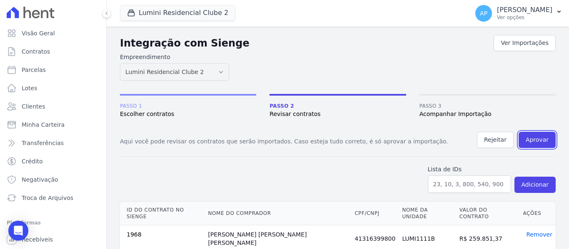
click at [546, 146] on button "Aprovar" at bounding box center [536, 140] width 37 height 16
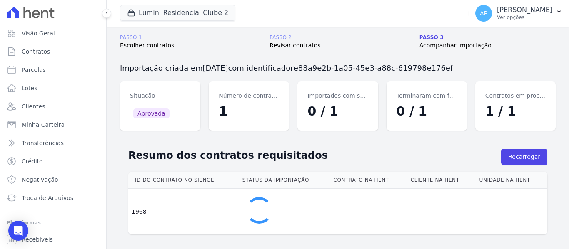
scroll to position [69, 0]
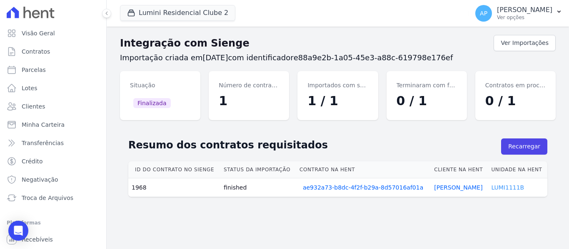
click at [499, 190] on link "LUMI1111B" at bounding box center [507, 187] width 33 height 7
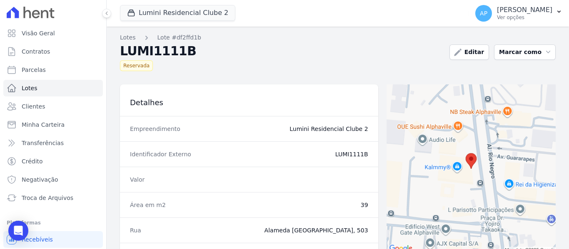
drag, startPoint x: 365, startPoint y: 151, endPoint x: 352, endPoint y: 152, distance: 12.5
click at [348, 151] on div "Identificador Externo LUMI1111B" at bounding box center [249, 154] width 258 height 25
copy dd "1111B"
click at [50, 57] on link "Contratos" at bounding box center [53, 51] width 100 height 17
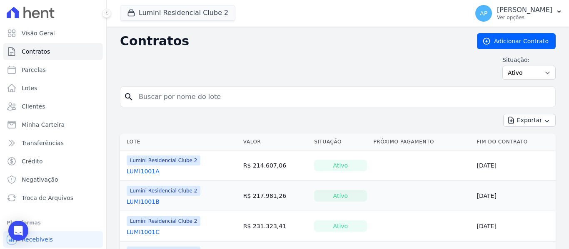
click at [274, 100] on input "search" at bounding box center [343, 97] width 418 height 17
paste input "1111B"
type input "1111B"
click at [512, 76] on select "Ativo Todos Pausado Distratado Rascunho Expirado Encerrado" at bounding box center [528, 73] width 53 height 14
select select "all"
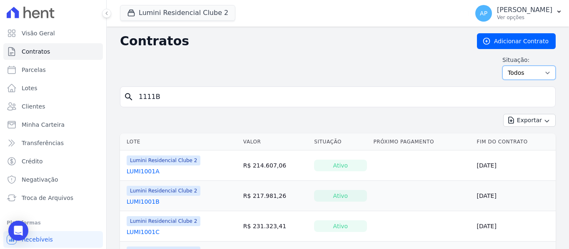
click at [502, 66] on select "Ativo Todos Pausado Distratado Rascunho Expirado Encerrado" at bounding box center [528, 73] width 53 height 14
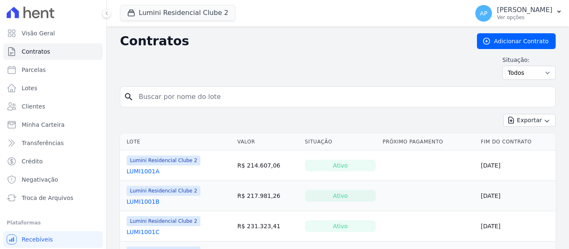
drag, startPoint x: 0, startPoint y: 0, endPoint x: 180, endPoint y: 95, distance: 203.4
click at [180, 95] on input "search" at bounding box center [343, 97] width 418 height 17
paste input "1111B"
type input "1111B"
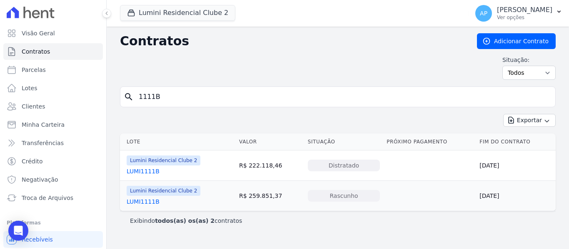
click at [149, 201] on link "LUMI1111B" at bounding box center [143, 202] width 33 height 8
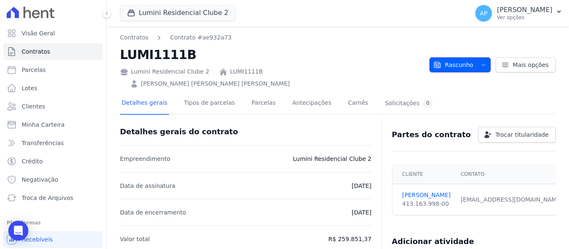
click at [465, 62] on span "Rascunho" at bounding box center [453, 64] width 40 height 15
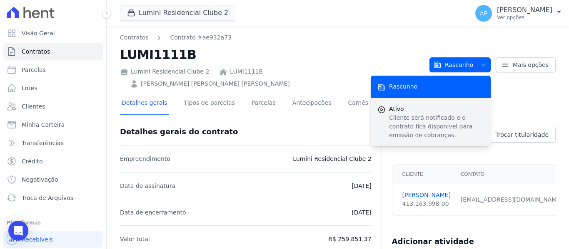
click at [445, 114] on p "Cliente será notificado e o contrato fica disponível para emissão de cobranças." at bounding box center [436, 127] width 95 height 26
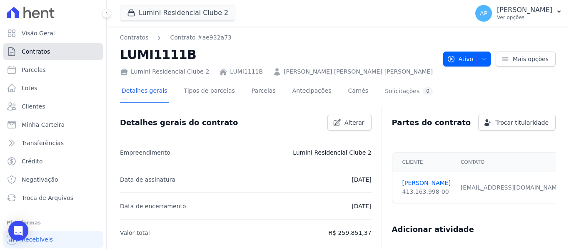
click at [51, 58] on link "Contratos" at bounding box center [53, 51] width 100 height 17
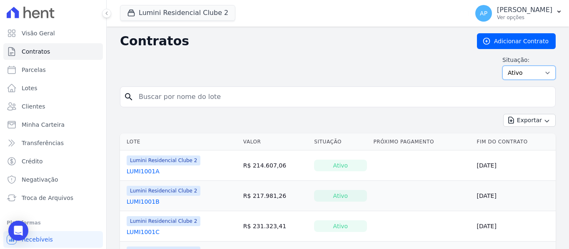
drag, startPoint x: 520, startPoint y: 71, endPoint x: 518, endPoint y: 75, distance: 4.9
click at [520, 71] on select "Ativo Todos Pausado Distratado Rascunho Expirado Encerrado" at bounding box center [528, 73] width 53 height 14
select select "all"
click at [502, 66] on select "Ativo Todos Pausado Distratado Rascunho Expirado Encerrado" at bounding box center [528, 73] width 53 height 14
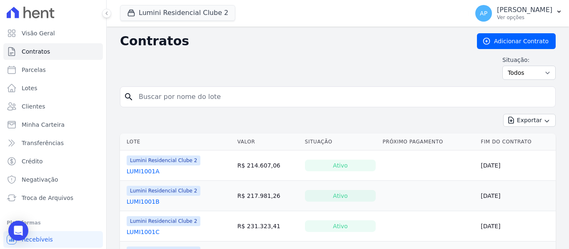
drag, startPoint x: 0, startPoint y: 0, endPoint x: 207, endPoint y: 92, distance: 226.6
click at [211, 96] on input "search" at bounding box center [343, 97] width 418 height 17
paste input "1309B"
type input "1309B"
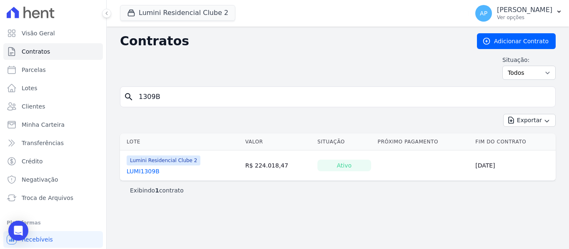
click at [157, 170] on div "LUMI1309B" at bounding box center [164, 171] width 74 height 8
click at [152, 169] on link "LUMI1309B" at bounding box center [143, 171] width 33 height 8
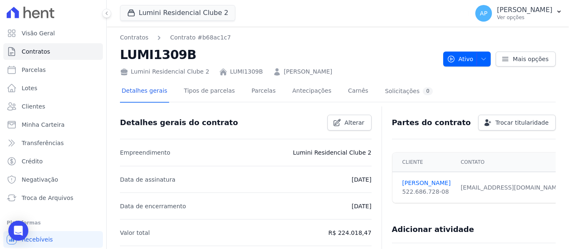
scroll to position [42, 0]
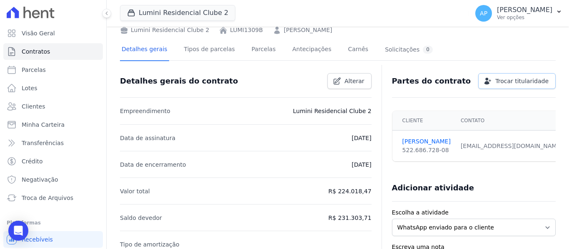
click at [522, 76] on link "Trocar titularidade" at bounding box center [516, 81] width 77 height 16
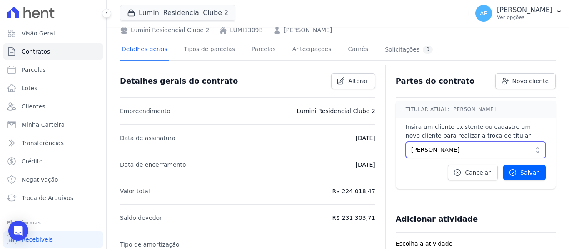
click at [472, 151] on span "MELISSA DOS SANTOS" at bounding box center [469, 150] width 117 height 9
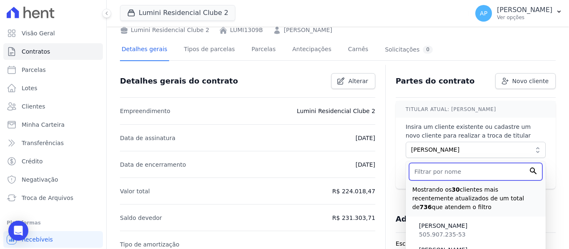
click at [466, 177] on input "text" at bounding box center [475, 171] width 133 height 17
paste input "(11)972036172"
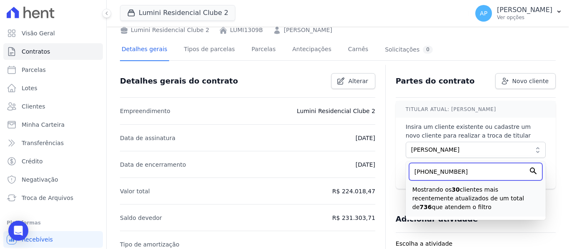
click at [437, 171] on input "(11)972036172" at bounding box center [475, 171] width 133 height 17
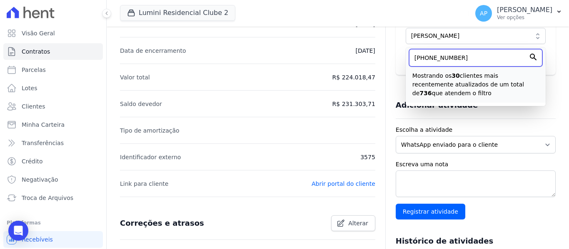
scroll to position [167, 0]
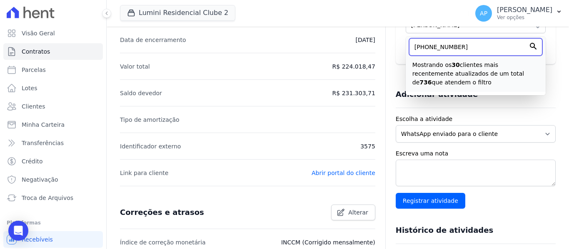
type input "(11)97203-6172"
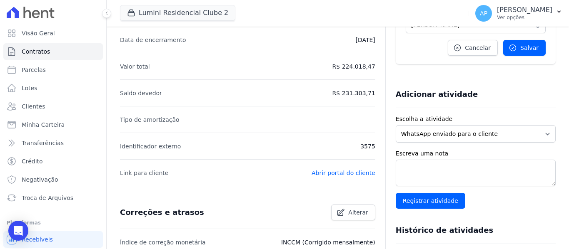
click at [547, 107] on div "Adicionar atividade" at bounding box center [476, 94] width 160 height 27
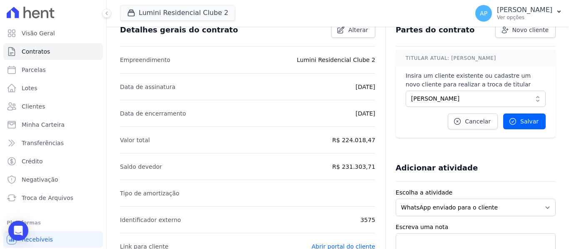
scroll to position [83, 0]
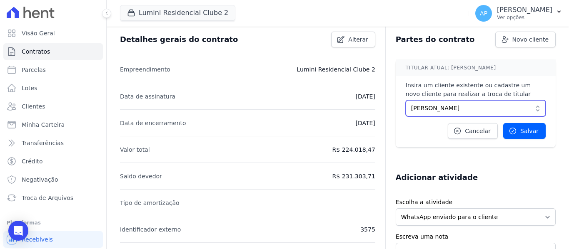
click at [475, 103] on button "MELISSA DOS SANTOS" at bounding box center [475, 108] width 140 height 16
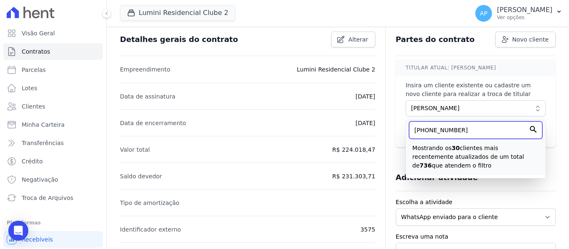
drag, startPoint x: 473, startPoint y: 133, endPoint x: 366, endPoint y: 131, distance: 106.2
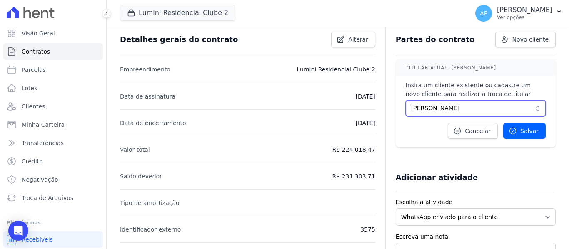
click at [481, 107] on span "MELISSA DOS SANTOS" at bounding box center [469, 108] width 117 height 9
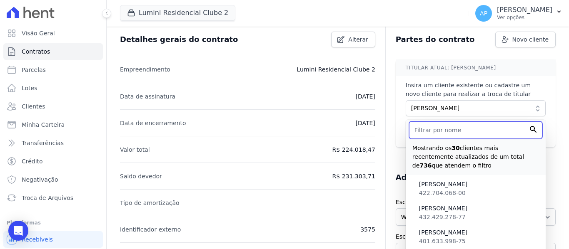
click at [459, 136] on input "text" at bounding box center [475, 130] width 133 height 17
paste input "(11)97217-3128"
type input "(11)97217-3128"
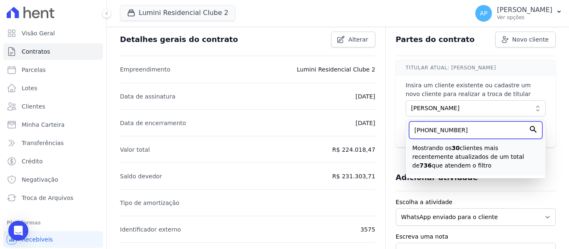
drag, startPoint x: 464, startPoint y: 135, endPoint x: 388, endPoint y: 133, distance: 75.4
click at [399, 135] on div "TITULAR ATUAL: MELISSA SANTOS Insira um cliente existente ou cadastre um novo c…" at bounding box center [476, 104] width 160 height 88
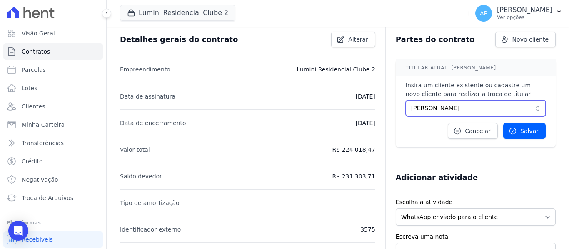
click at [469, 116] on button "MELISSA DOS SANTOS" at bounding box center [475, 108] width 140 height 16
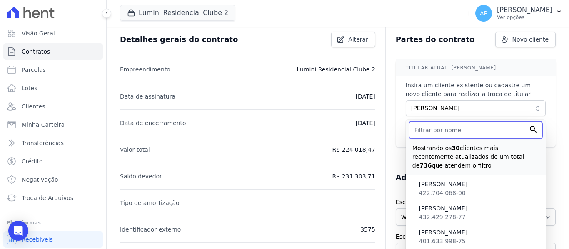
click at [458, 138] on input "text" at bounding box center [475, 130] width 133 height 17
paste input "IVANILDA MARIA DA SILVA"
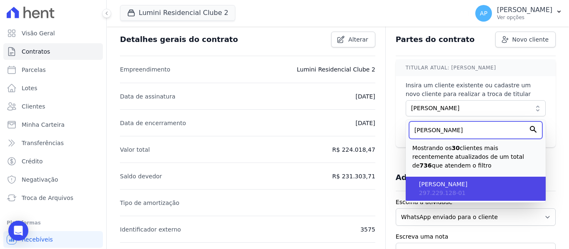
type input "IVANILDA MARIA DA SILVA"
click at [460, 185] on span "IVANILDA MARIA DA SILVA" at bounding box center [479, 184] width 120 height 9
type input "3ea47431-fd33-4cf1-a2ed-ede7add47806"
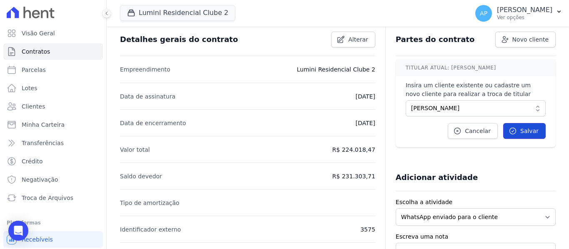
click at [520, 138] on link "Salvar" at bounding box center [524, 131] width 42 height 16
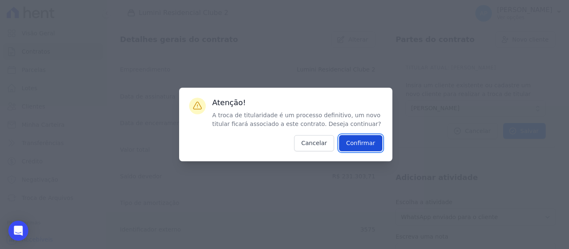
click at [374, 144] on input "Confirmar" at bounding box center [360, 143] width 43 height 16
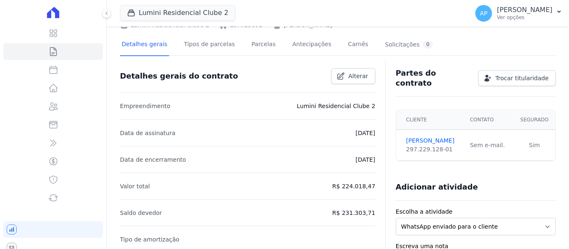
click at [477, 140] on td "Sem e-mail." at bounding box center [489, 145] width 49 height 31
click at [427, 138] on link "IVANILDA SILVA" at bounding box center [433, 141] width 54 height 9
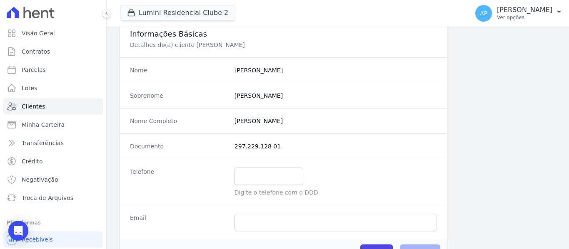
scroll to position [167, 0]
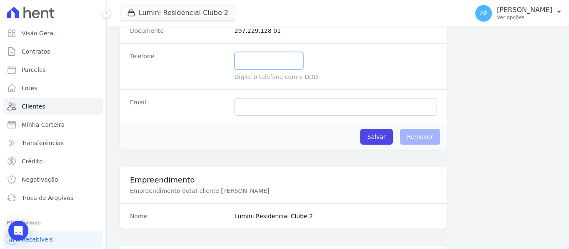
click at [259, 65] on input "text" at bounding box center [268, 60] width 69 height 17
paste input "(11)97217-3128"
type input "(11)97217-3128"
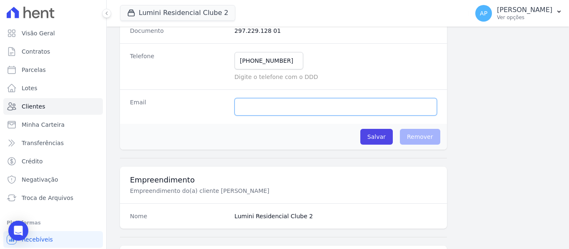
click at [388, 106] on input "email" at bounding box center [335, 106] width 202 height 17
paste input "ida.ivanilda@hotmail.com"
type input "ida.ivanilda@hotmail.com"
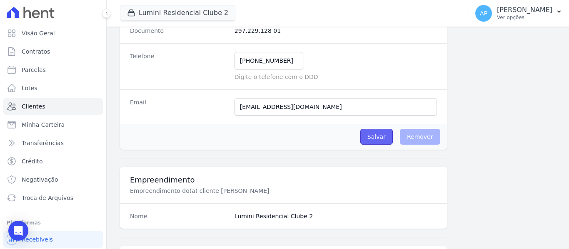
click at [379, 135] on input "Salvar" at bounding box center [376, 137] width 32 height 16
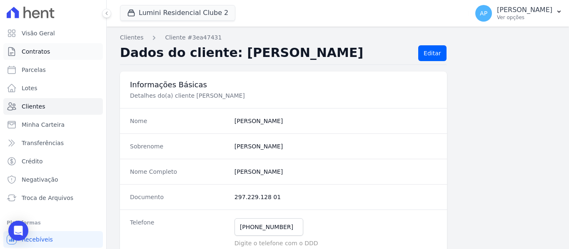
click at [56, 54] on link "Contratos" at bounding box center [53, 51] width 100 height 17
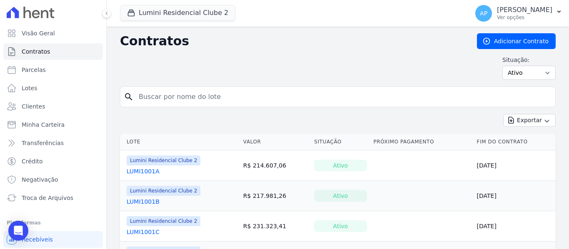
click at [185, 97] on input "search" at bounding box center [343, 97] width 418 height 17
click at [507, 76] on select "Ativo Todos Pausado Distratado Rascunho Expirado Encerrado" at bounding box center [528, 73] width 53 height 14
select select "all"
click at [502, 66] on select "Ativo Todos Pausado Distratado Rascunho Expirado Encerrado" at bounding box center [528, 73] width 53 height 14
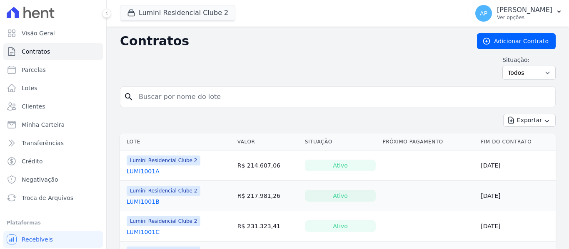
drag, startPoint x: 0, startPoint y: 0, endPoint x: 166, endPoint y: 93, distance: 190.5
click at [166, 93] on input "search" at bounding box center [343, 97] width 418 height 17
paste input "607B"
type input "607B"
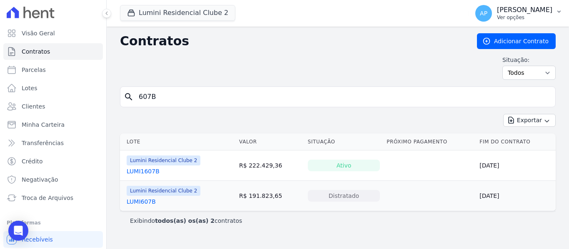
click at [532, 15] on p "Ver opções" at bounding box center [524, 17] width 55 height 7
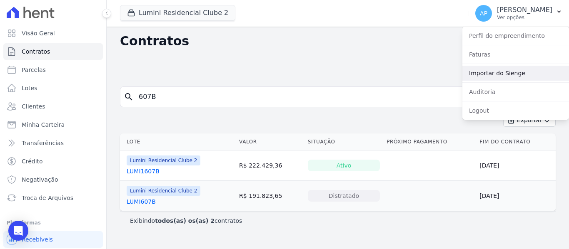
click at [515, 73] on link "Importar do Sienge" at bounding box center [515, 73] width 107 height 15
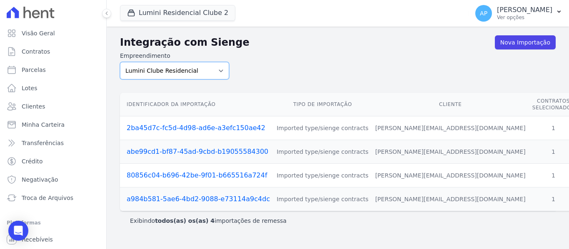
click at [192, 75] on select "Lumini Clube Residencial Lumini Residencial 3 Lumini Residencial Clube 2" at bounding box center [174, 70] width 109 height 17
select select "d72a9094-e555-49ec-99c2-ea39d091f9af"
click at [120, 62] on select "Lumini Clube Residencial Lumini Residencial 3 Lumini Residencial Clube 2" at bounding box center [174, 70] width 109 height 17
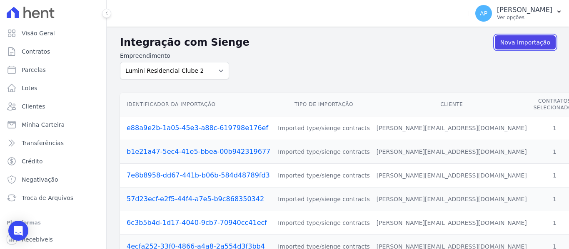
click at [519, 42] on link "Nova Importação" at bounding box center [525, 42] width 61 height 14
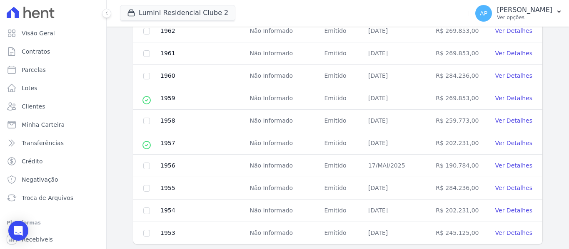
scroll to position [425, 0]
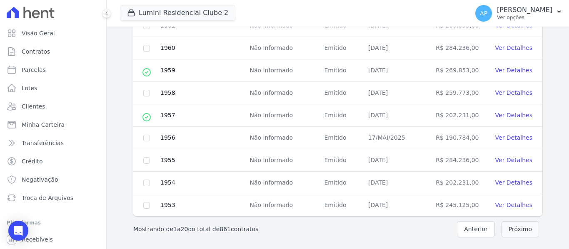
click at [531, 231] on button "Próximo" at bounding box center [519, 229] width 37 height 16
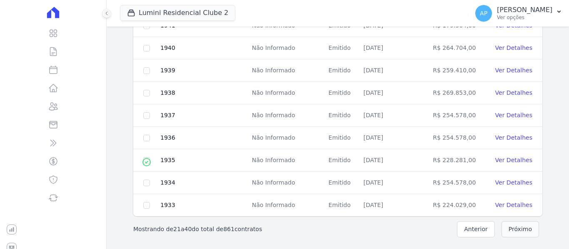
click at [525, 233] on button "Próximo" at bounding box center [519, 229] width 37 height 16
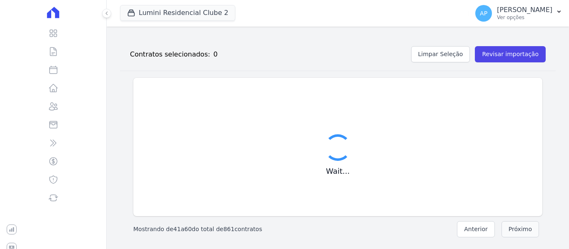
scroll to position [425, 0]
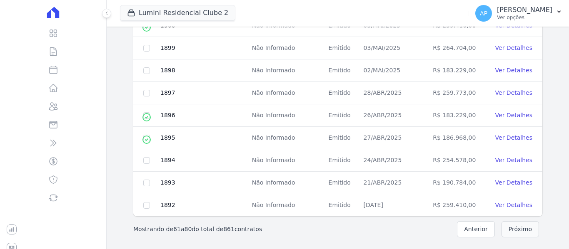
click at [524, 232] on button "Próximo" at bounding box center [519, 229] width 37 height 16
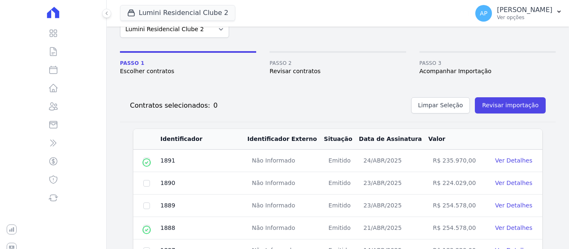
scroll to position [92, 0]
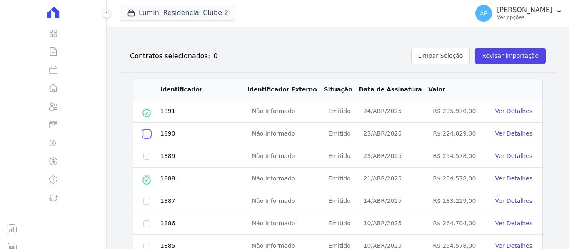
click at [146, 115] on input "checkbox" at bounding box center [146, 111] width 7 height 7
checkbox input "true"
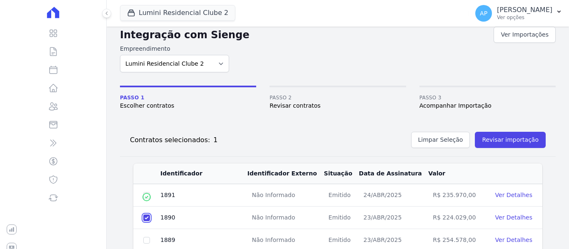
scroll to position [0, 0]
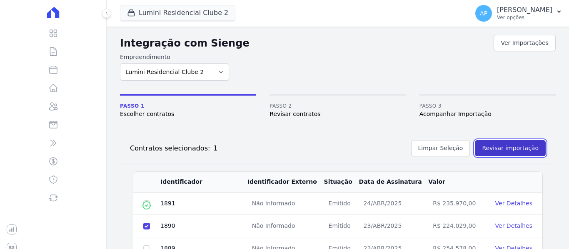
click at [512, 152] on button "Revisar importação" at bounding box center [510, 148] width 71 height 16
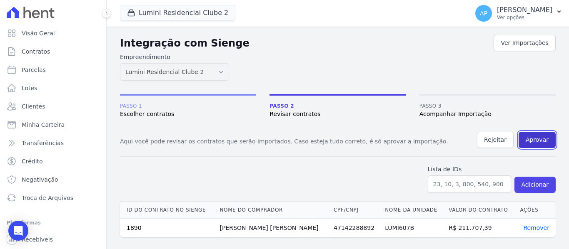
click at [544, 143] on button "Aprovar" at bounding box center [536, 140] width 37 height 16
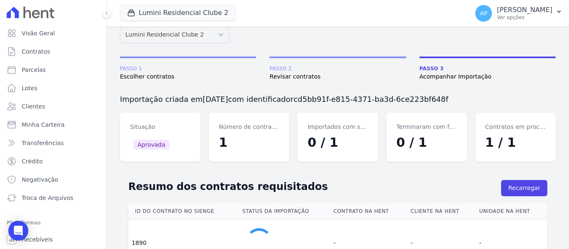
scroll to position [69, 0]
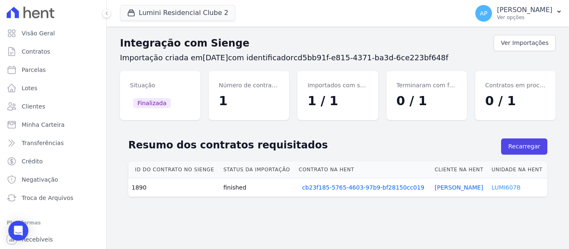
click at [509, 187] on link "LUMI607B" at bounding box center [505, 187] width 29 height 7
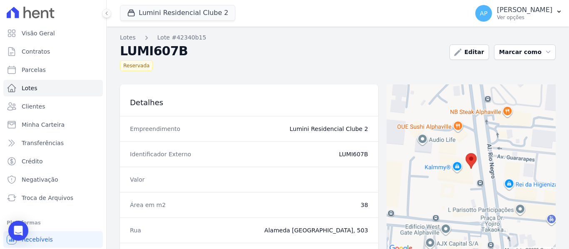
drag, startPoint x: 368, startPoint y: 155, endPoint x: 351, endPoint y: 157, distance: 16.4
click at [351, 157] on div "Identificador Externo LUMI607B" at bounding box center [249, 154] width 258 height 25
copy dd "607B"
click at [37, 52] on span "Contratos" at bounding box center [36, 51] width 28 height 8
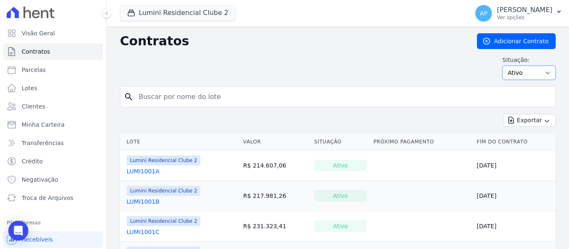
click at [517, 70] on select "Ativo Todos Pausado Distratado Rascunho Expirado Encerrado" at bounding box center [528, 73] width 53 height 14
select select "all"
click at [502, 66] on select "Ativo Todos Pausado Distratado Rascunho Expirado Encerrado" at bounding box center [528, 73] width 53 height 14
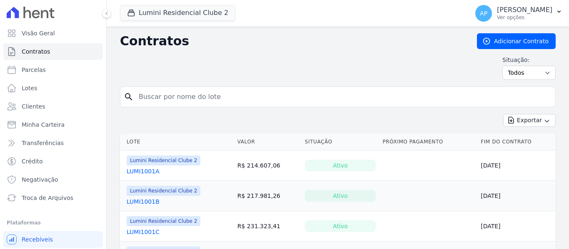
drag, startPoint x: 0, startPoint y: 0, endPoint x: 181, endPoint y: 97, distance: 205.3
click at [181, 97] on input "search" at bounding box center [343, 97] width 418 height 17
paste input "607B"
type input "607B"
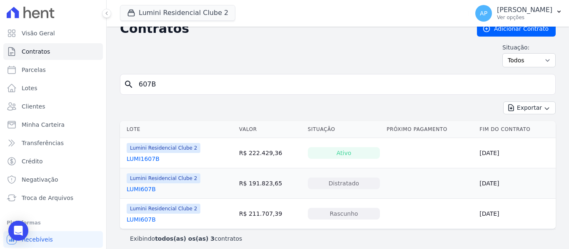
scroll to position [18, 0]
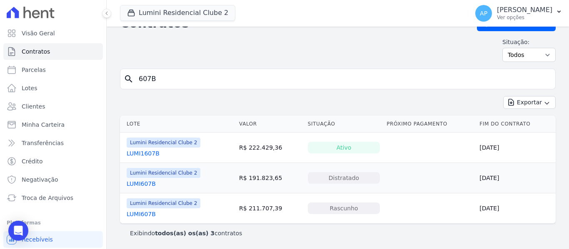
click at [147, 215] on link "LUMI607B" at bounding box center [141, 214] width 29 height 8
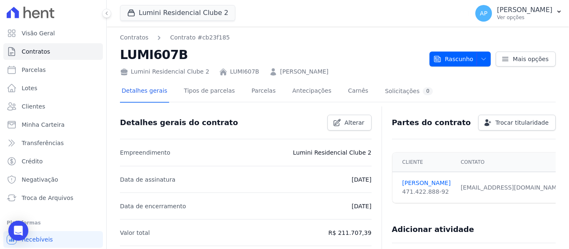
click at [453, 67] on div "Contratos Contrato #cb23f185 LUMI607B Lumini Residencial Clube 2 LUMI607B [PERS…" at bounding box center [337, 54] width 435 height 43
drag, startPoint x: 453, startPoint y: 59, endPoint x: 453, endPoint y: 79, distance: 20.0
click at [453, 62] on span "Rascunho" at bounding box center [453, 59] width 40 height 15
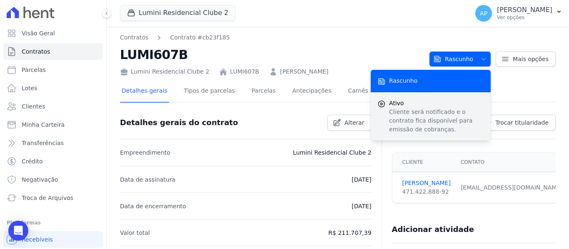
click at [450, 99] on span "Ativo" at bounding box center [436, 103] width 95 height 9
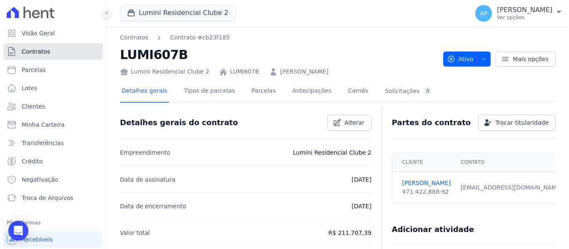
click at [68, 53] on link "Contratos" at bounding box center [53, 51] width 100 height 17
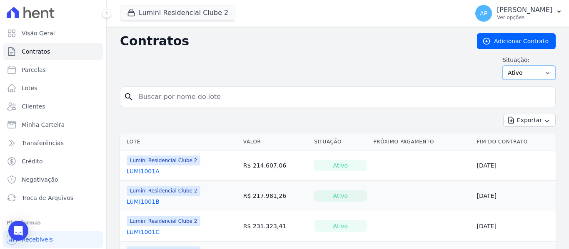
click at [508, 75] on select "Ativo Todos Pausado Distratado Rascunho Expirado Encerrado" at bounding box center [528, 73] width 53 height 14
select select "all"
click at [502, 66] on select "Ativo Todos Pausado Distratado Rascunho Expirado Encerrado" at bounding box center [528, 73] width 53 height 14
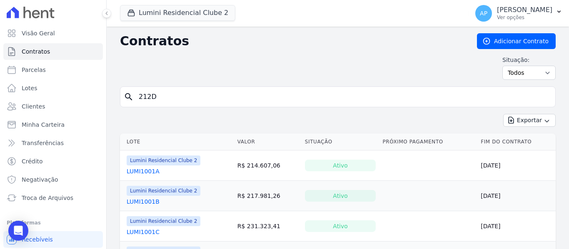
type input "212D"
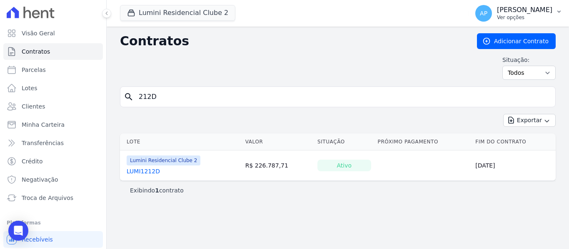
click at [542, 19] on p "Ver opções" at bounding box center [524, 17] width 55 height 7
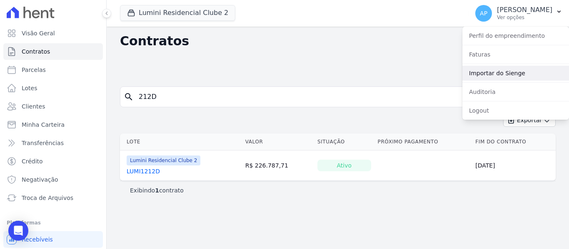
click at [521, 74] on link "Importar do Sienge" at bounding box center [515, 73] width 107 height 15
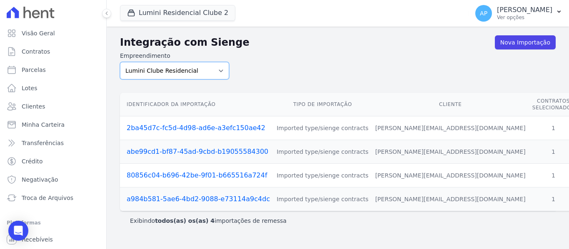
click at [187, 67] on select "Lumini Clube Residencial Lumini Residencial 3 Lumini Residencial Clube 2" at bounding box center [174, 70] width 109 height 17
select select "d72a9094-e555-49ec-99c2-ea39d091f9af"
click at [120, 62] on select "Lumini Clube Residencial Lumini Residencial 3 Lumini Residencial Clube 2" at bounding box center [174, 70] width 109 height 17
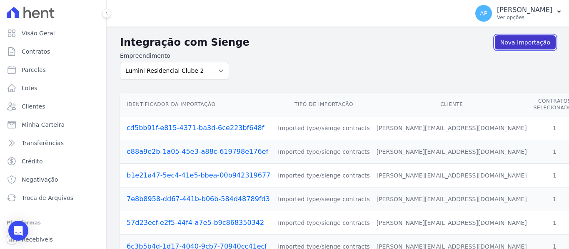
click at [514, 43] on link "Nova Importação" at bounding box center [525, 42] width 61 height 14
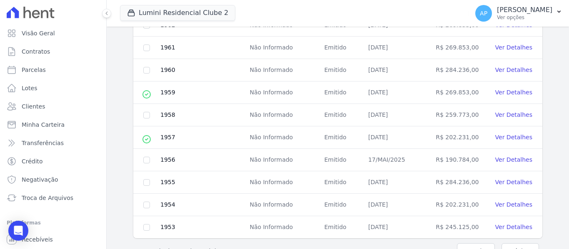
scroll to position [425, 0]
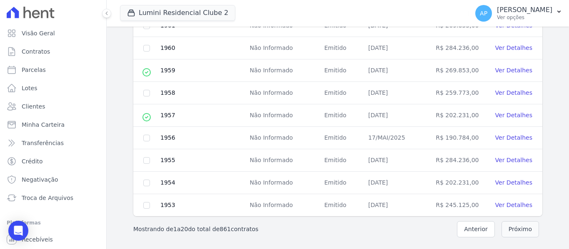
click at [505, 225] on button "Próximo" at bounding box center [519, 229] width 37 height 16
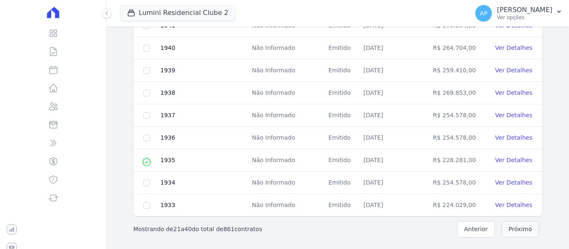
click at [505, 225] on button "Próximo" at bounding box center [519, 229] width 37 height 16
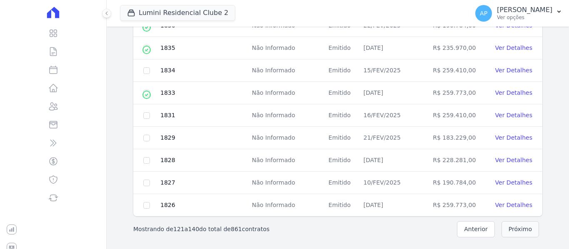
click at [505, 225] on button "Próximo" at bounding box center [519, 229] width 37 height 16
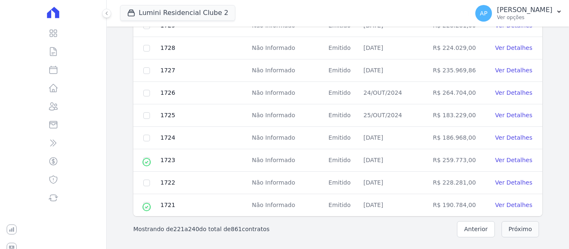
click at [505, 225] on button "Próximo" at bounding box center [519, 229] width 37 height 16
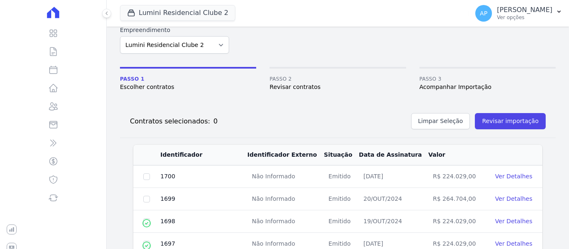
scroll to position [42, 0]
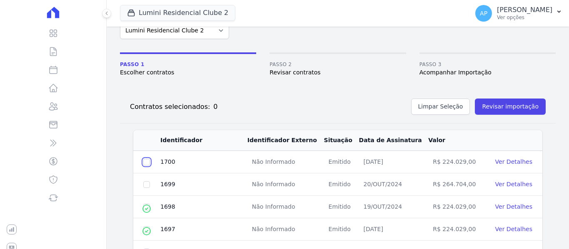
click at [147, 160] on input "checkbox" at bounding box center [146, 162] width 7 height 7
checkbox input "true"
click at [505, 102] on button "Revisar importação" at bounding box center [510, 107] width 71 height 16
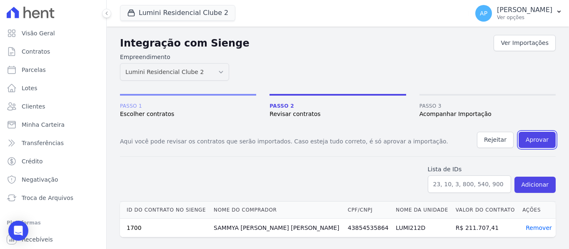
drag, startPoint x: 528, startPoint y: 140, endPoint x: 311, endPoint y: 42, distance: 238.3
click at [528, 141] on button "Aprovar" at bounding box center [536, 140] width 37 height 16
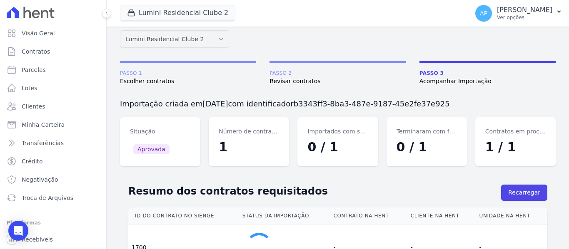
scroll to position [69, 0]
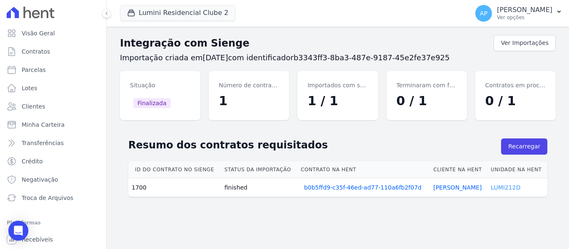
click at [501, 187] on link "LUMI212D" at bounding box center [505, 187] width 30 height 7
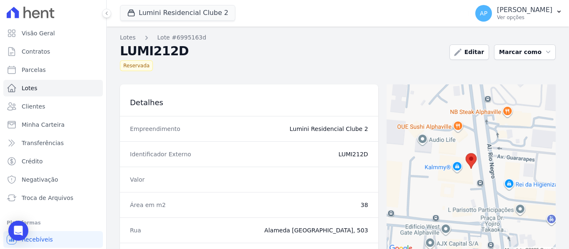
drag, startPoint x: 369, startPoint y: 158, endPoint x: 352, endPoint y: 152, distance: 17.9
click at [352, 152] on div "Identificador Externo LUMI212D" at bounding box center [249, 154] width 258 height 25
click at [371, 157] on div "Identificador Externo LUMI212D" at bounding box center [249, 154] width 258 height 25
click at [366, 154] on div "Identificador Externo LUMI212D" at bounding box center [249, 154] width 258 height 25
drag, startPoint x: 366, startPoint y: 154, endPoint x: 352, endPoint y: 154, distance: 13.8
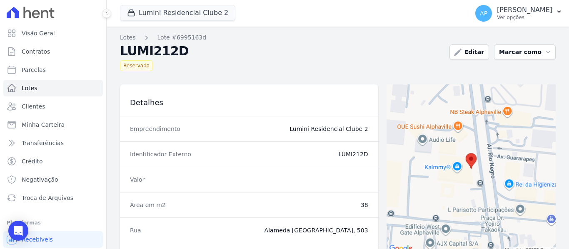
click at [352, 154] on div "Identificador Externo LUMI212D" at bounding box center [249, 154] width 258 height 25
click at [366, 158] on div "Identificador Externo LUMI212D" at bounding box center [249, 154] width 258 height 25
drag, startPoint x: 363, startPoint y: 154, endPoint x: 351, endPoint y: 157, distance: 13.1
click at [351, 157] on dd "LUMI212D" at bounding box center [289, 154] width 158 height 8
copy dd "212D"
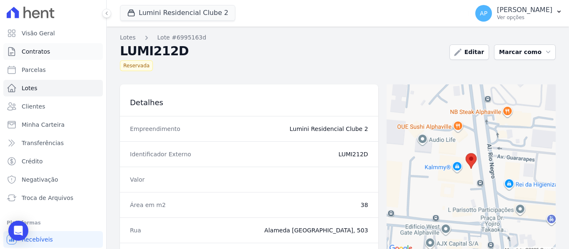
click at [50, 56] on link "Contratos" at bounding box center [53, 51] width 100 height 17
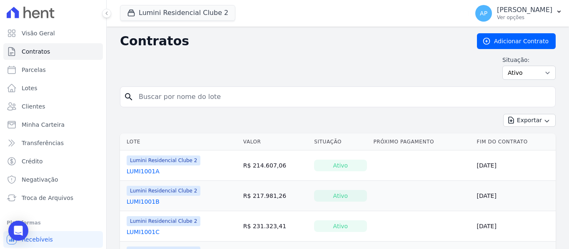
click at [187, 102] on input "search" at bounding box center [343, 97] width 418 height 17
paste input "212D"
type input "212D"
click at [505, 78] on select "Ativo Todos Pausado Distratado Rascunho Expirado Encerrado" at bounding box center [528, 73] width 53 height 14
select select "all"
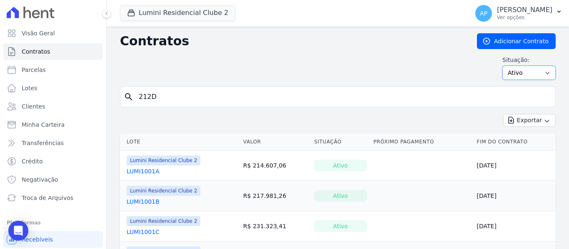
click at [502, 66] on select "Ativo Todos Pausado Distratado Rascunho Expirado Encerrado" at bounding box center [528, 73] width 53 height 14
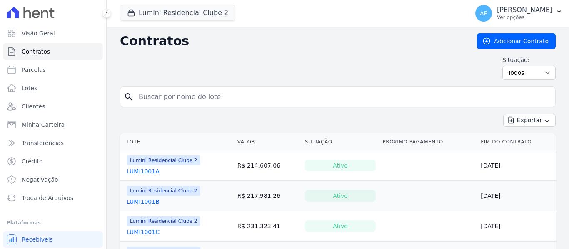
click at [174, 96] on input "search" at bounding box center [343, 97] width 418 height 17
paste input "212D"
type input "212D"
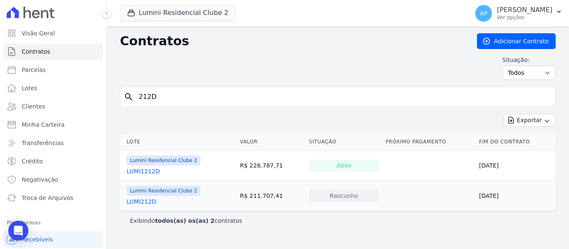
click at [151, 202] on link "LUMI212D" at bounding box center [142, 202] width 30 height 8
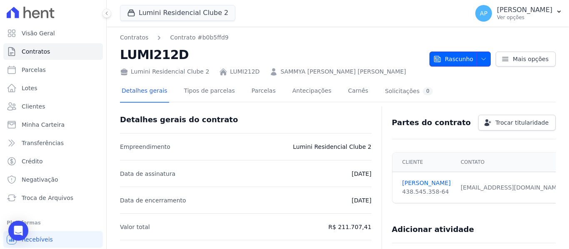
click at [448, 61] on span "Rascunho" at bounding box center [453, 59] width 40 height 15
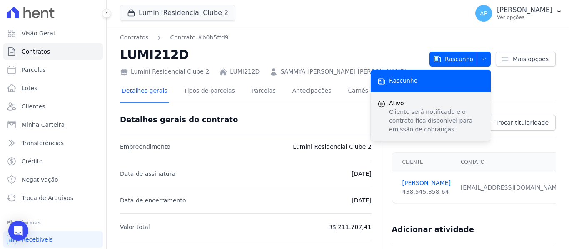
click at [438, 103] on span "Ativo" at bounding box center [436, 103] width 95 height 9
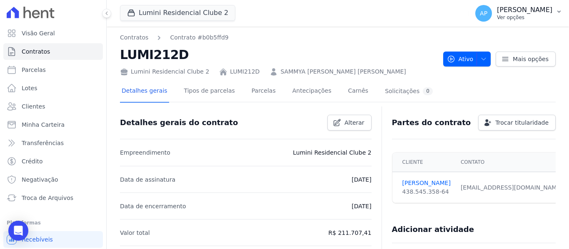
click at [521, 13] on p "[PERSON_NAME]" at bounding box center [524, 10] width 55 height 8
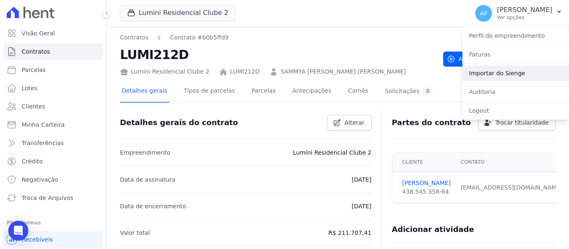
click at [485, 73] on link "Importar do Sienge" at bounding box center [515, 73] width 107 height 15
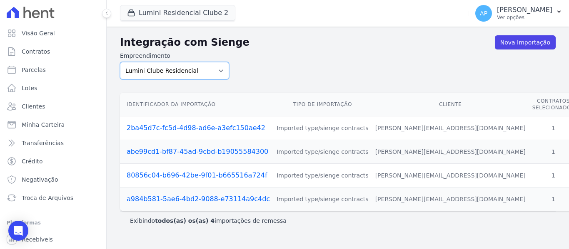
click at [196, 72] on select "Lumini Clube Residencial Lumini Residencial 3 Lumini Residencial Clube 2" at bounding box center [174, 70] width 109 height 17
select select "d72a9094-e555-49ec-99c2-ea39d091f9af"
click at [120, 62] on select "Lumini Clube Residencial Lumini Residencial 3 Lumini Residencial Clube 2" at bounding box center [174, 70] width 109 height 17
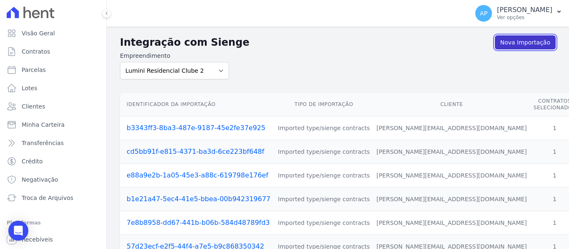
click at [519, 45] on link "Nova Importação" at bounding box center [525, 42] width 61 height 14
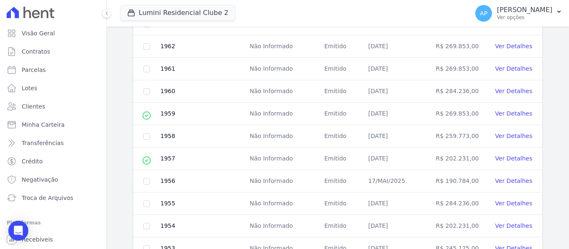
scroll to position [425, 0]
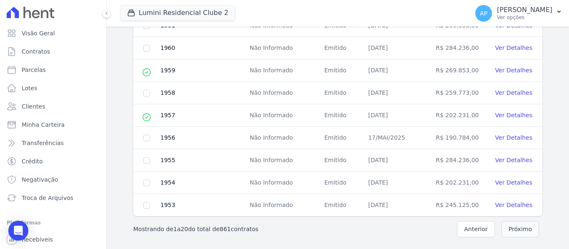
click at [518, 236] on button "Próximo" at bounding box center [519, 229] width 37 height 16
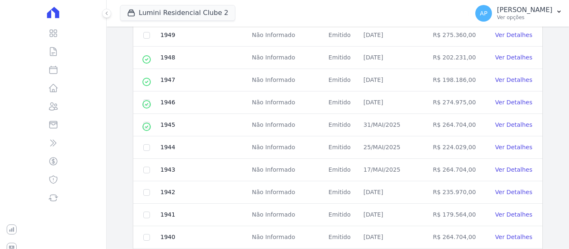
scroll to position [217, 0]
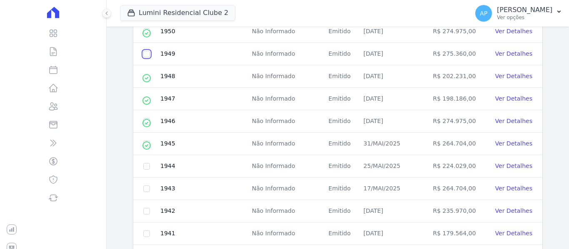
checkbox input "true"
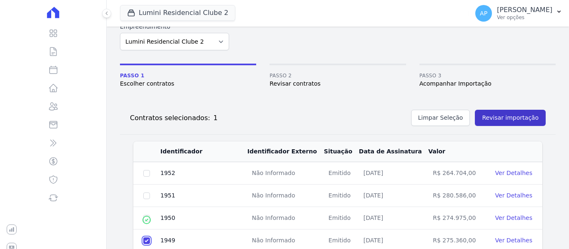
scroll to position [0, 0]
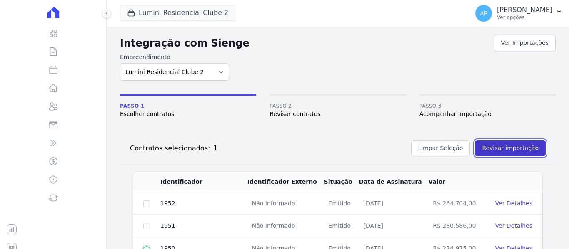
click at [516, 150] on button "Revisar importação" at bounding box center [510, 148] width 71 height 16
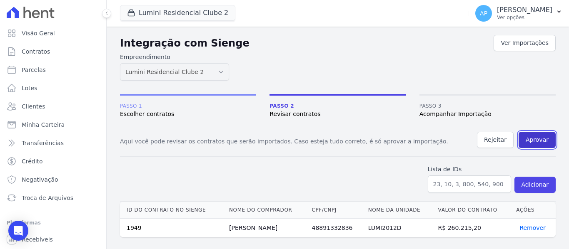
click at [542, 144] on button "Aprovar" at bounding box center [536, 140] width 37 height 16
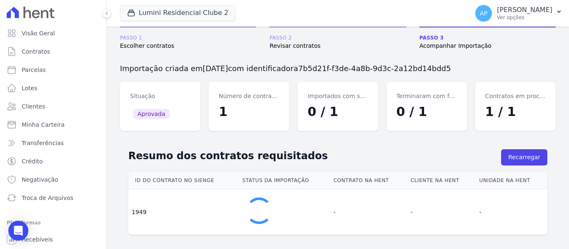
scroll to position [69, 0]
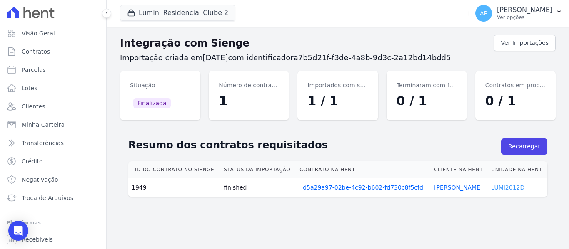
click at [509, 187] on link "LUMI2012D" at bounding box center [507, 187] width 33 height 7
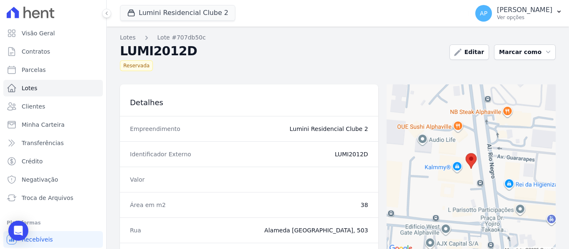
drag, startPoint x: 359, startPoint y: 155, endPoint x: 346, endPoint y: 154, distance: 13.0
click at [346, 154] on dd "LUMI2012D" at bounding box center [289, 154] width 158 height 8
click at [358, 155] on dd "LUMI2012D" at bounding box center [289, 154] width 158 height 8
drag, startPoint x: 364, startPoint y: 154, endPoint x: 346, endPoint y: 153, distance: 17.5
click at [346, 153] on div "Identificador Externo LUMI2012D" at bounding box center [249, 154] width 258 height 25
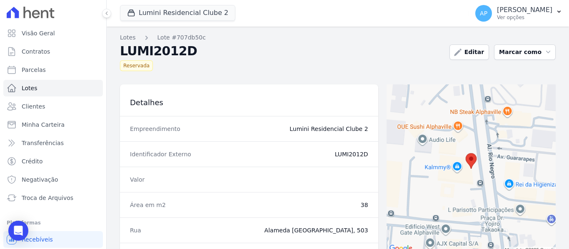
click at [367, 158] on div "Identificador Externo LUMI2012D" at bounding box center [249, 154] width 258 height 25
drag, startPoint x: 364, startPoint y: 154, endPoint x: 348, endPoint y: 154, distance: 16.7
click at [348, 154] on div "Identificador Externo LUMI2012D" at bounding box center [249, 154] width 258 height 25
copy dd "2012D"
click at [37, 50] on span "Contratos" at bounding box center [36, 51] width 28 height 8
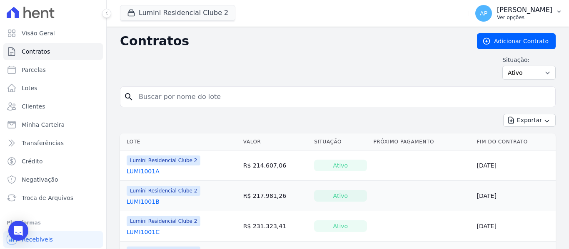
click at [525, 15] on p "Ver opções" at bounding box center [524, 17] width 55 height 7
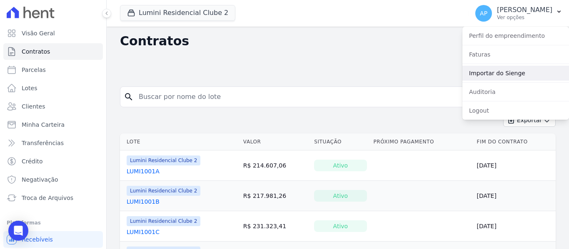
click at [517, 71] on link "Importar do Sienge" at bounding box center [515, 73] width 107 height 15
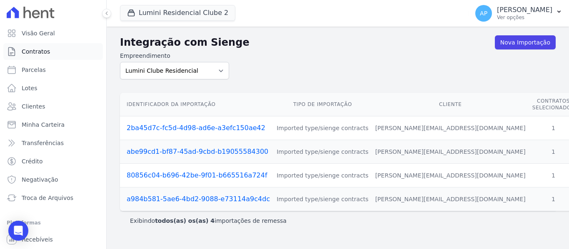
click at [68, 49] on link "Contratos" at bounding box center [53, 51] width 100 height 17
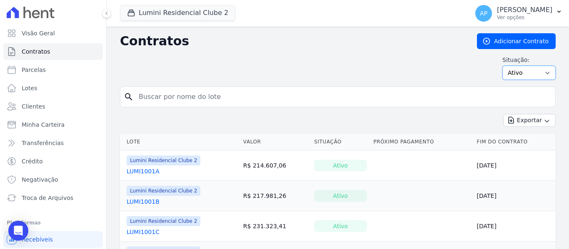
click at [507, 72] on select "Ativo Todos Pausado Distratado Rascunho Expirado Encerrado" at bounding box center [528, 73] width 53 height 14
select select "all"
click at [502, 66] on select "Ativo Todos Pausado Distratado Rascunho Expirado Encerrado" at bounding box center [528, 73] width 53 height 14
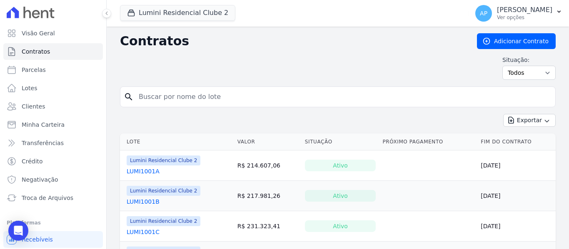
drag, startPoint x: 0, startPoint y: 0, endPoint x: 179, endPoint y: 99, distance: 205.0
click at [179, 99] on input "search" at bounding box center [343, 97] width 418 height 17
paste input "2012D"
type input "2012D"
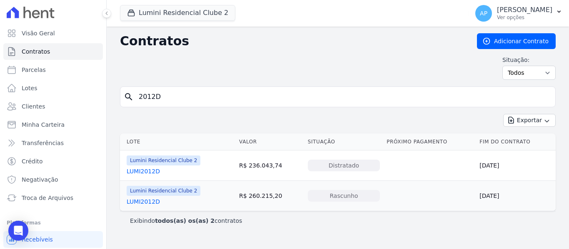
click at [159, 202] on div "LUMI2012D" at bounding box center [164, 202] width 74 height 8
click at [147, 203] on link "LUMI2012D" at bounding box center [143, 202] width 33 height 8
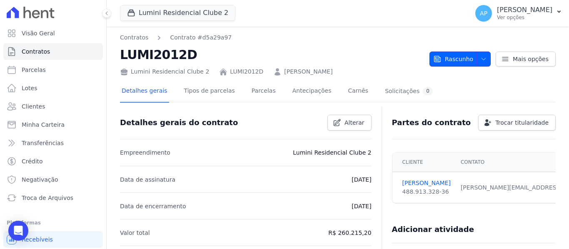
click at [454, 60] on span "Rascunho" at bounding box center [453, 59] width 40 height 15
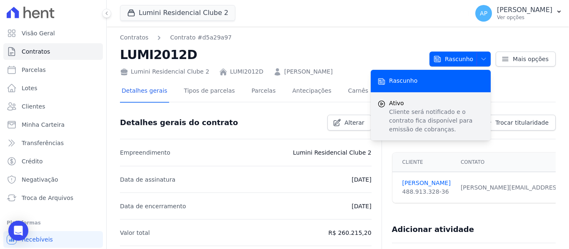
click at [435, 104] on span "Ativo" at bounding box center [436, 103] width 95 height 9
